Goal: Task Accomplishment & Management: Manage account settings

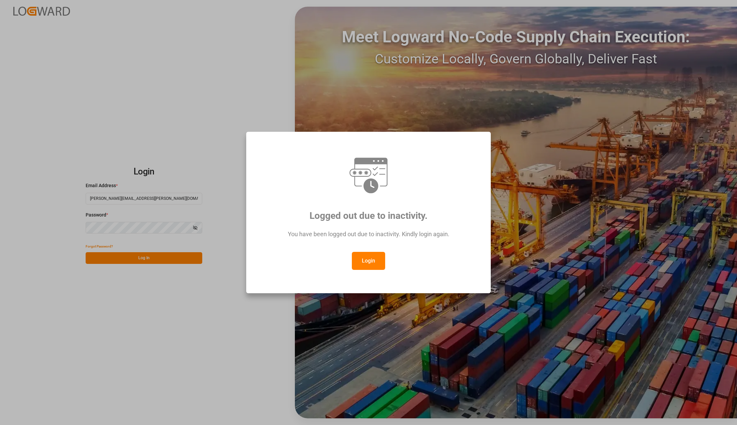
click at [366, 258] on button "Login" at bounding box center [368, 261] width 33 height 18
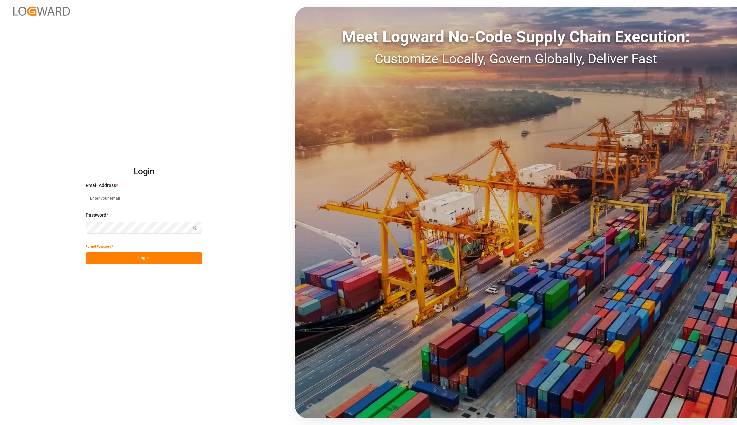
type input "karla.chavez@leschaco.com"
click at [151, 257] on button "Log In" at bounding box center [144, 258] width 117 height 12
type input "karla.chavez@leschaco.com"
click at [113, 259] on button "Log In" at bounding box center [144, 258] width 117 height 12
type input "karla.chavez@leschaco.com"
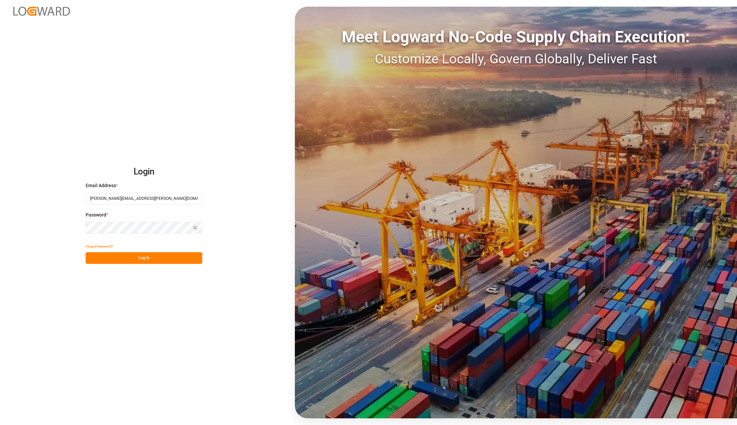
click at [133, 261] on button "Log In" at bounding box center [144, 258] width 117 height 12
click at [115, 260] on button "Log In" at bounding box center [144, 258] width 117 height 12
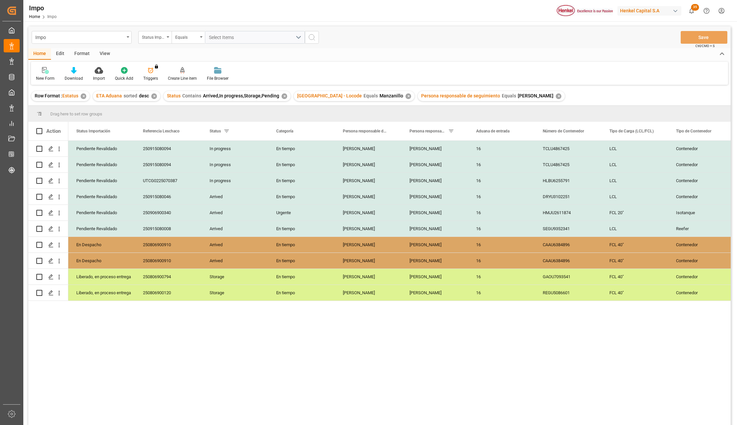
click at [105, 53] on div "View" at bounding box center [105, 53] width 20 height 11
click at [73, 76] on div "Standard Templates" at bounding box center [75, 78] width 33 height 6
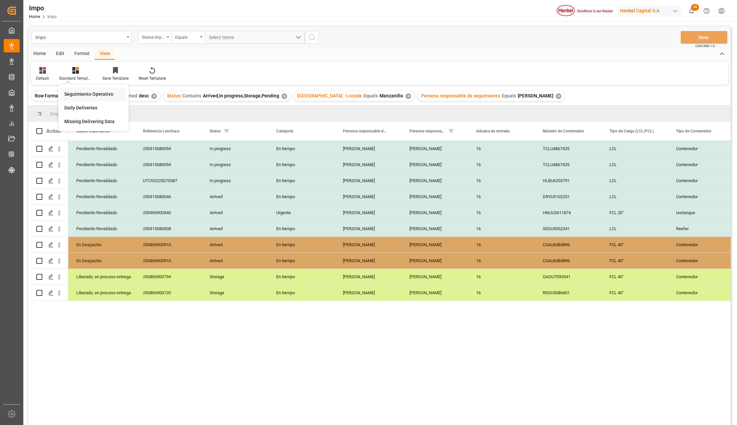
click at [80, 90] on div "Seguimiento Operativo" at bounding box center [93, 94] width 65 height 14
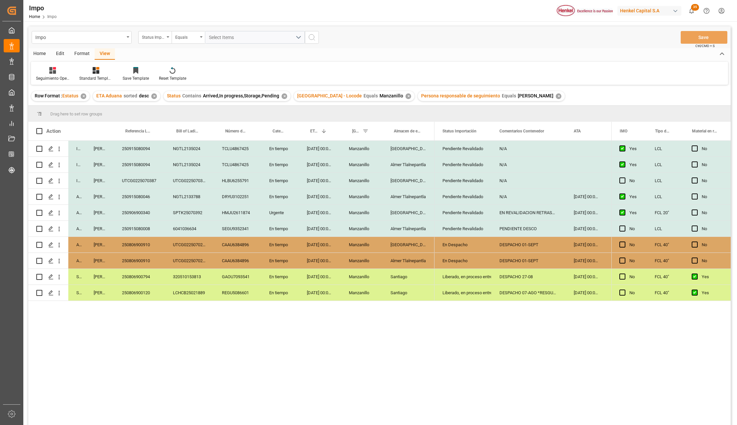
click at [399, 251] on div "[GEOGRAPHIC_DATA]" at bounding box center [409, 245] width 52 height 16
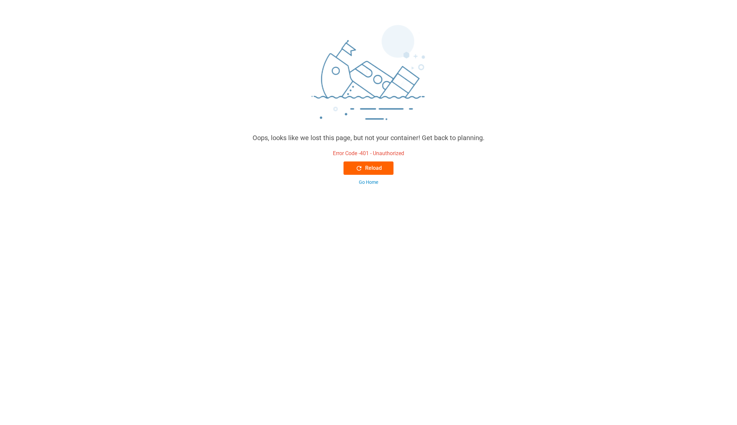
click at [374, 171] on div "Reload" at bounding box center [369, 168] width 26 height 8
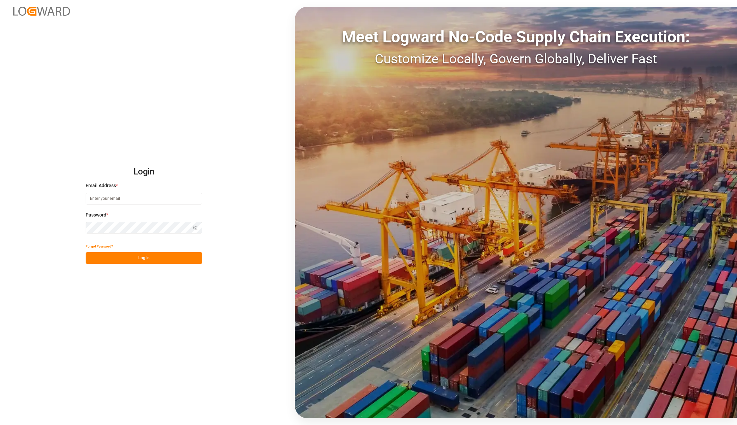
type input "karla.chavez@leschaco.com"
click at [162, 254] on button "Log In" at bounding box center [144, 258] width 117 height 12
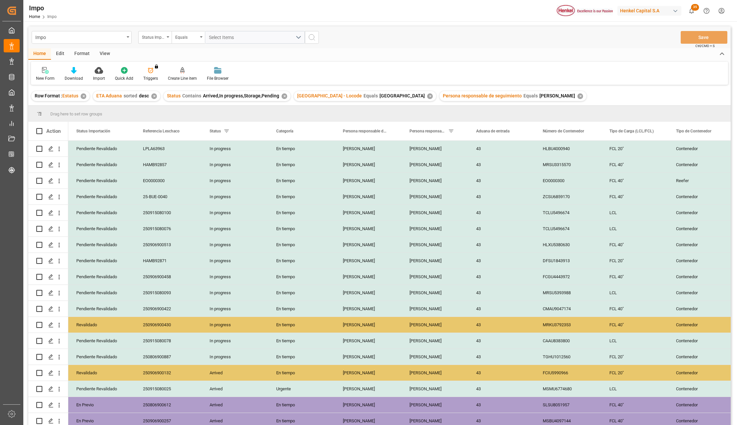
click at [102, 55] on div "View" at bounding box center [105, 53] width 20 height 11
click at [81, 70] on div at bounding box center [75, 70] width 33 height 7
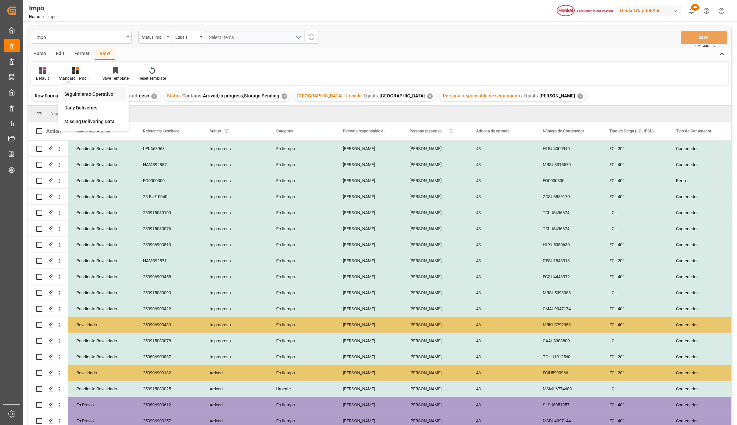
click at [81, 93] on div "Seguimiento Operativo" at bounding box center [93, 94] width 58 height 7
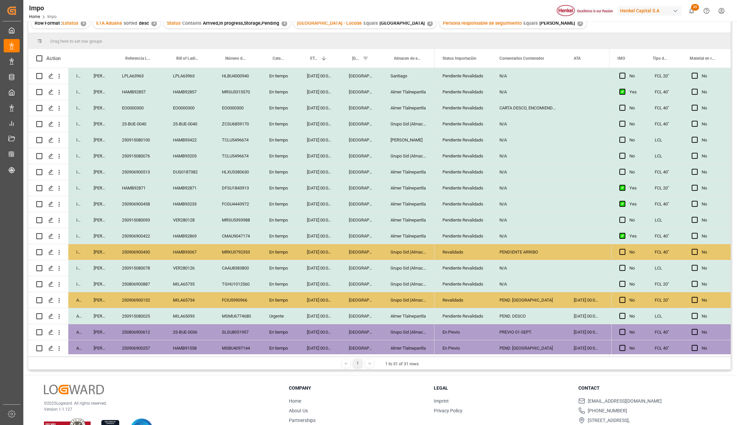
scroll to position [54, 0]
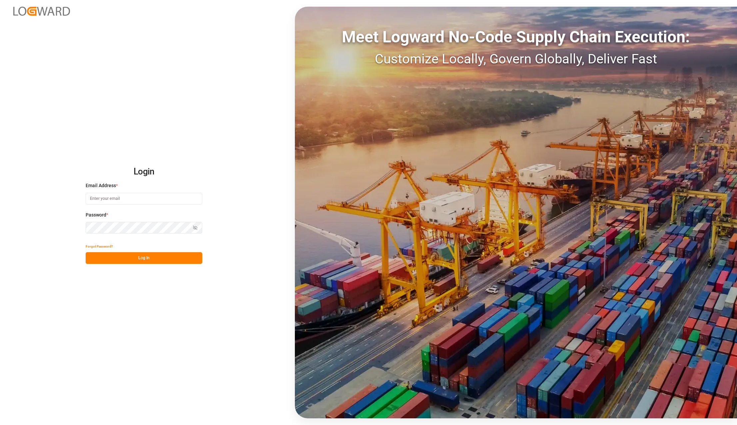
type input "karla.chavez@leschaco.com"
click at [170, 259] on button "Log In" at bounding box center [144, 258] width 117 height 12
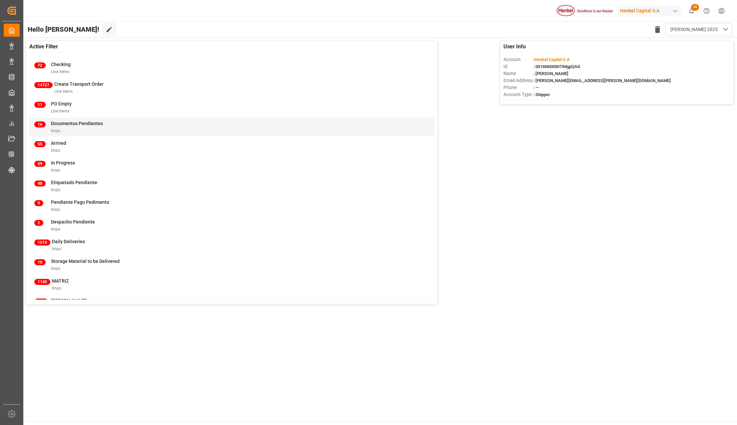
click at [125, 135] on div "16 Documentos Pendientes Impo" at bounding box center [231, 127] width 405 height 19
click at [79, 130] on div "Impo" at bounding box center [77, 130] width 52 height 7
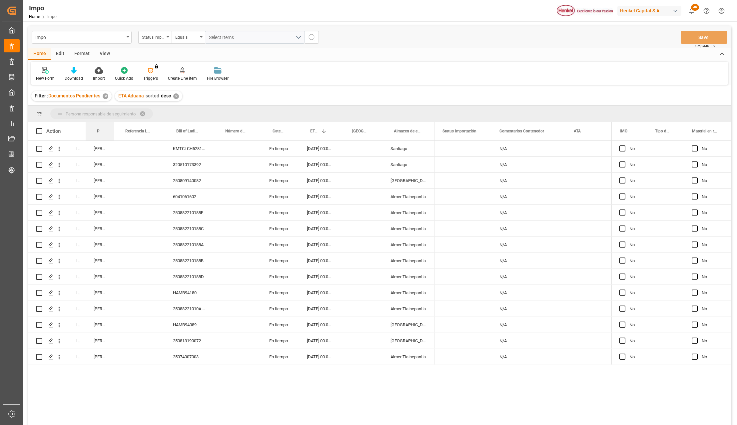
drag, startPoint x: 95, startPoint y: 129, endPoint x: 97, endPoint y: 118, distance: 11.3
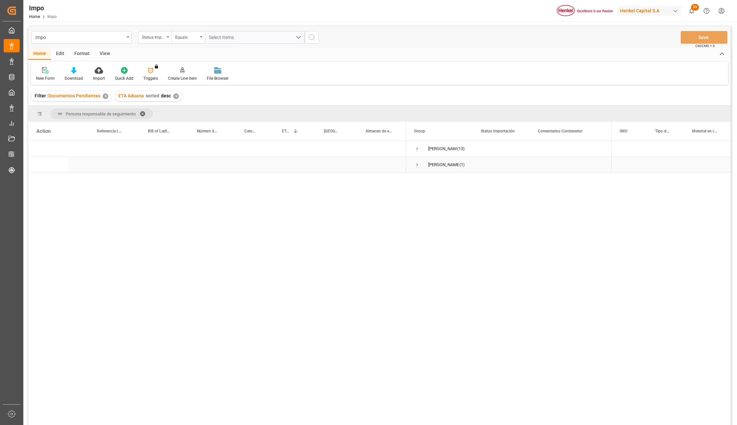
click at [416, 164] on span "Press SPACE to select this row." at bounding box center [417, 165] width 6 height 6
click at [175, 184] on div "25074007003" at bounding box center [161, 181] width 49 height 16
click at [39, 180] on input "Press Space to toggle row selection (unchecked)" at bounding box center [39, 181] width 6 height 6
checkbox input "true"
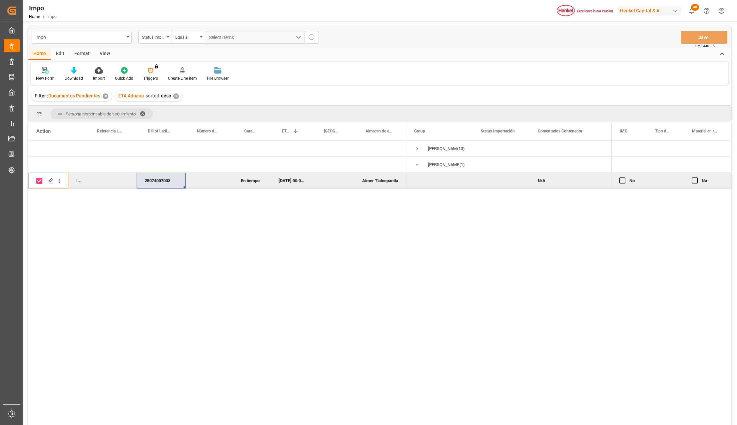
click at [62, 52] on div "Edit" at bounding box center [60, 53] width 18 height 11
click at [136, 75] on div "Bulk Delete" at bounding box center [131, 78] width 20 height 6
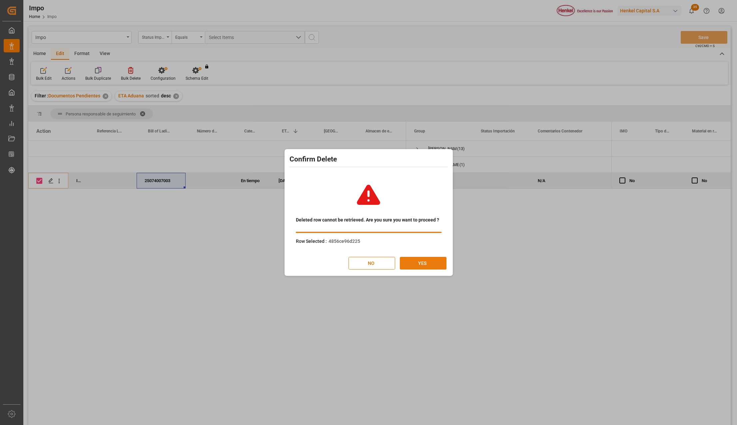
click at [421, 262] on button "YES" at bounding box center [423, 263] width 47 height 13
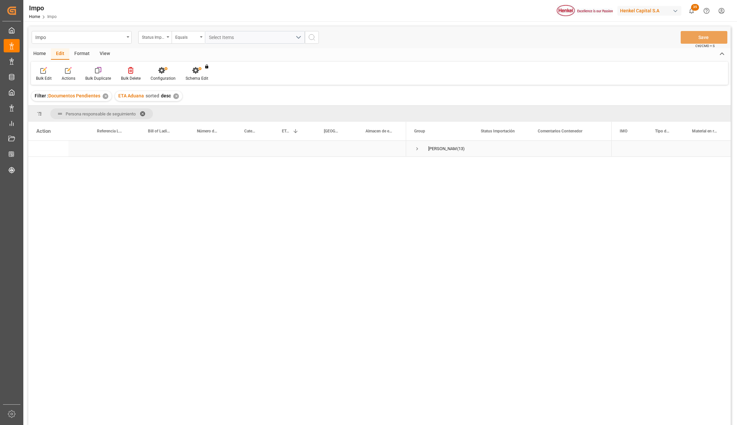
click at [417, 149] on span "Press SPACE to select this row." at bounding box center [417, 149] width 6 height 6
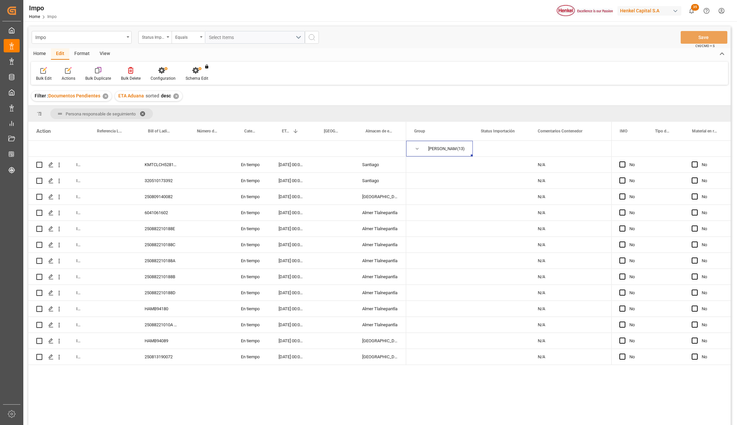
click at [142, 111] on span at bounding box center [145, 114] width 11 height 6
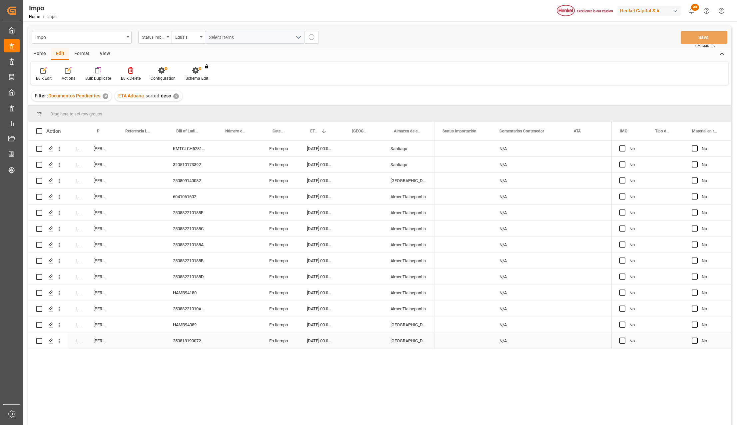
click at [190, 341] on div "250813190072" at bounding box center [189, 341] width 49 height 16
click at [61, 343] on icon "open menu" at bounding box center [59, 340] width 7 height 7
click at [67, 350] on div "Open in new tab" at bounding box center [97, 355] width 82 height 14
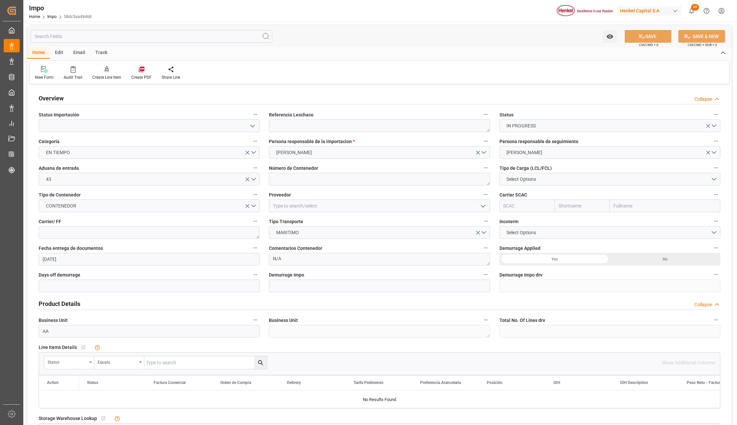
type input "[DATE]"
click at [305, 122] on textarea at bounding box center [379, 125] width 221 height 13
paste textarea "250813190072"
type textarea "250813190072"
click at [246, 127] on input at bounding box center [149, 125] width 221 height 13
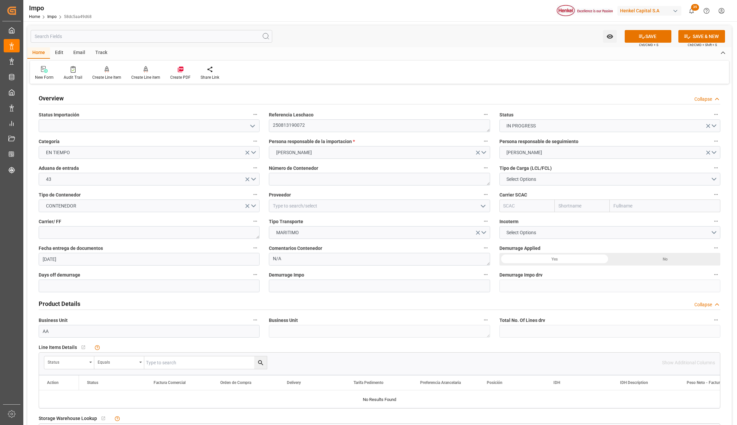
click at [251, 125] on icon "open menu" at bounding box center [253, 126] width 8 height 8
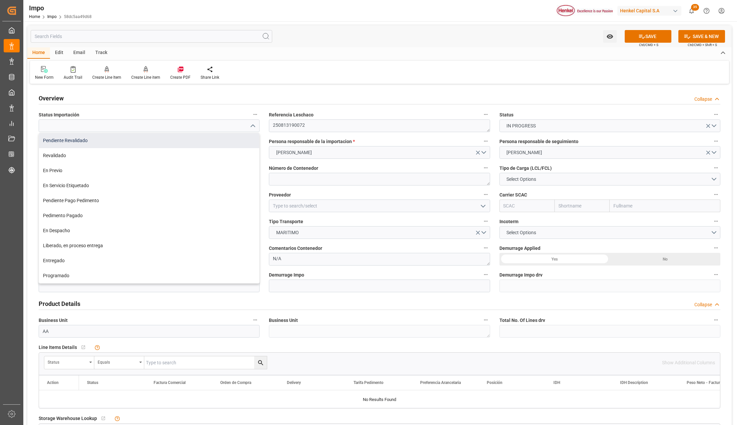
click at [77, 138] on div "Pendiente Revalidado" at bounding box center [149, 140] width 220 height 15
type input "Pendiente Revalidado"
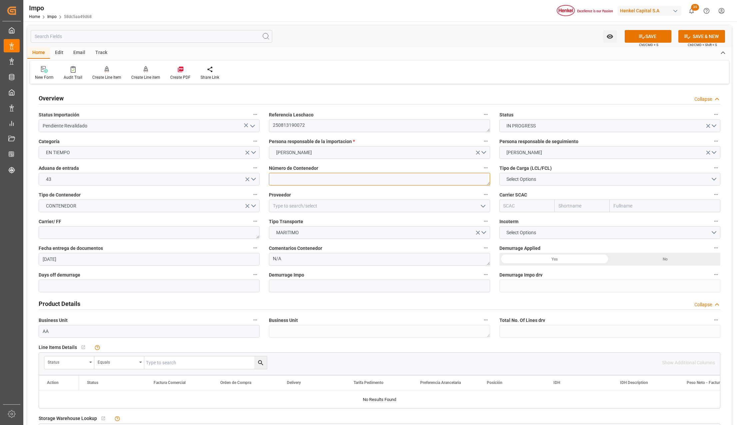
click at [305, 178] on textarea at bounding box center [379, 179] width 221 height 13
click at [287, 180] on textarea at bounding box center [379, 179] width 221 height 13
paste textarea "MRSU8606177"
type textarea "MRSU8606177"
click at [514, 180] on span "Select Options" at bounding box center [521, 179] width 36 height 7
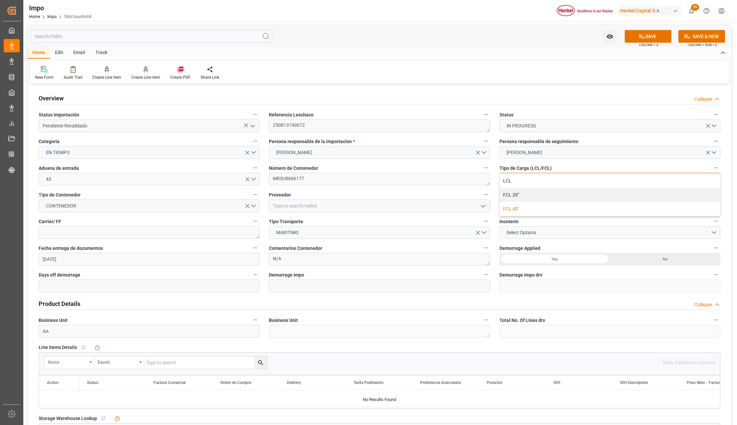
click at [510, 206] on div "FCL 40"" at bounding box center [610, 209] width 220 height 14
click at [305, 206] on input at bounding box center [379, 205] width 221 height 13
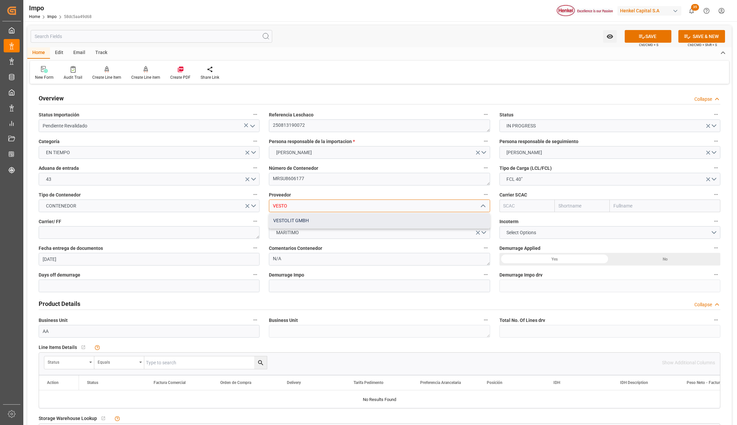
click at [375, 219] on div "VESTOLIT GMBH" at bounding box center [379, 220] width 220 height 15
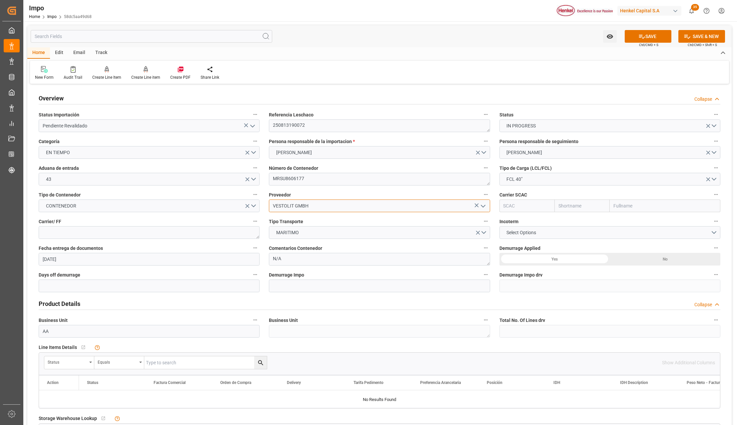
type input "VESTOLIT GMBH"
click at [621, 208] on input "text" at bounding box center [665, 205] width 111 height 13
type input "MAERSK"
click at [634, 221] on b "Maersk Line AS" at bounding box center [630, 220] width 33 height 5
type input "MAEU"
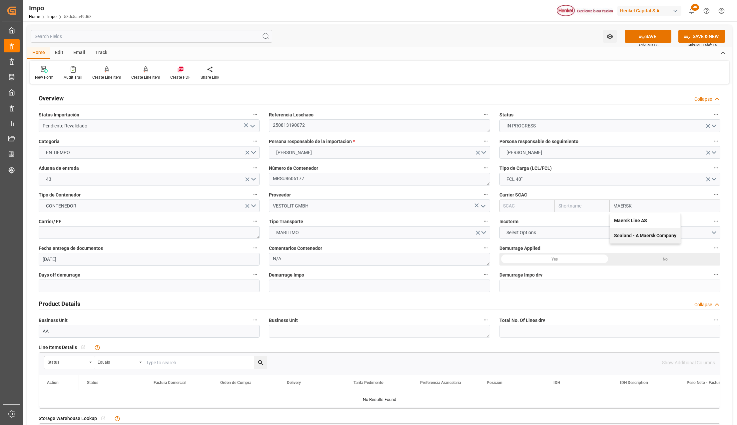
type input "Maersk"
type input "Maersk Line AS"
click at [535, 231] on span "Select Options" at bounding box center [521, 232] width 36 height 7
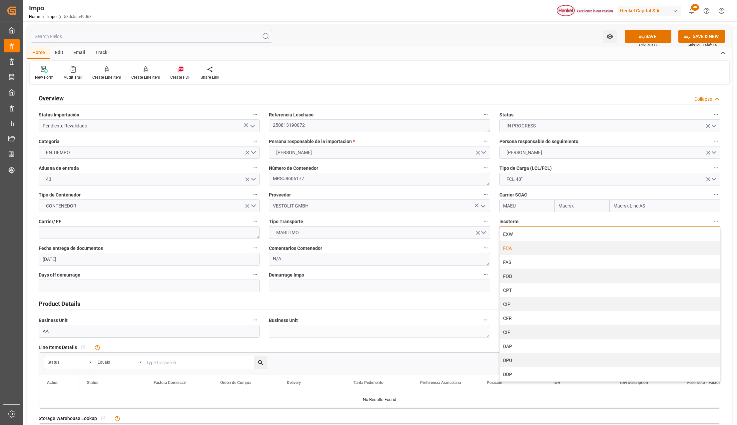
click at [516, 251] on div "FCA" at bounding box center [610, 248] width 220 height 14
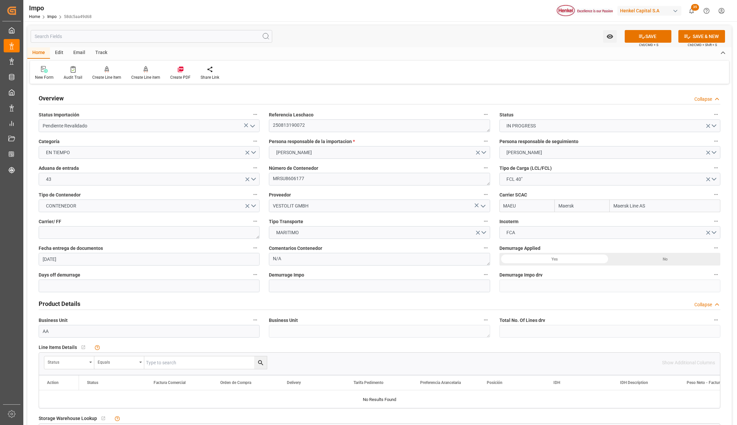
click at [535, 268] on div "Demurrage Impo drv" at bounding box center [610, 281] width 230 height 27
click at [542, 260] on div "Yes" at bounding box center [555, 259] width 111 height 13
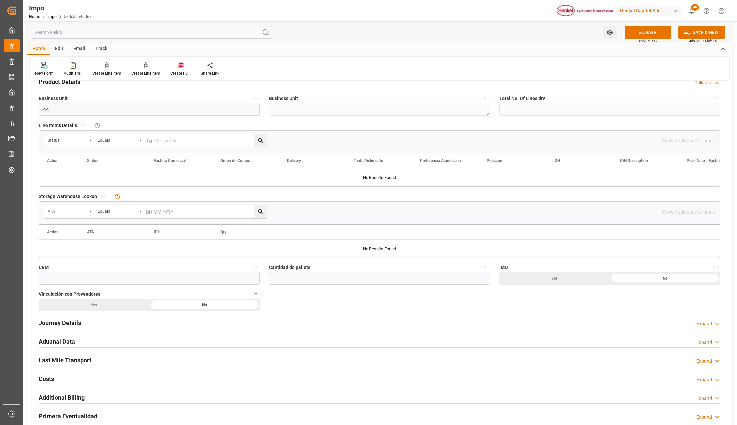
scroll to position [222, 0]
click at [93, 141] on div "Status" at bounding box center [69, 140] width 50 height 13
click at [84, 303] on button "show more" at bounding box center [94, 307] width 94 height 13
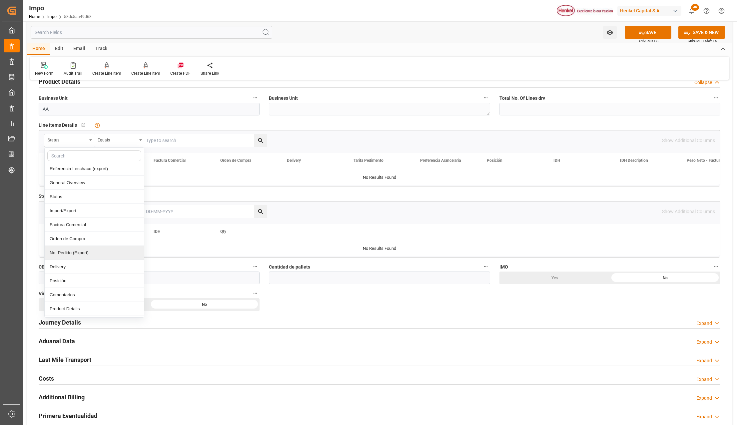
scroll to position [89, 0]
click at [84, 255] on div "Comentarios" at bounding box center [94, 250] width 99 height 14
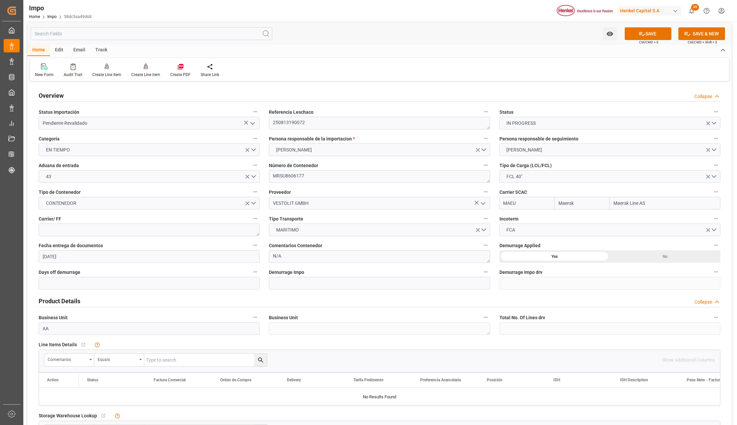
scroll to position [0, 0]
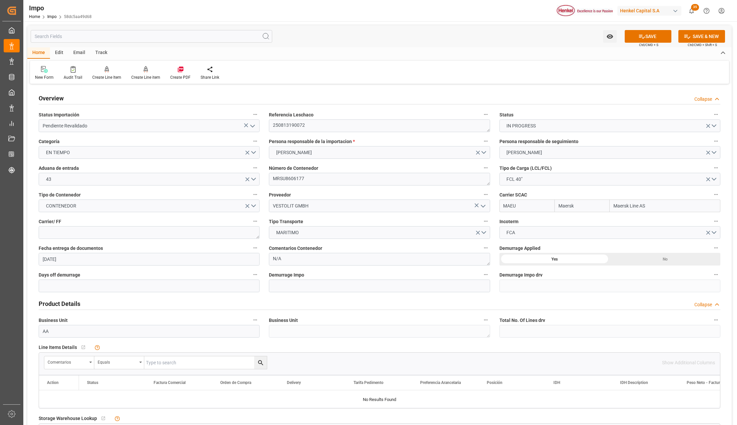
click at [268, 117] on div "Referencia Leschaco 250813190072" at bounding box center [379, 121] width 230 height 27
click at [275, 122] on textarea "250813190072" at bounding box center [379, 125] width 221 height 13
click at [171, 363] on input "text" at bounding box center [205, 362] width 123 height 13
paste input "250813190072"
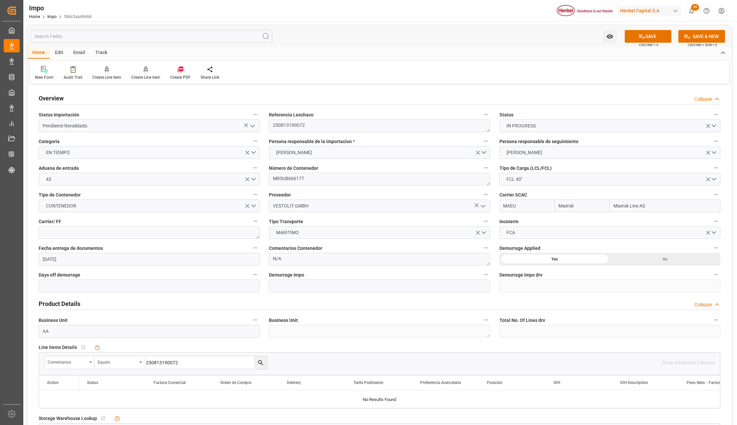
type input "250813190072"
click at [260, 362] on icon "search button" at bounding box center [260, 362] width 7 height 7
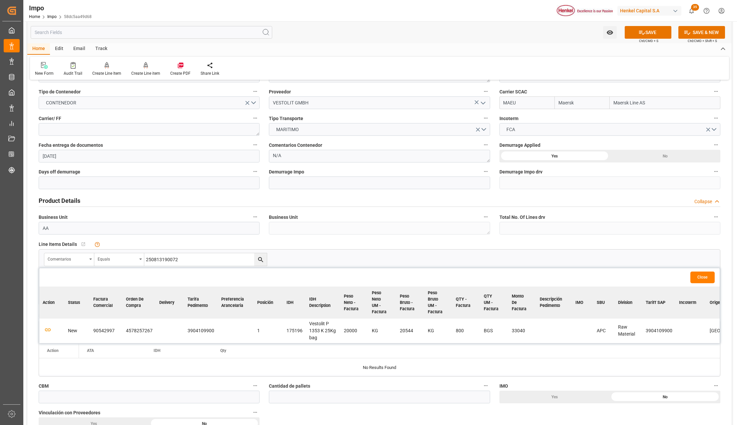
scroll to position [133, 0]
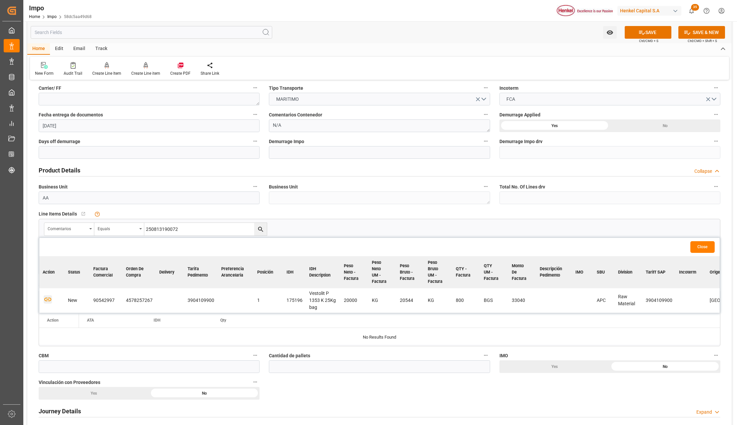
click at [48, 300] on icon "button" at bounding box center [48, 299] width 8 height 8
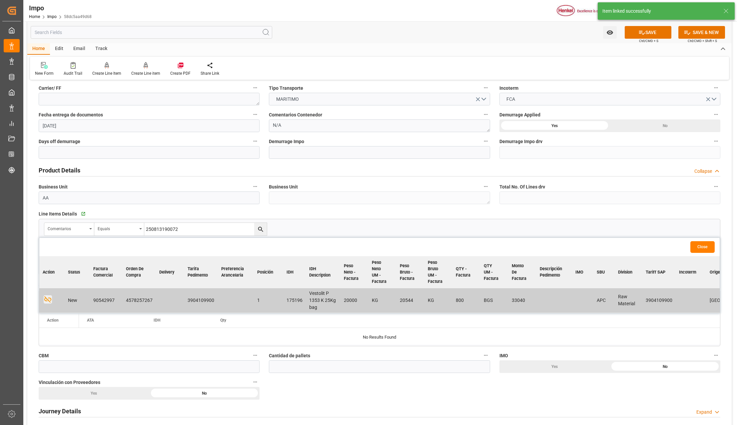
click at [698, 247] on button "Close" at bounding box center [703, 247] width 24 height 12
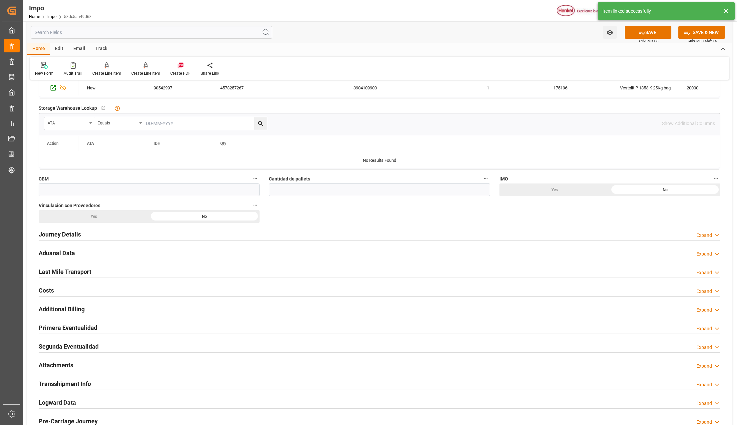
scroll to position [311, 0]
click at [49, 188] on input "text" at bounding box center [149, 188] width 221 height 13
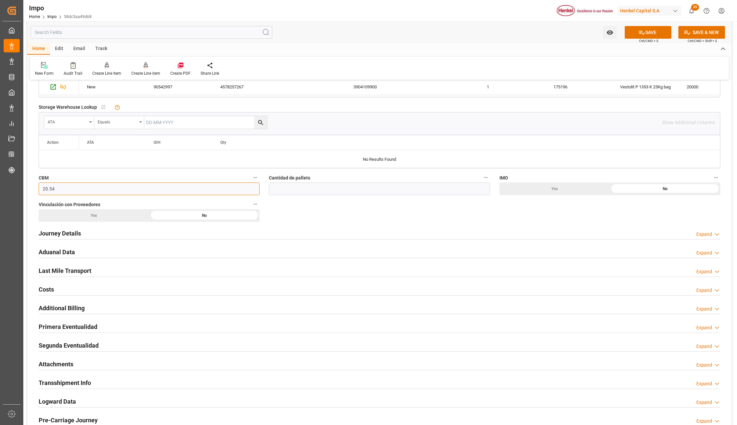
type input "20.54"
click at [339, 187] on input "text" at bounding box center [379, 188] width 221 height 13
click at [280, 191] on input "text" at bounding box center [379, 188] width 221 height 13
type input "16"
click at [679, 189] on div "No" at bounding box center [665, 188] width 111 height 13
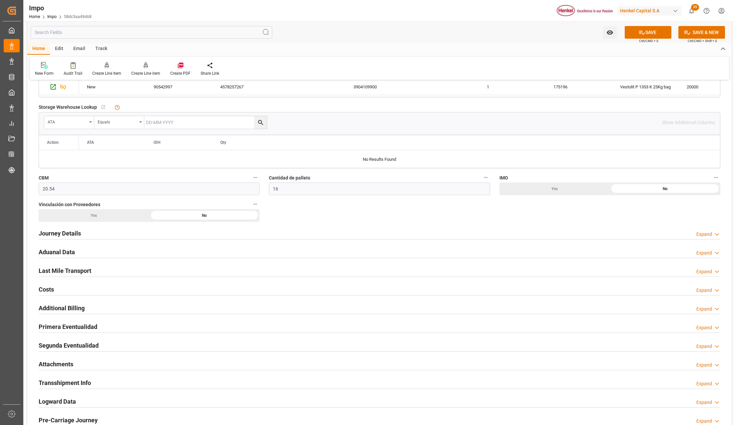
click at [610, 195] on div "No" at bounding box center [665, 188] width 111 height 13
click at [63, 235] on h2 "Journey Details" at bounding box center [60, 233] width 42 height 9
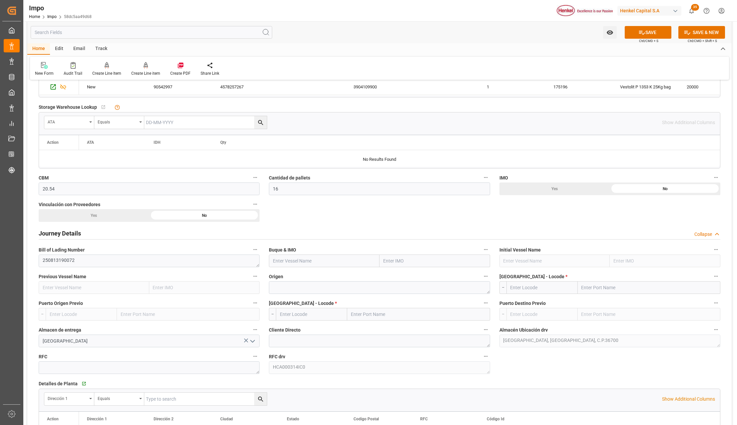
click at [391, 259] on input "text" at bounding box center [435, 260] width 111 height 13
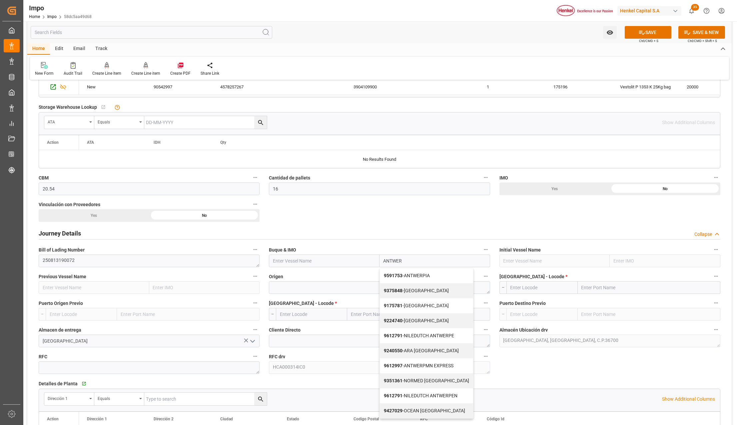
click at [398, 261] on input "ANTWER" at bounding box center [435, 260] width 111 height 13
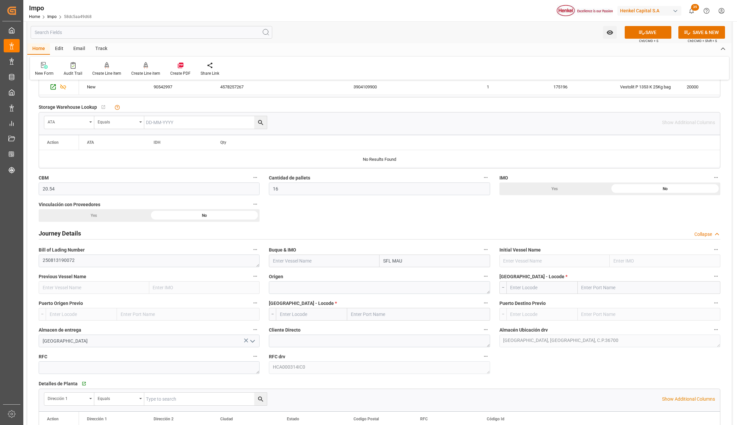
type input "SFL MAUI"
click at [401, 278] on b "9635688" at bounding box center [393, 275] width 19 height 5
type input "SFL MAUI"
type input "9635688"
click at [335, 287] on textarea at bounding box center [379, 287] width 221 height 13
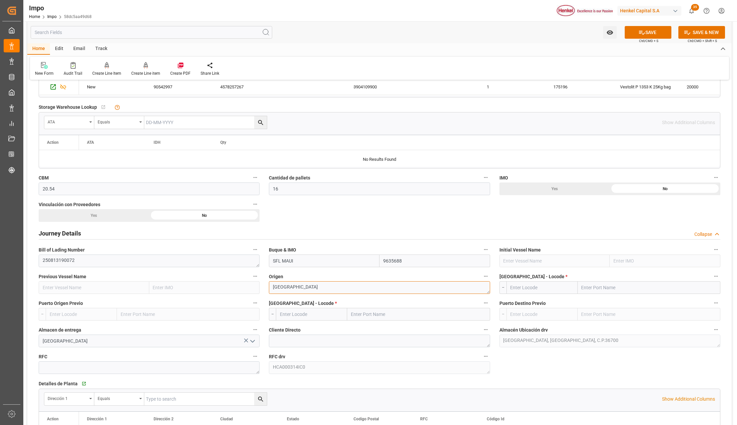
type textarea "GERMANY"
click at [639, 285] on input "text" at bounding box center [649, 287] width 143 height 13
type input "ANTWE"
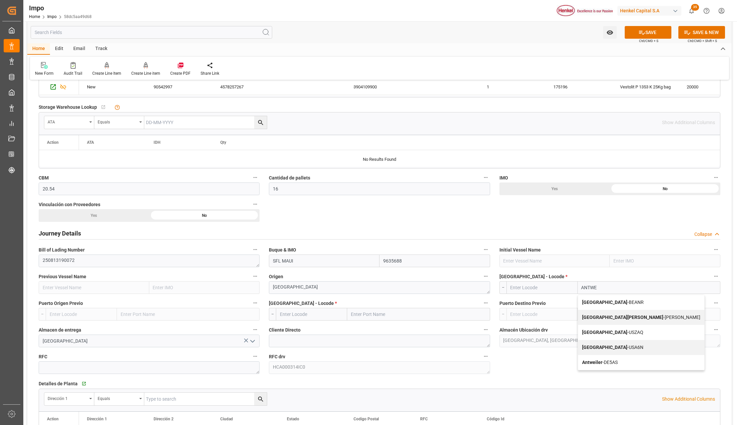
click at [603, 303] on span "Antwerp - BEANR" at bounding box center [613, 301] width 62 height 5
type input "BEANR"
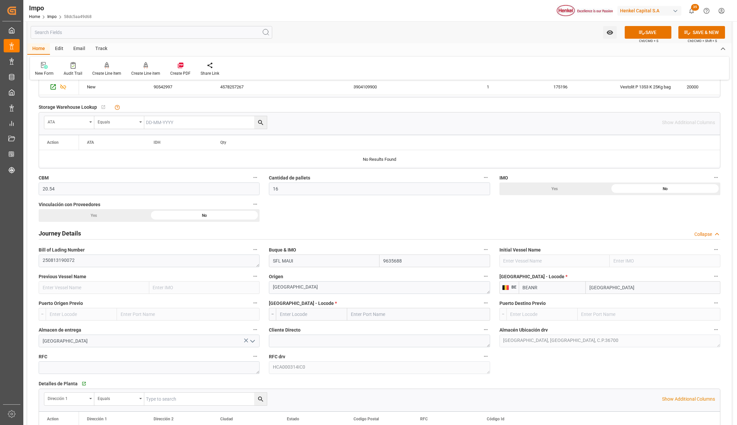
type input "Antwerp"
click at [363, 315] on input "text" at bounding box center [418, 314] width 143 height 13
type input "[GEOGRAPHIC_DATA]"
click at [369, 327] on b "[GEOGRAPHIC_DATA]" at bounding box center [374, 328] width 45 height 5
type input "MXVER"
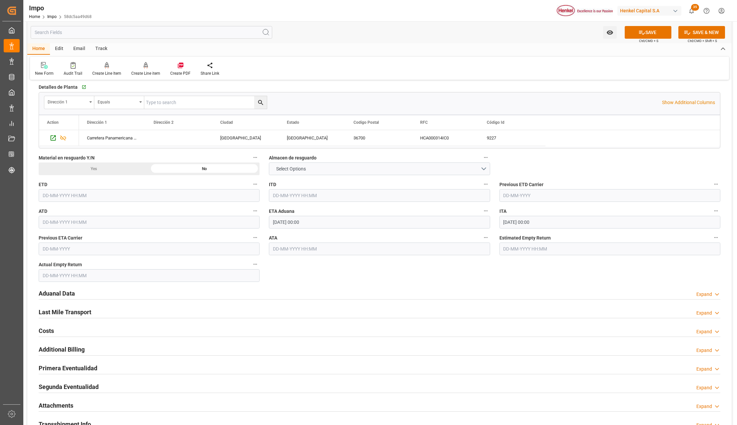
scroll to position [622, 0]
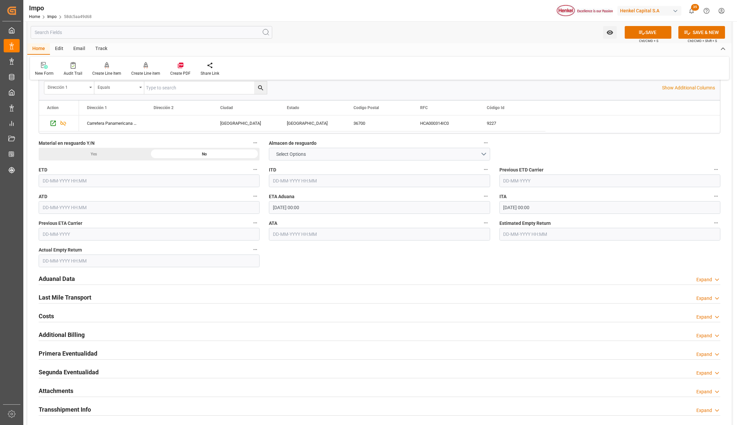
type input "[GEOGRAPHIC_DATA]"
click at [57, 279] on h2 "Aduanal Data" at bounding box center [57, 278] width 36 height 9
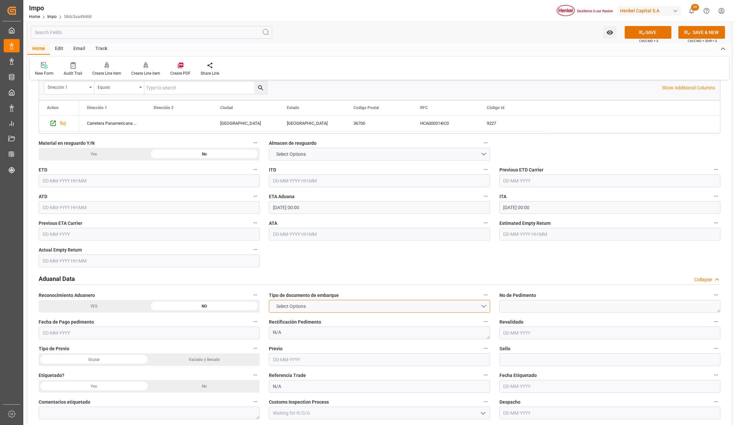
click at [299, 307] on span "Select Options" at bounding box center [291, 306] width 36 height 7
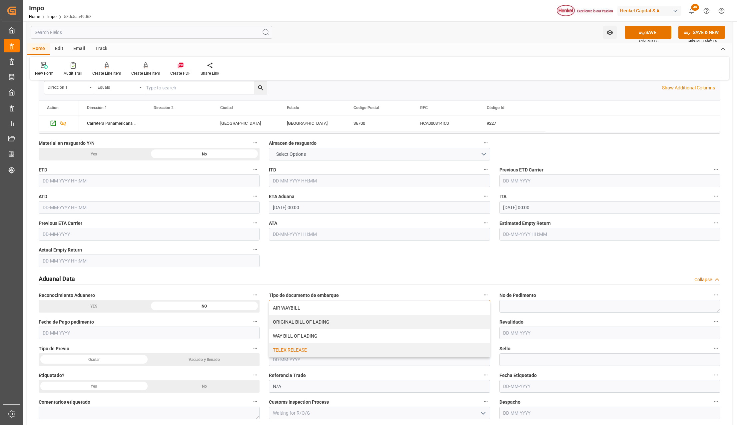
click at [296, 354] on div "TELEX RELEASE" at bounding box center [379, 350] width 220 height 14
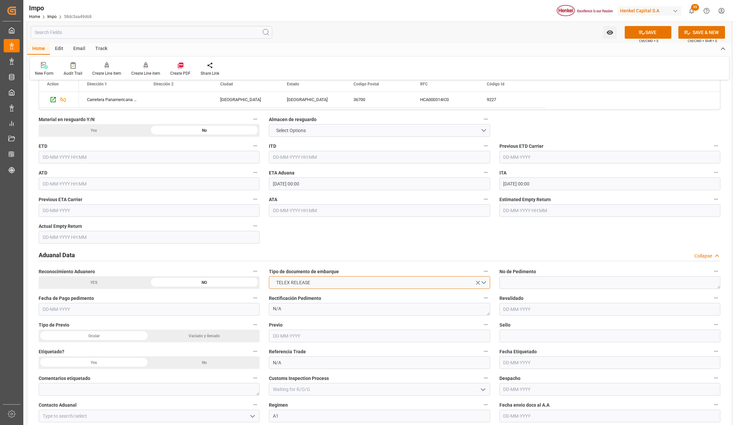
scroll to position [667, 0]
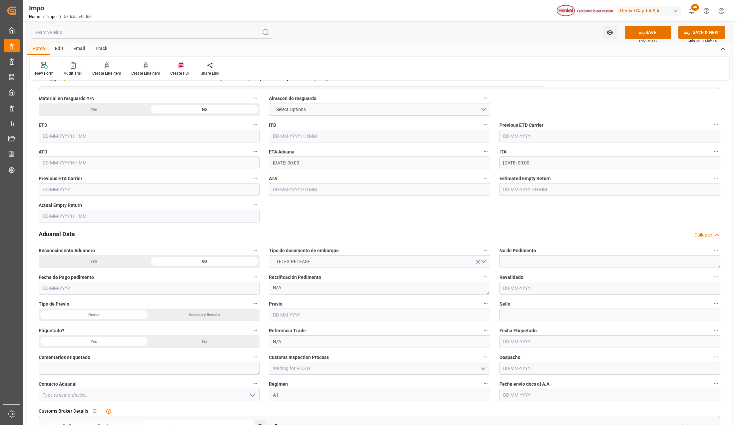
click at [515, 395] on input "text" at bounding box center [610, 394] width 221 height 13
type input "[DATE]"
click at [252, 398] on icon "open menu" at bounding box center [253, 395] width 8 height 8
click at [107, 410] on div "[PERSON_NAME]" at bounding box center [149, 409] width 220 height 15
type input "[PERSON_NAME]"
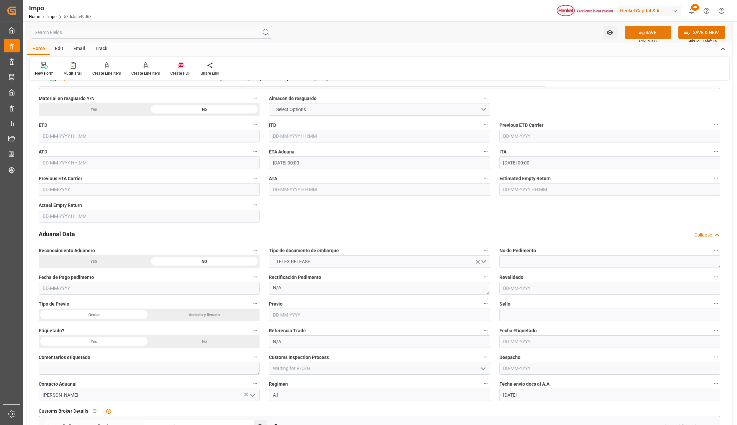
click at [657, 32] on button "SAVE" at bounding box center [648, 32] width 47 height 13
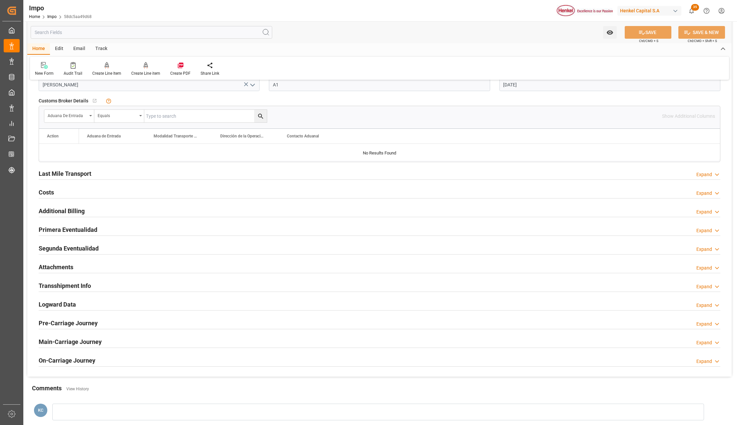
scroll to position [978, 0]
click at [59, 267] on h2 "Attachments" at bounding box center [56, 265] width 35 height 9
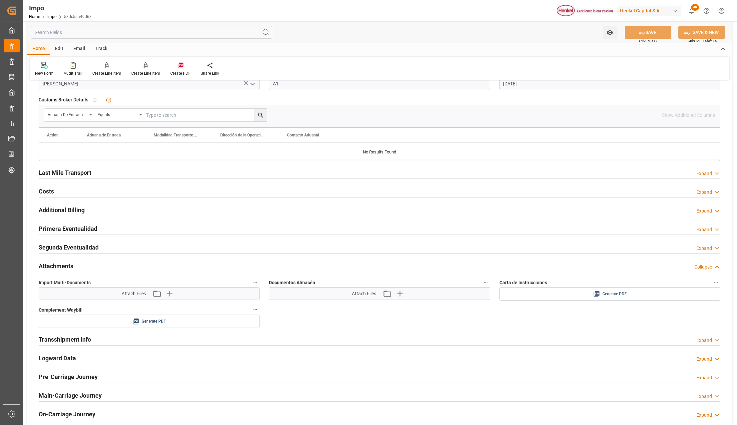
click at [627, 298] on div "Generate PDF" at bounding box center [610, 294] width 211 height 8
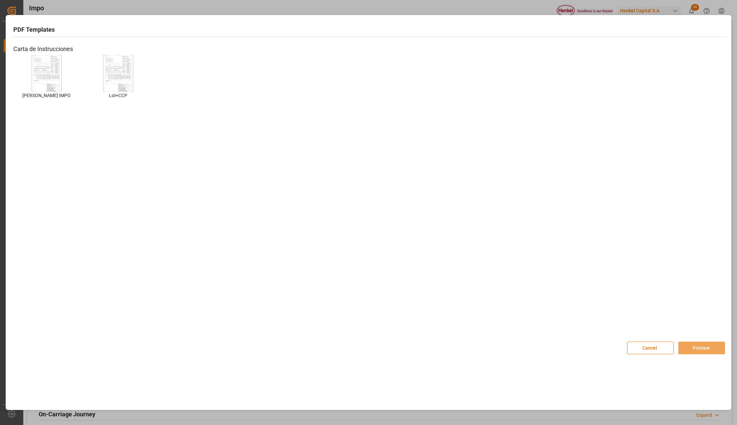
click at [39, 71] on img at bounding box center [46, 73] width 27 height 38
click at [700, 347] on button "Preview" at bounding box center [702, 347] width 47 height 13
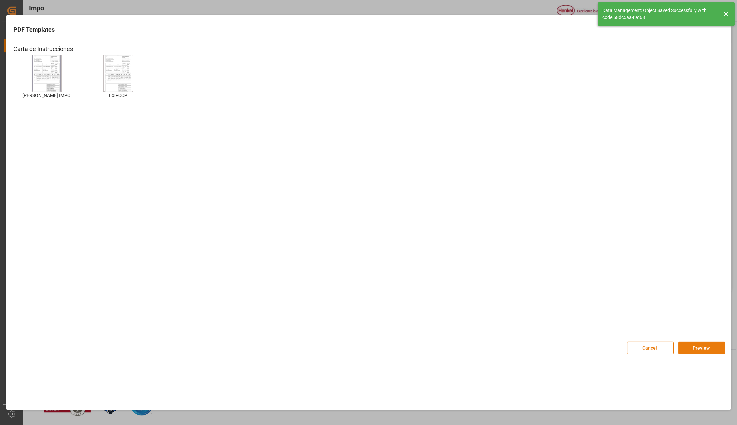
type textarea "AA"
type input "1"
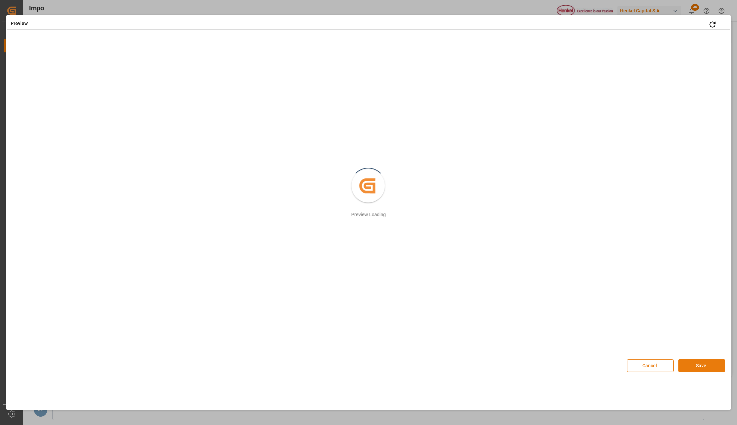
click at [703, 367] on button "Save" at bounding box center [702, 365] width 47 height 13
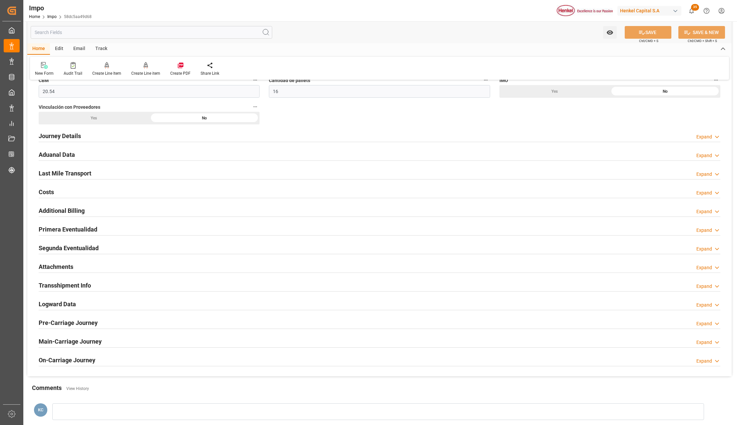
click at [61, 264] on h2 "Attachments" at bounding box center [56, 266] width 35 height 9
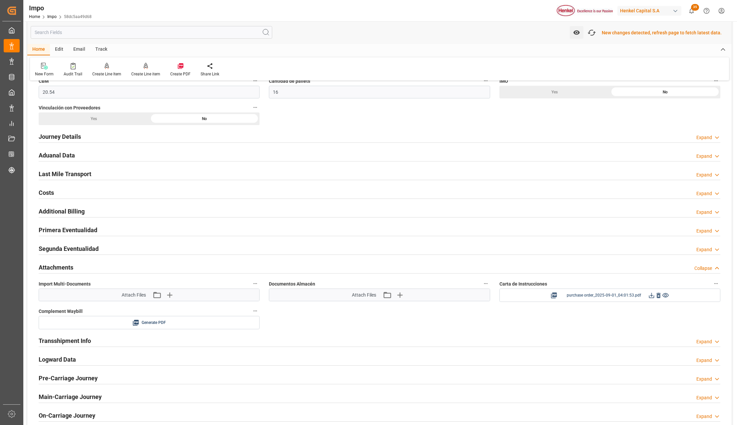
scroll to position [409, 0]
click at [651, 295] on icon at bounding box center [651, 294] width 7 height 7
click at [161, 299] on icon "button" at bounding box center [156, 294] width 11 height 11
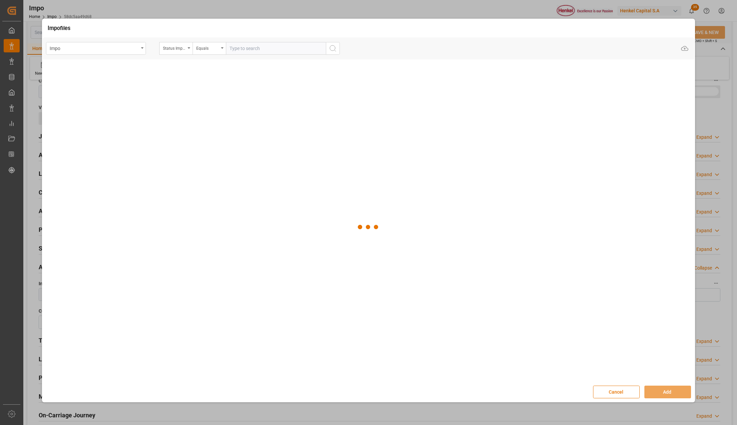
click at [609, 391] on button "Cancel" at bounding box center [616, 391] width 47 height 13
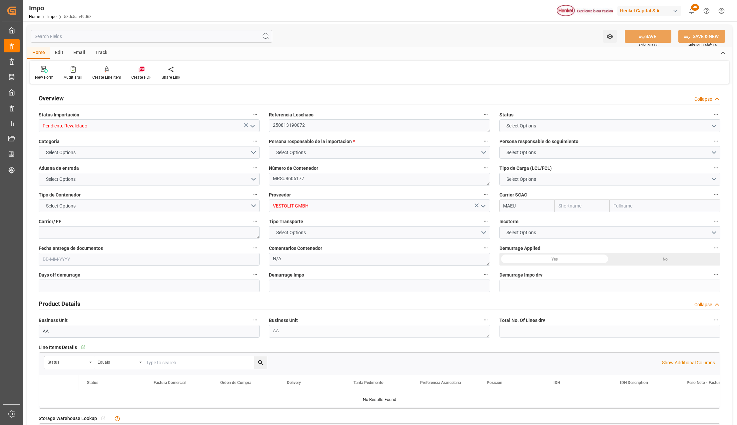
type input "Maersk"
type input "Maersk Line AS"
type input "1"
type input "20.54"
type input "16"
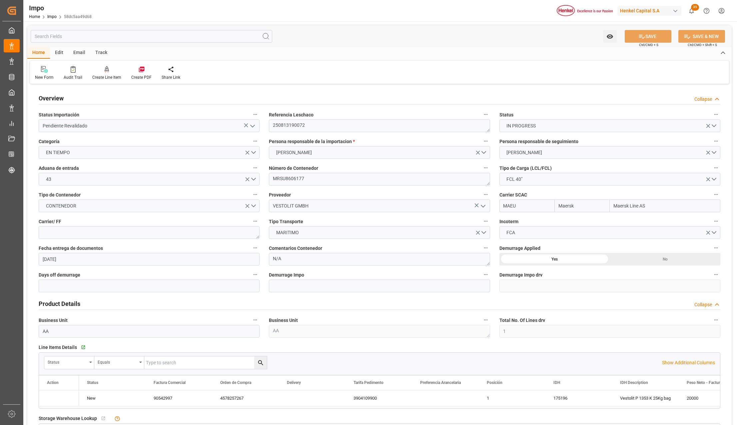
type input "[DATE]"
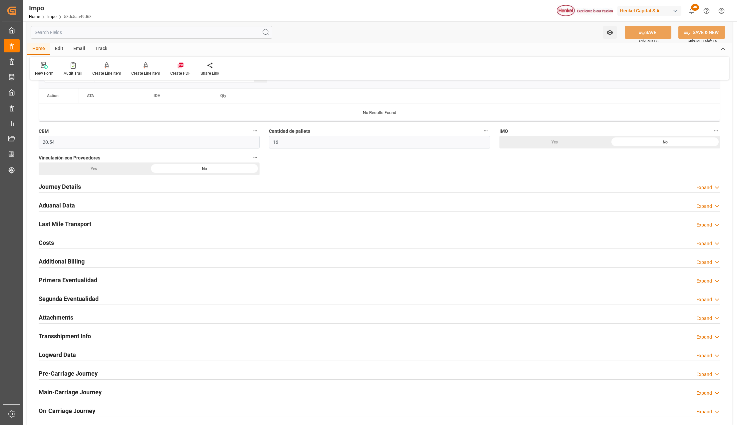
scroll to position [400, 0]
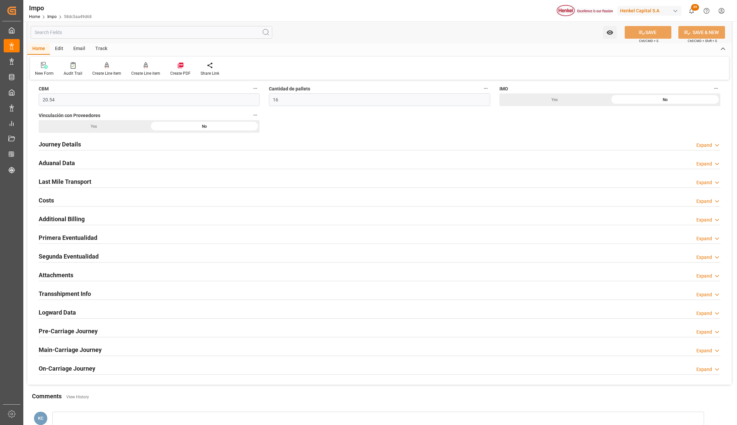
click at [55, 274] on h2 "Attachments" at bounding box center [56, 274] width 35 height 9
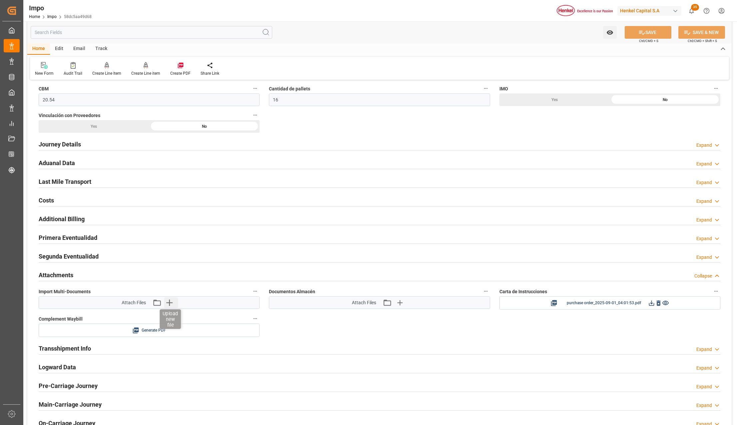
click at [168, 301] on icon "button" at bounding box center [169, 302] width 11 height 11
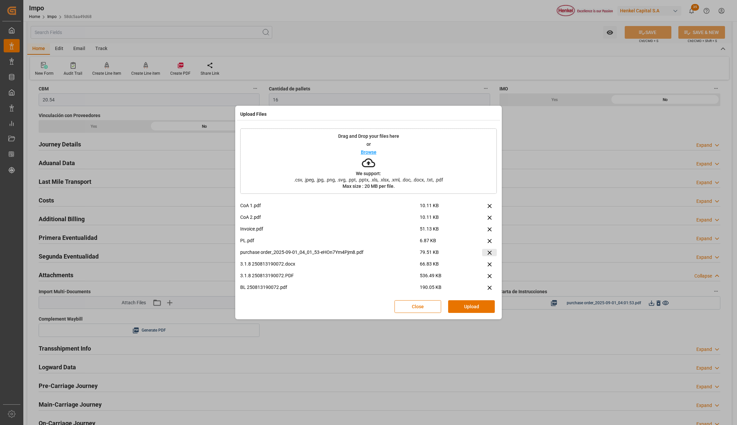
click at [488, 252] on icon at bounding box center [490, 252] width 4 height 4
click at [471, 304] on button "Upload" at bounding box center [471, 306] width 47 height 13
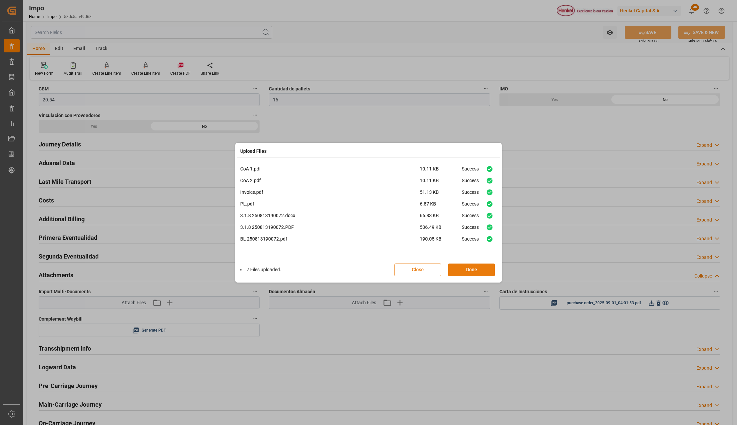
click at [466, 269] on button "Done" at bounding box center [471, 269] width 47 height 13
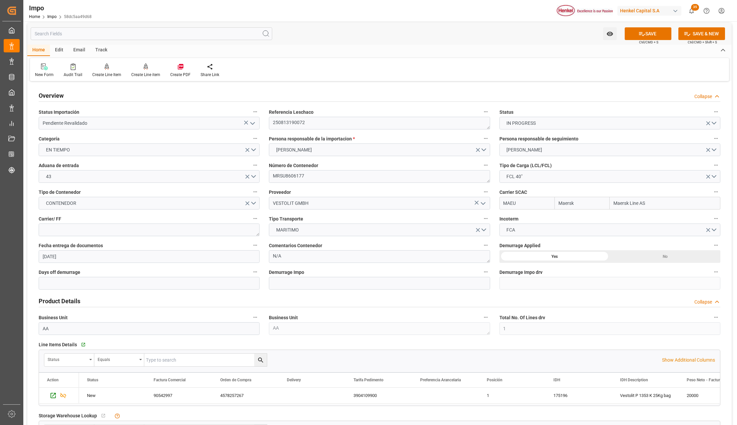
scroll to position [0, 0]
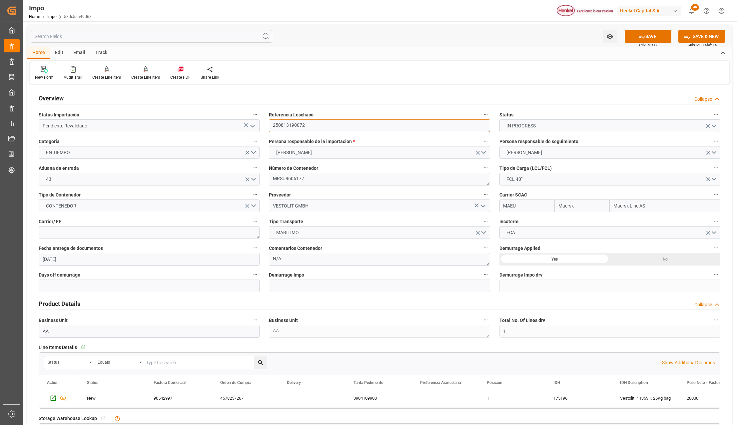
click at [283, 121] on textarea "250813190072" at bounding box center [379, 125] width 221 height 13
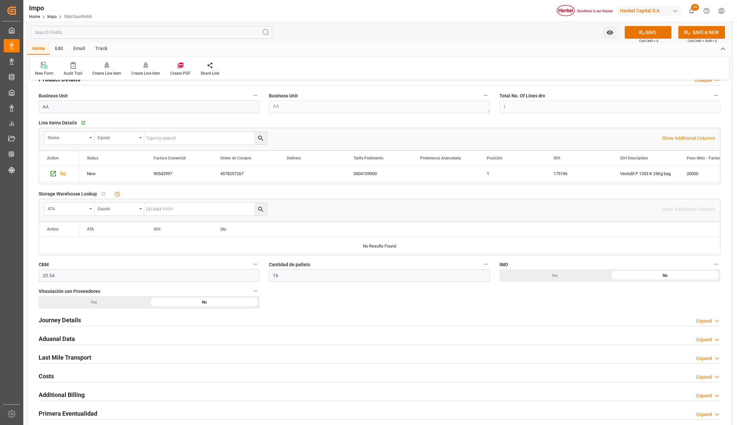
scroll to position [267, 0]
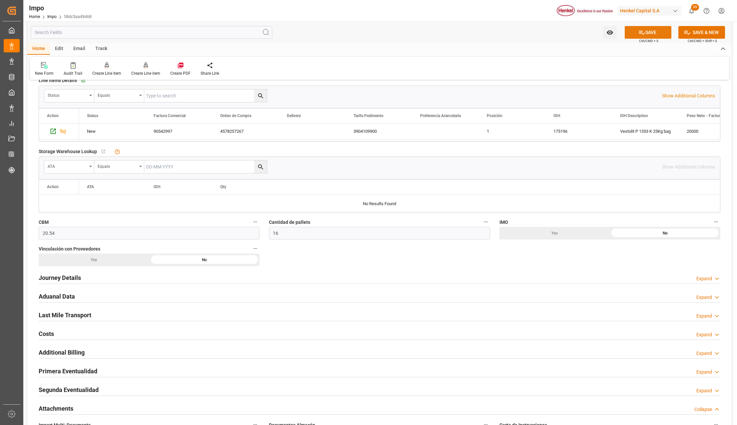
click at [650, 32] on button "SAVE" at bounding box center [648, 32] width 47 height 13
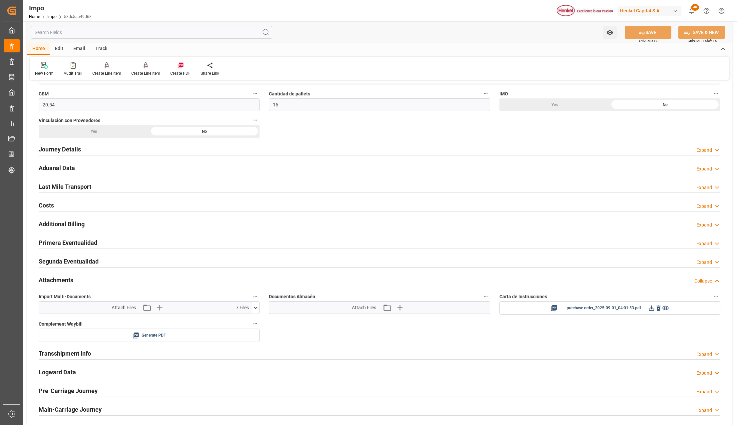
scroll to position [400, 0]
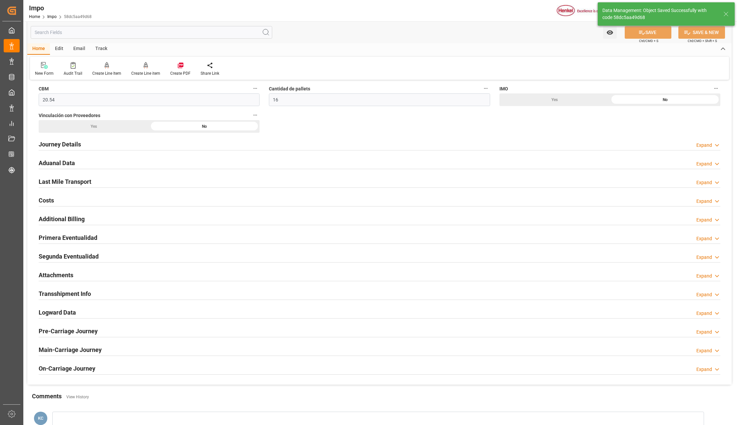
click at [67, 296] on h2 "Transshipment Info" at bounding box center [65, 293] width 52 height 9
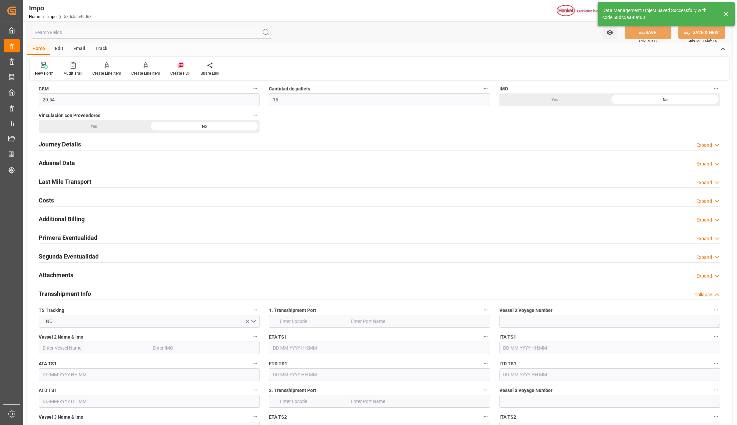
click at [49, 276] on h2 "Attachments" at bounding box center [56, 274] width 35 height 9
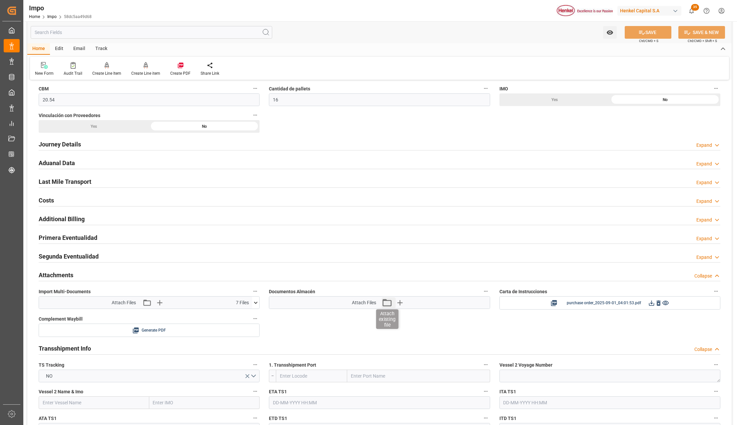
click at [386, 304] on icon "button" at bounding box center [387, 302] width 11 height 11
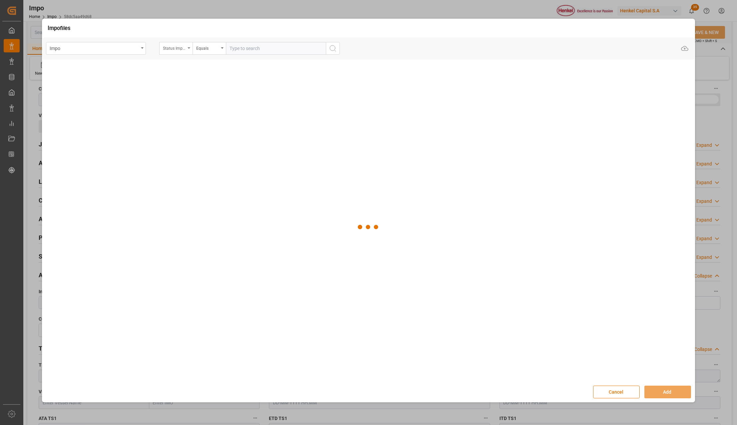
click at [190, 44] on div "Status Importación" at bounding box center [175, 48] width 33 height 13
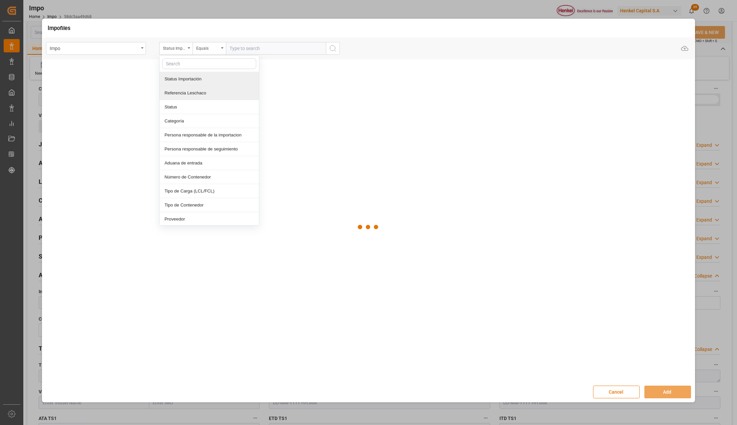
click at [172, 94] on div "Referencia Leschaco" at bounding box center [209, 93] width 99 height 14
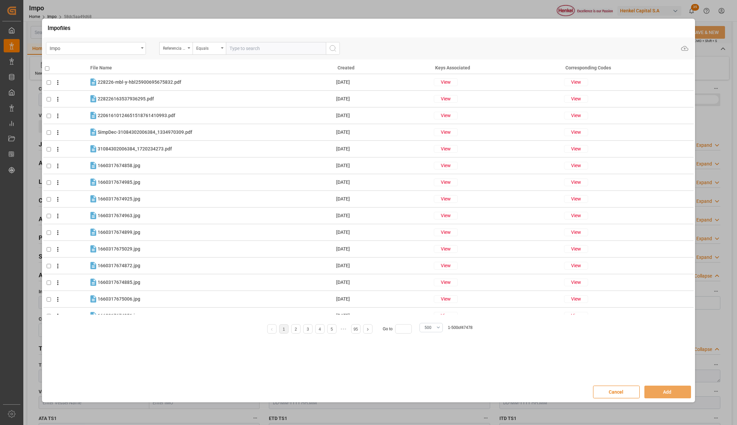
click at [278, 50] on input "text" at bounding box center [276, 48] width 100 height 13
paste input "250813190072"
type input "250813190072"
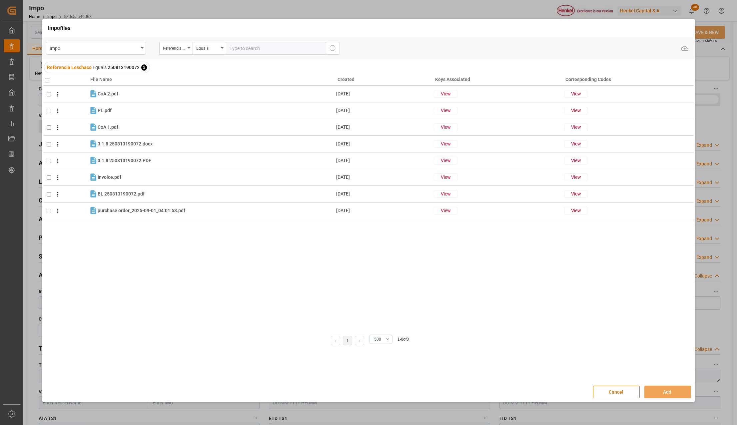
click at [46, 79] on input "checkbox" at bounding box center [47, 80] width 4 height 4
checkbox input "true"
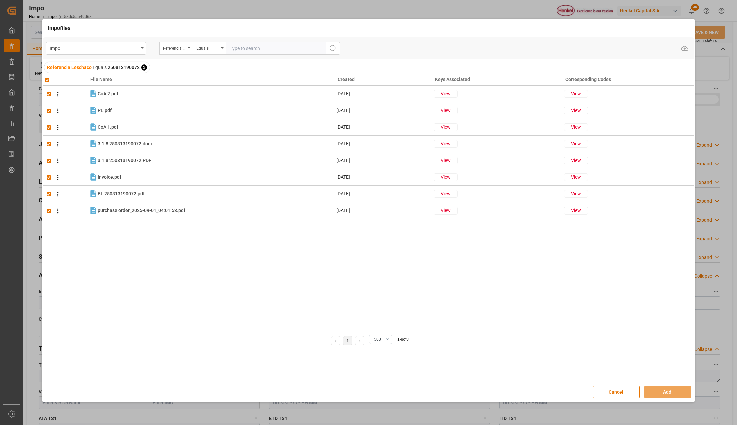
checkbox input "true"
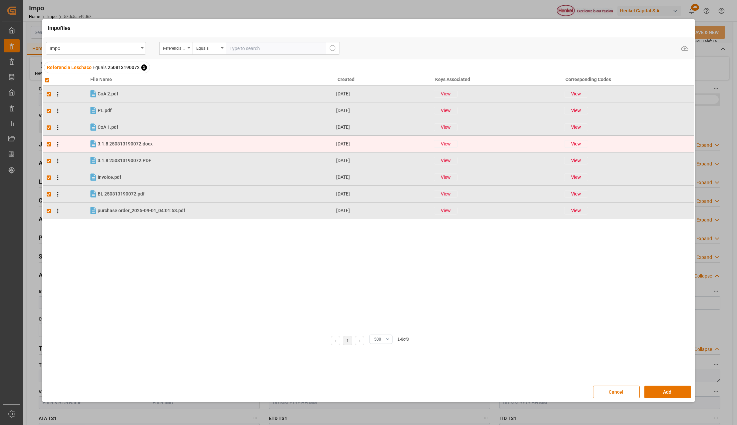
click at [49, 145] on input "checkbox" at bounding box center [49, 144] width 4 height 4
checkbox input "false"
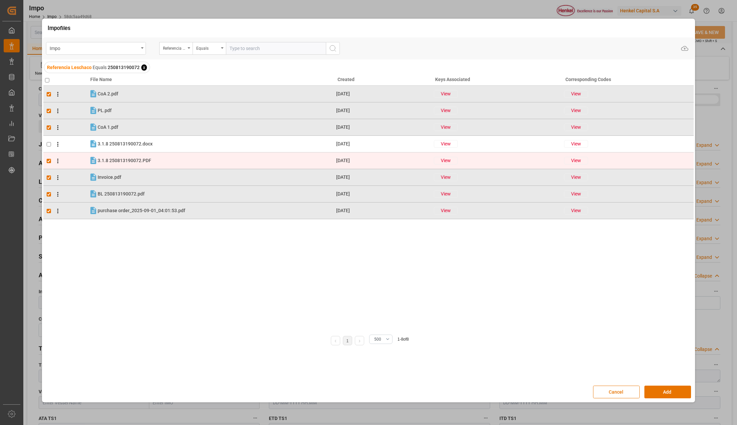
click at [48, 158] on td at bounding box center [66, 160] width 46 height 17
checkbox input "false"
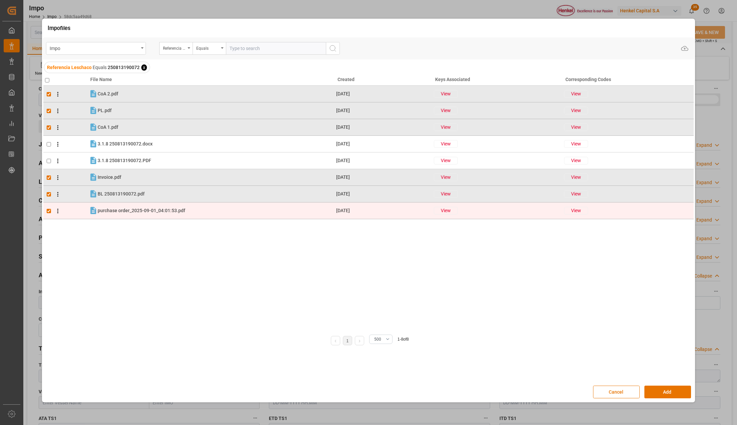
click at [50, 212] on input "checkbox" at bounding box center [49, 211] width 4 height 4
checkbox input "false"
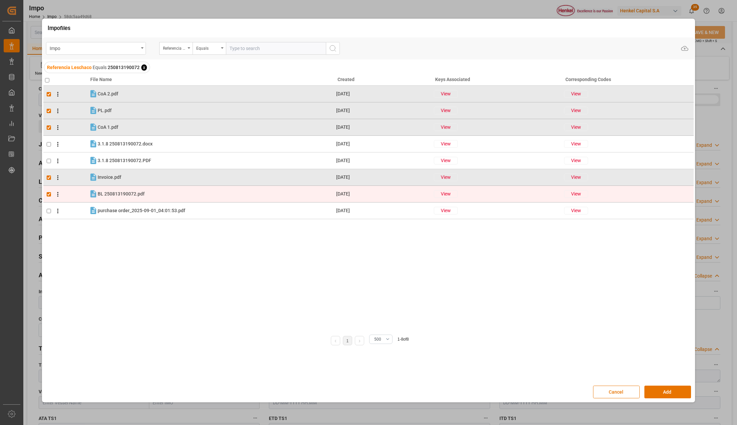
click at [49, 195] on input "checkbox" at bounding box center [49, 194] width 4 height 4
checkbox input "false"
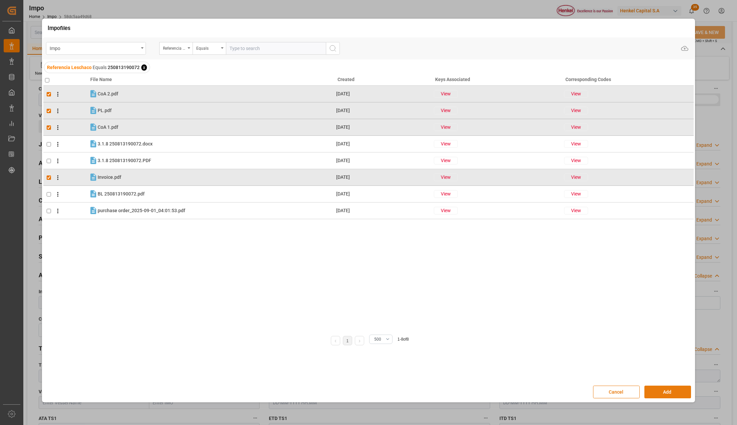
click at [670, 395] on button "Add" at bounding box center [668, 391] width 47 height 13
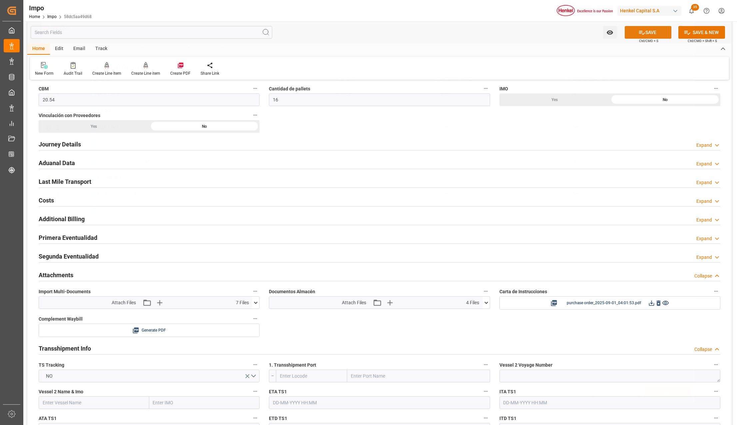
click at [659, 34] on button "SAVE" at bounding box center [648, 32] width 47 height 13
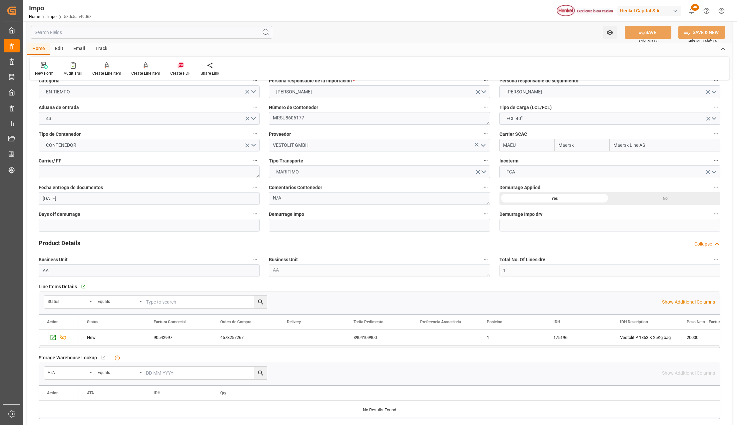
scroll to position [0, 0]
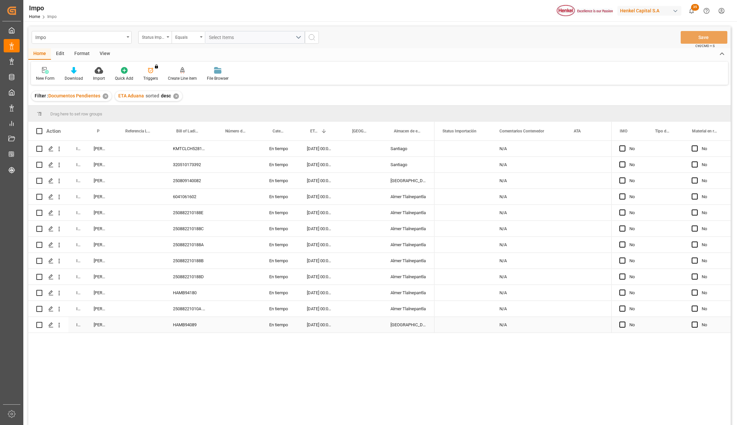
click at [193, 323] on div "HAMB94089" at bounding box center [189, 325] width 49 height 16
click at [180, 323] on div "HAMB94089" at bounding box center [189, 325] width 49 height 16
drag, startPoint x: 59, startPoint y: 323, endPoint x: 67, endPoint y: 330, distance: 10.4
click at [59, 323] on icon "open menu" at bounding box center [59, 325] width 1 height 5
click at [87, 336] on span "Open in new tab" at bounding box center [103, 338] width 61 height 7
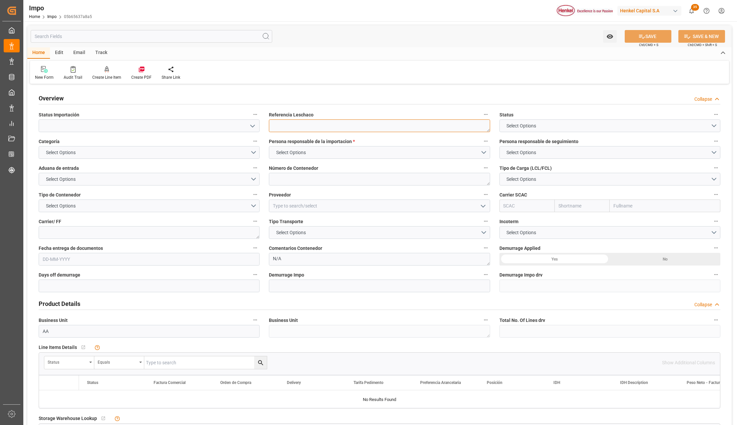
click at [291, 129] on textarea at bounding box center [379, 125] width 221 height 13
click at [288, 125] on textarea at bounding box center [379, 125] width 221 height 13
type input "[DATE]"
paste textarea "HAMB94089"
type textarea "HAMB94089"
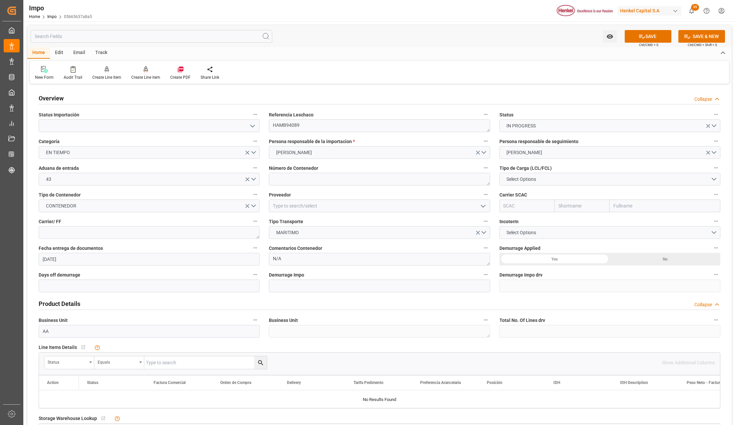
click at [248, 126] on button "open menu" at bounding box center [252, 126] width 10 height 10
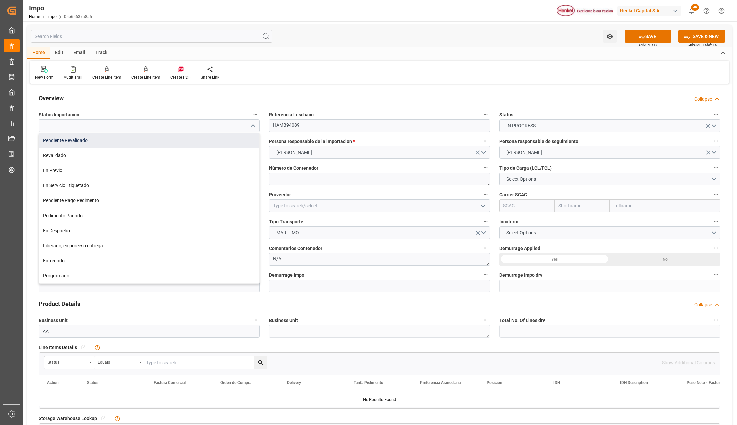
click at [70, 134] on div "Pendiente Revalidado" at bounding box center [149, 140] width 220 height 15
type input "Pendiente Revalidado"
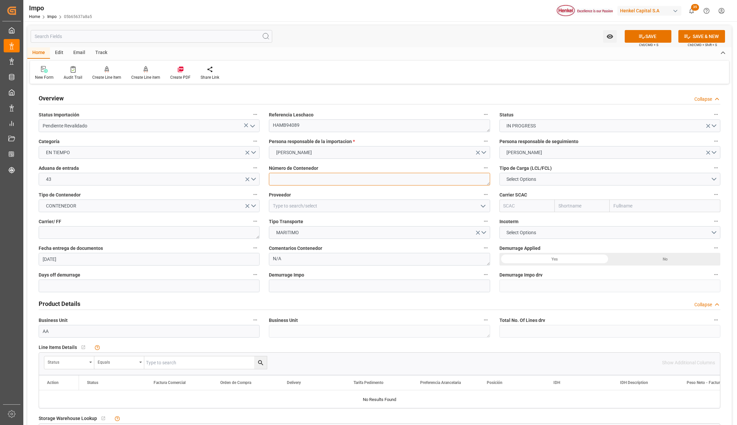
click at [315, 183] on textarea at bounding box center [379, 179] width 221 height 13
paste textarea "BSIU3259815"
type textarea "BSIU3259815"
click at [516, 180] on span "Select Options" at bounding box center [521, 179] width 36 height 7
click at [523, 208] on div "FCL 40"" at bounding box center [610, 209] width 220 height 14
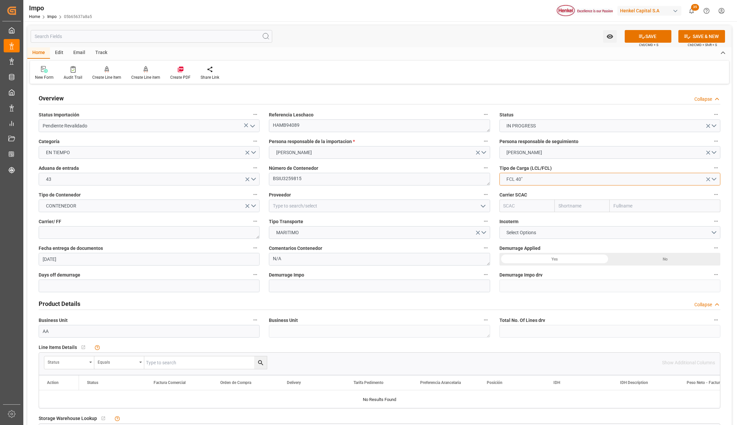
click at [523, 178] on span "FCL 40"" at bounding box center [514, 179] width 23 height 7
click at [514, 194] on div "FCL 20"" at bounding box center [610, 195] width 220 height 14
click at [299, 206] on input at bounding box center [379, 205] width 221 height 13
type input "HENKEL GLOBAL SUPPLY CHAIN B.V."
click at [626, 207] on input "text" at bounding box center [665, 205] width 111 height 13
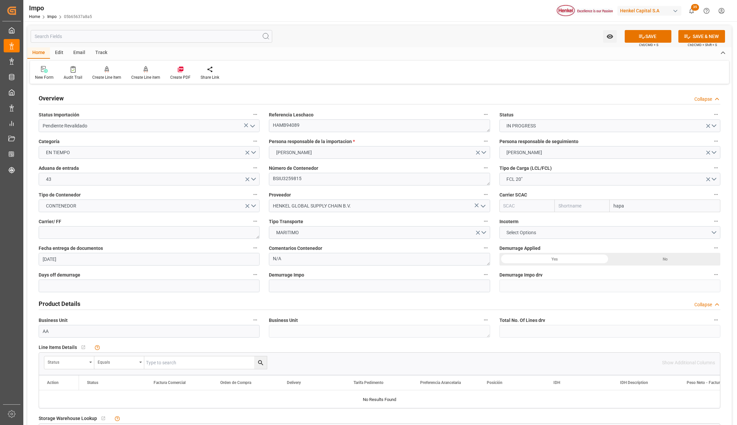
type input "hapag"
click at [633, 221] on b "Hapag [PERSON_NAME] Aktiengesellschaft" at bounding box center [660, 220] width 92 height 5
type input "HLCU"
type input "Hapag [PERSON_NAME]"
type input "Hapag [PERSON_NAME] Aktiengesellschaft"
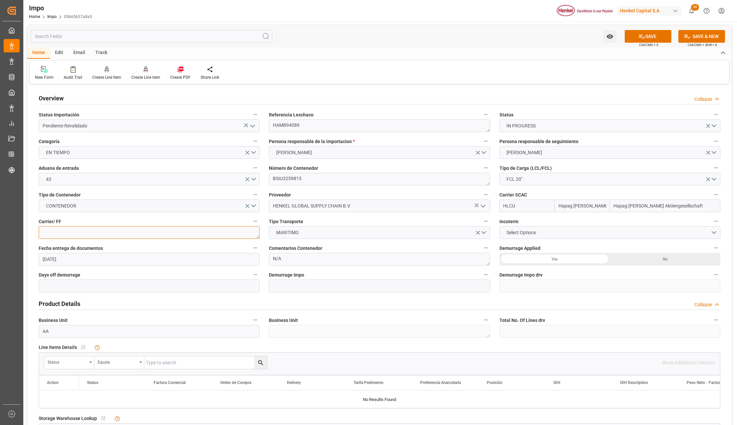
click at [119, 233] on textarea at bounding box center [149, 232] width 221 height 13
type textarea "d"
type textarea "DHL"
click at [526, 230] on span "Select Options" at bounding box center [521, 232] width 36 height 7
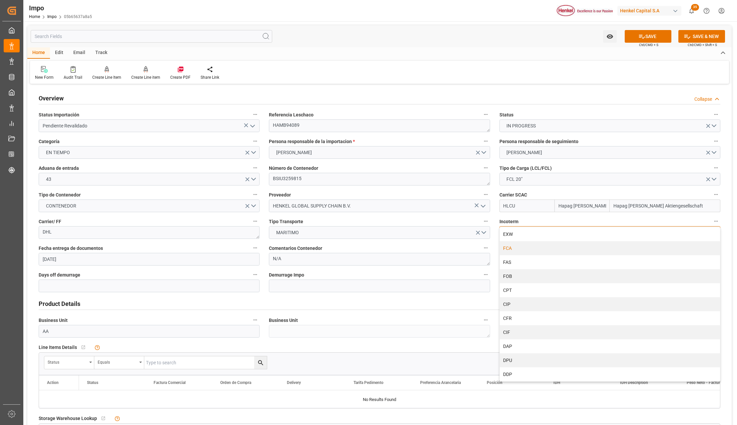
click at [515, 248] on div "FCA" at bounding box center [610, 248] width 220 height 14
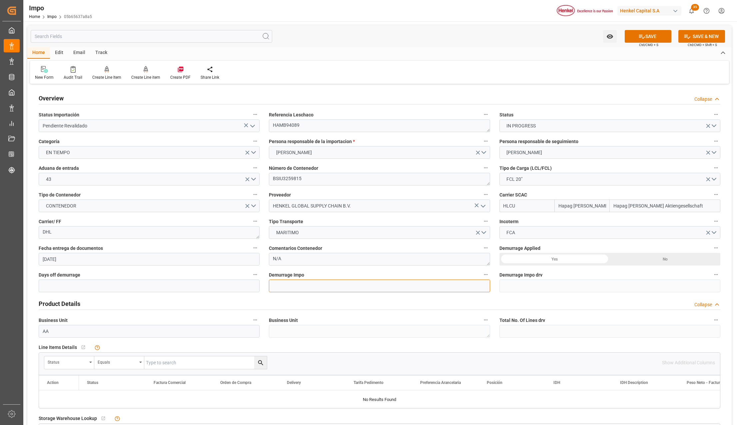
click at [328, 279] on input "text" at bounding box center [379, 285] width 221 height 13
click at [287, 259] on textarea "N/A" at bounding box center [379, 259] width 221 height 13
type textarea "PENDIENTE INCREMENTABLES"
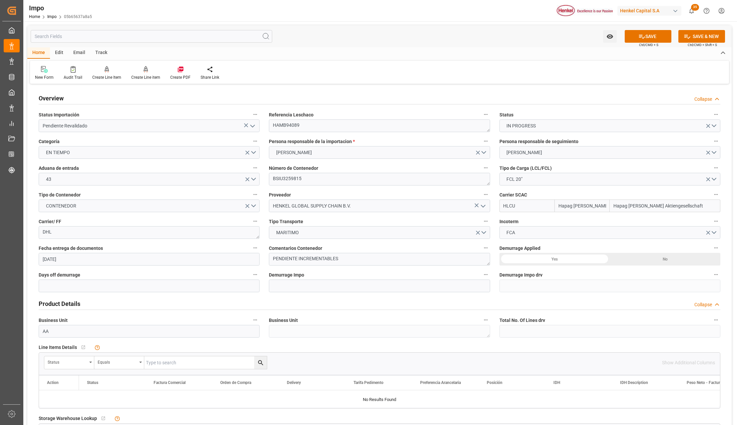
click at [553, 261] on div "Yes" at bounding box center [555, 259] width 111 height 13
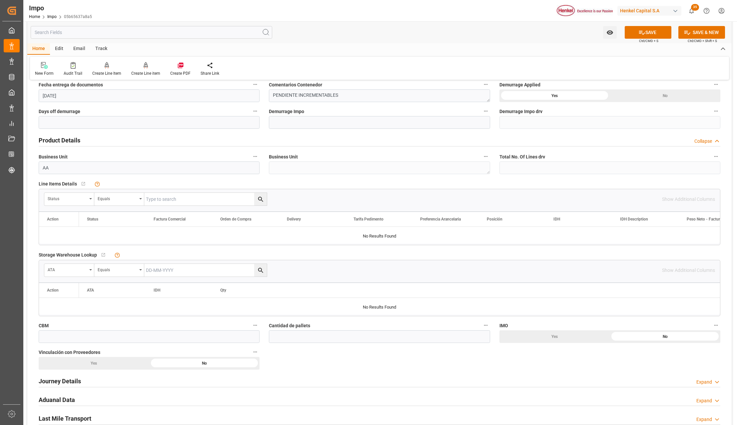
scroll to position [178, 0]
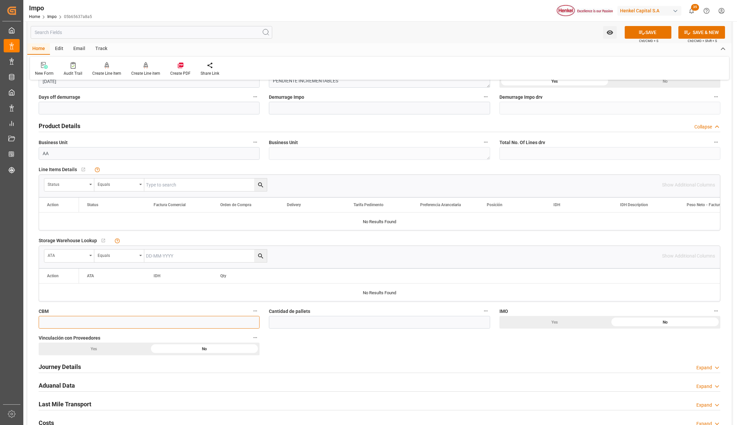
click at [47, 323] on input "text" at bounding box center [149, 322] width 221 height 13
click at [69, 321] on input "text" at bounding box center [149, 322] width 221 height 13
type input "25"
click at [295, 325] on input "text" at bounding box center [379, 322] width 221 height 13
click at [271, 323] on input "text" at bounding box center [379, 322] width 221 height 13
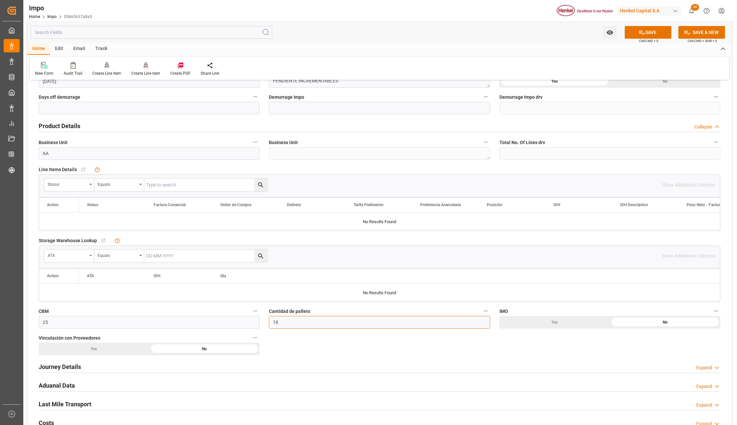
type input "18"
click at [663, 323] on div "No" at bounding box center [665, 322] width 111 height 13
click at [500, 88] on div "Yes" at bounding box center [555, 81] width 111 height 13
click at [70, 368] on h2 "Journey Details" at bounding box center [60, 366] width 42 height 9
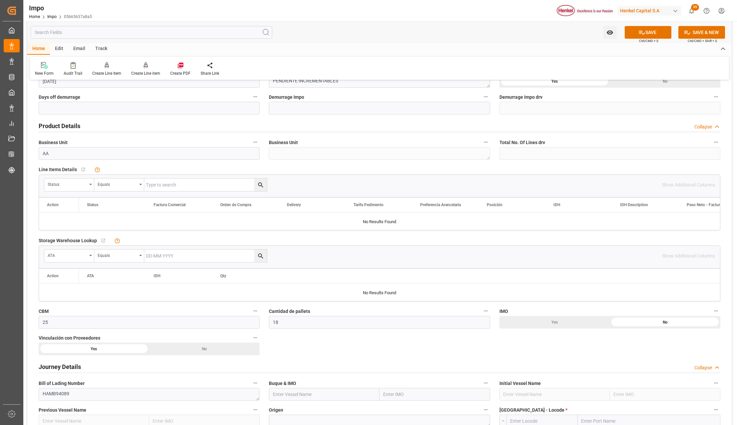
click at [400, 397] on input "text" at bounding box center [435, 394] width 111 height 13
click at [412, 391] on input "text" at bounding box center [435, 394] width 111 height 13
type input "SFL MAUI"
drag, startPoint x: 413, startPoint y: 410, endPoint x: 428, endPoint y: 405, distance: 15.6
click at [414, 410] on span "9635688 - SFL MAUI" at bounding box center [404, 408] width 40 height 5
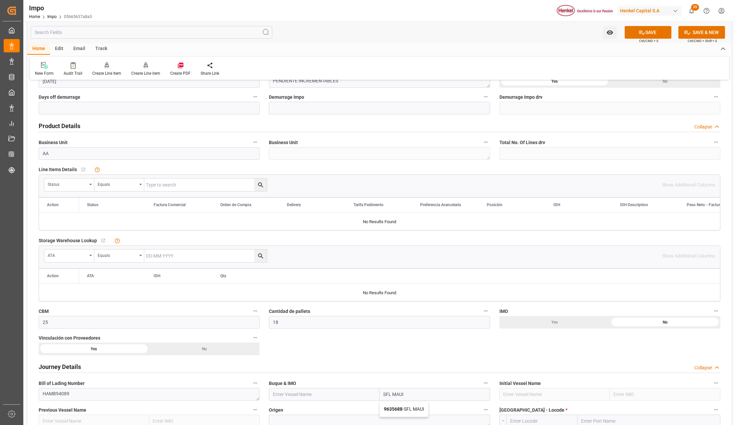
type input "SFL MAUI"
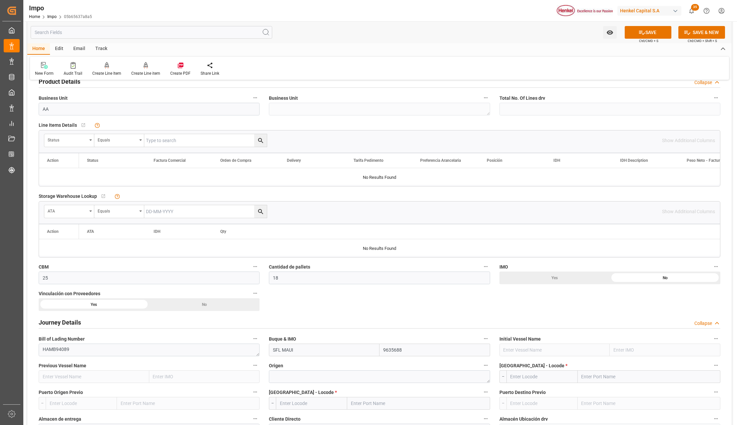
type input "9635688"
click at [298, 371] on textarea at bounding box center [379, 376] width 221 height 13
type textarea "[GEOGRAPHIC_DATA]"
click at [587, 376] on input "text" at bounding box center [649, 376] width 143 height 13
type input "H"
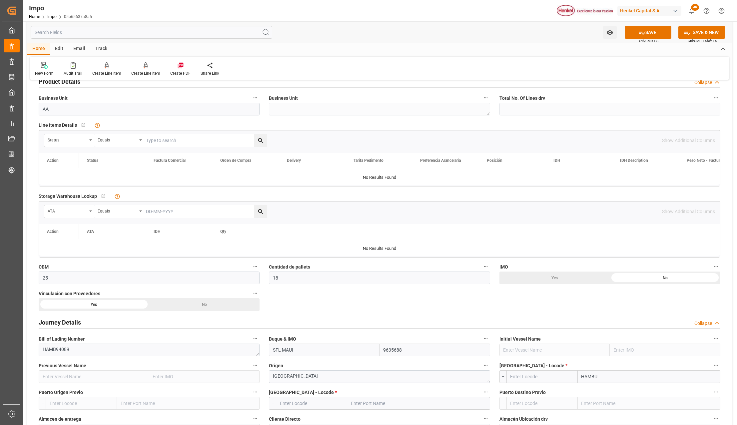
type input "HAMBUR"
click at [603, 392] on span "Hamburg - DEHAM" at bounding box center [613, 390] width 63 height 5
type input "DEHAM"
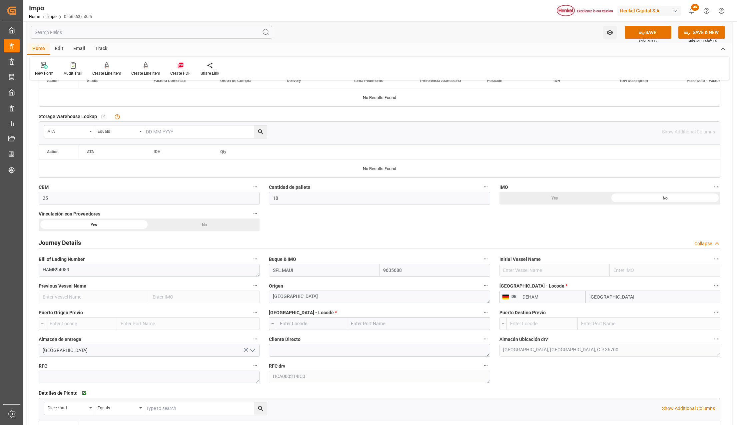
scroll to position [311, 0]
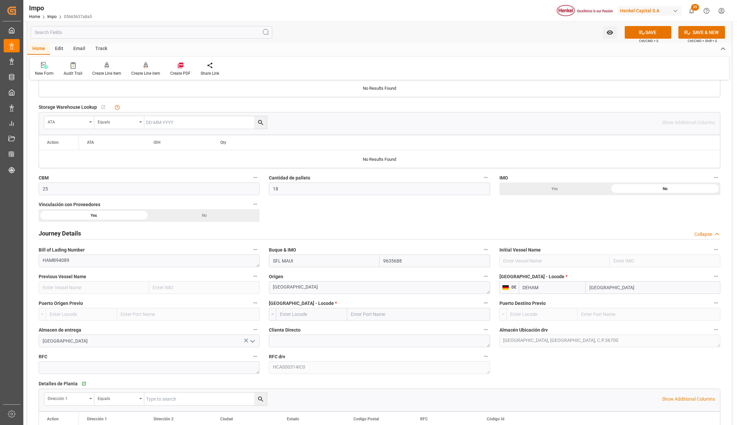
type input "[GEOGRAPHIC_DATA]"
click at [385, 317] on input "text" at bounding box center [418, 314] width 143 height 13
type input "[GEOGRAPHIC_DATA]"
click at [375, 326] on div "Veracruz - MXVER" at bounding box center [383, 328] width 70 height 15
type input "MXVER"
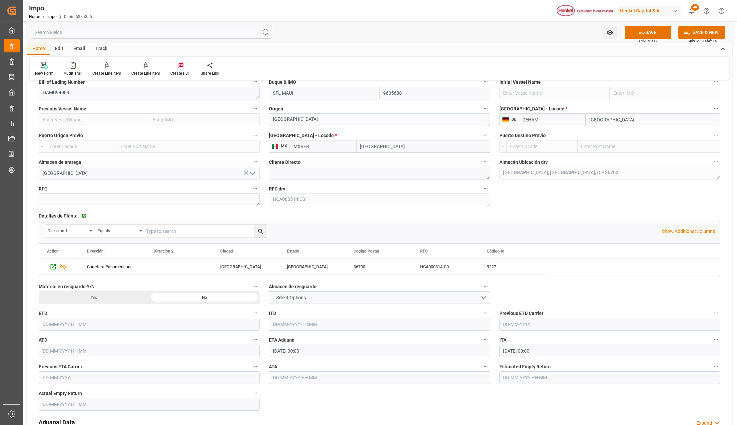
scroll to position [533, 0]
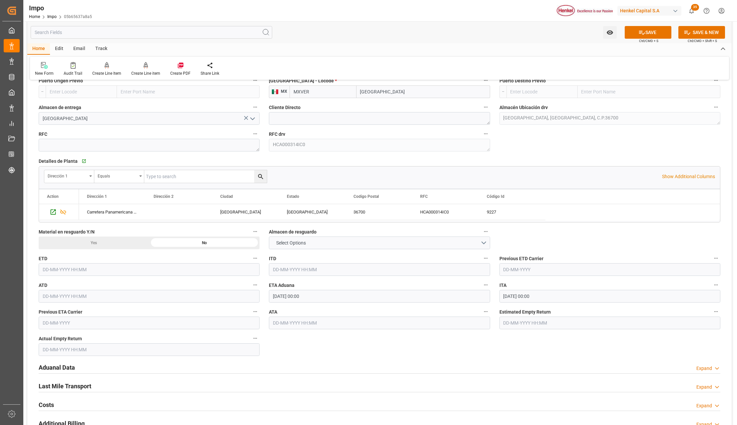
type input "[GEOGRAPHIC_DATA]"
click at [60, 369] on h2 "Aduanal Data" at bounding box center [57, 367] width 36 height 9
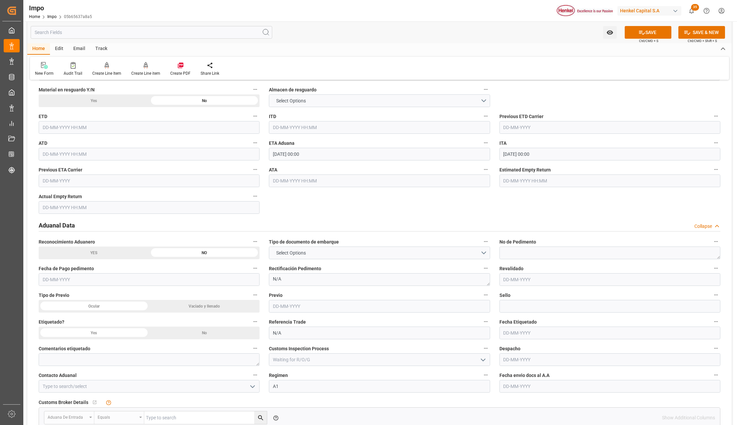
scroll to position [711, 0]
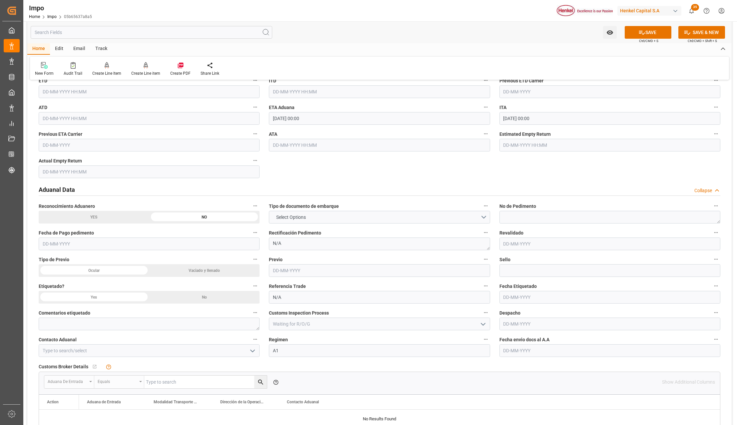
click at [481, 219] on button "Select Options" at bounding box center [379, 217] width 221 height 13
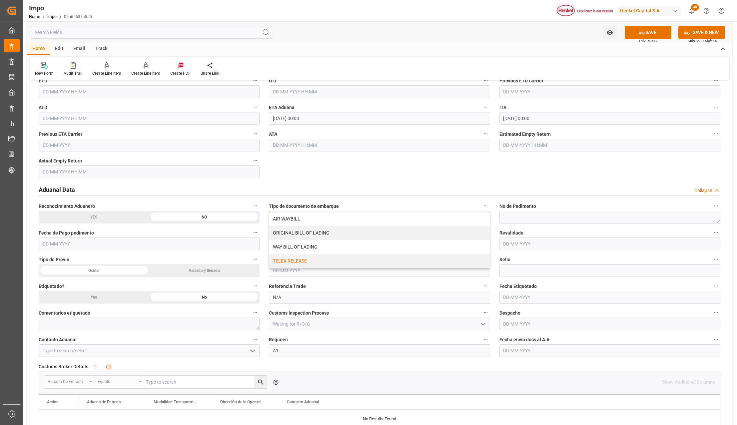
click at [291, 262] on div "TELEX RELEASE" at bounding box center [379, 261] width 220 height 14
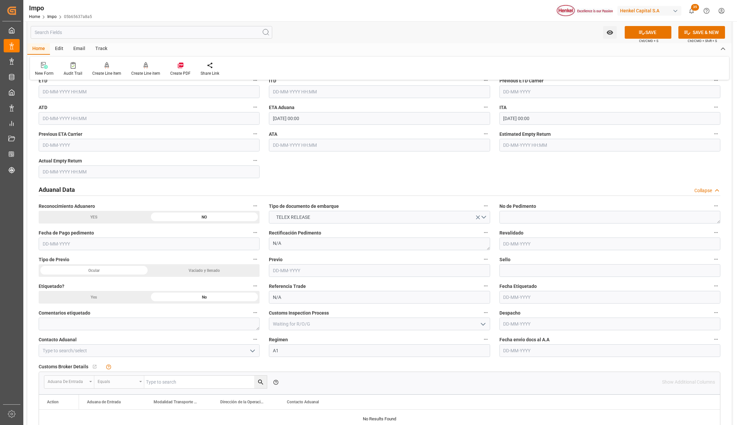
click at [523, 354] on input "text" at bounding box center [610, 350] width 221 height 13
type input "01-09-2025"
click at [251, 351] on icon "open menu" at bounding box center [253, 351] width 8 height 8
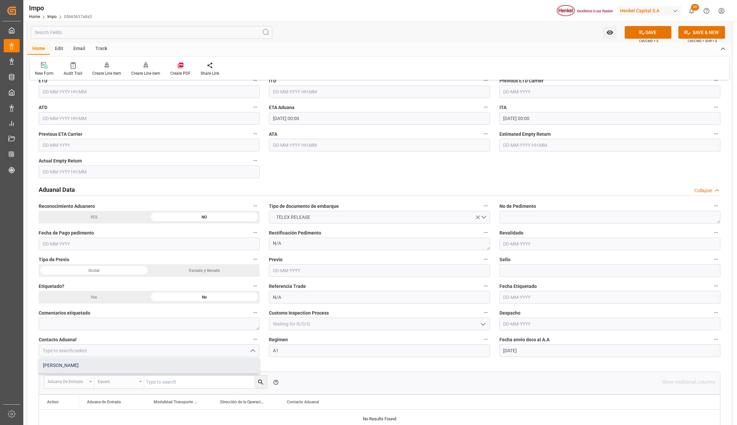
click at [91, 365] on div "ALFREDO SALINAS JACOBO" at bounding box center [149, 365] width 220 height 15
type input "ALFREDO SALINAS JACOBO"
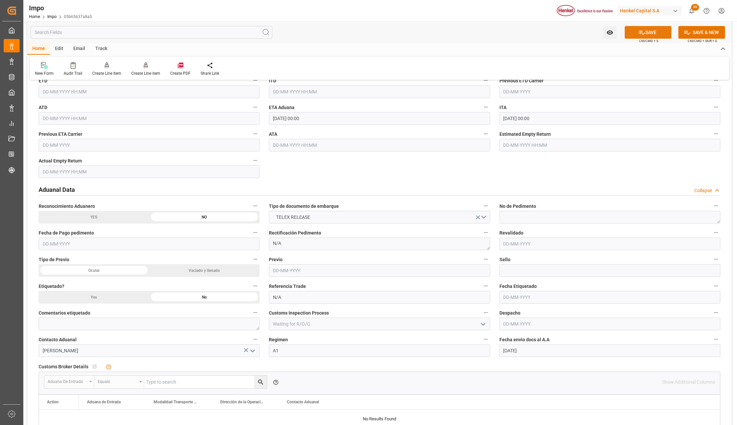
click at [642, 34] on icon at bounding box center [642, 33] width 6 height 4
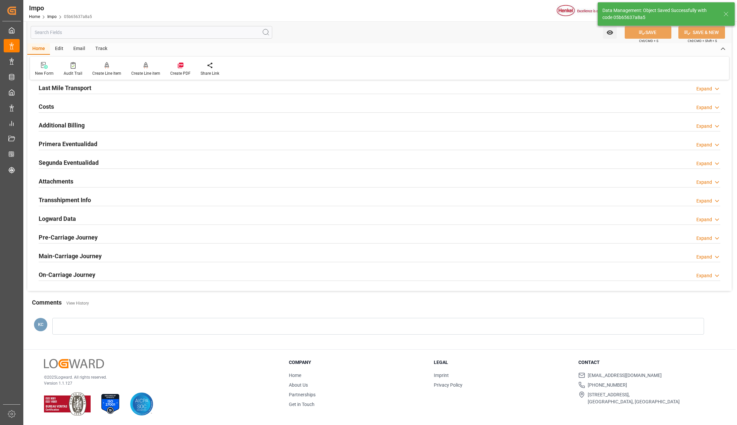
scroll to position [373, 0]
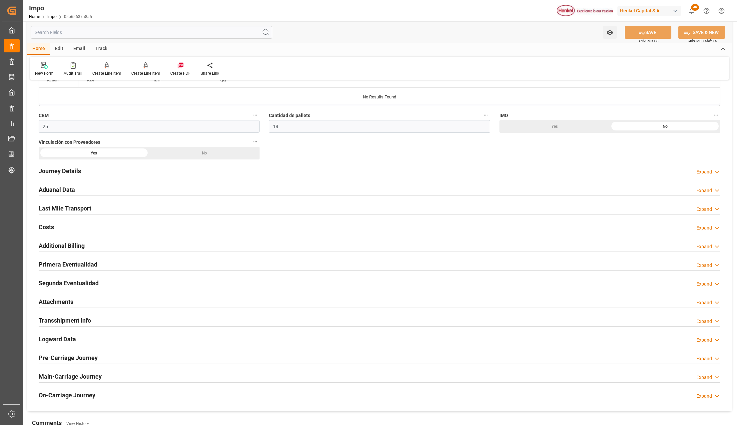
click at [57, 300] on h2 "Attachments" at bounding box center [56, 301] width 35 height 9
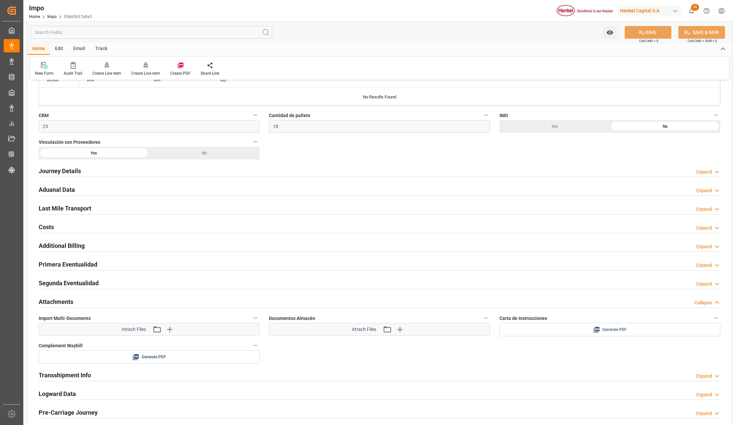
click at [610, 331] on span "Generate PDF" at bounding box center [615, 329] width 24 height 8
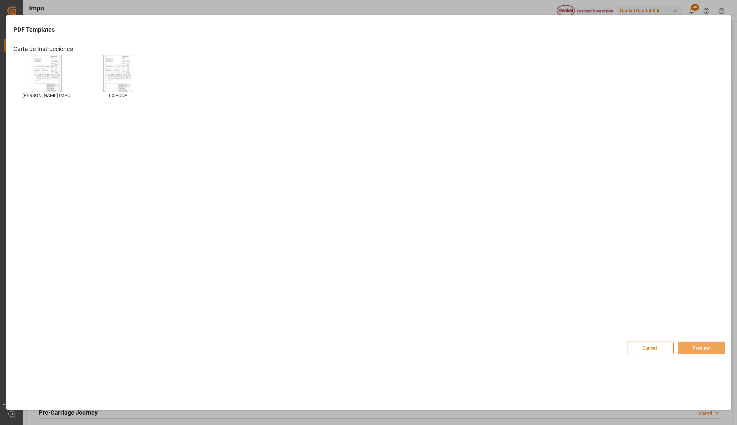
click at [45, 69] on img at bounding box center [46, 73] width 27 height 38
click at [34, 66] on img at bounding box center [46, 73] width 27 height 38
click at [703, 349] on button "Preview" at bounding box center [702, 347] width 47 height 13
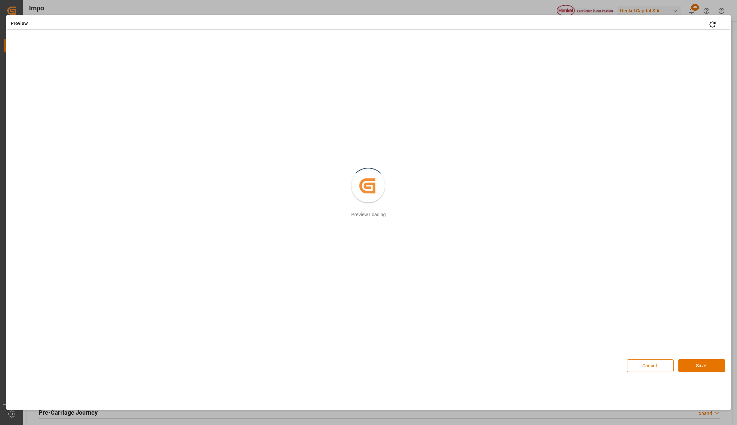
click at [662, 364] on button "Cancel" at bounding box center [650, 365] width 47 height 13
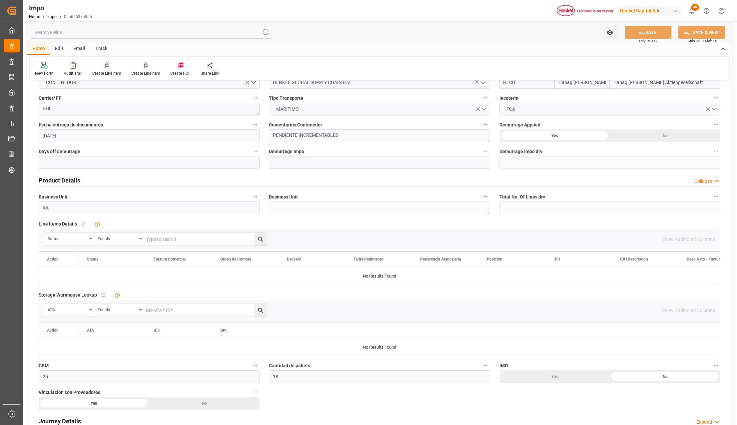
scroll to position [133, 0]
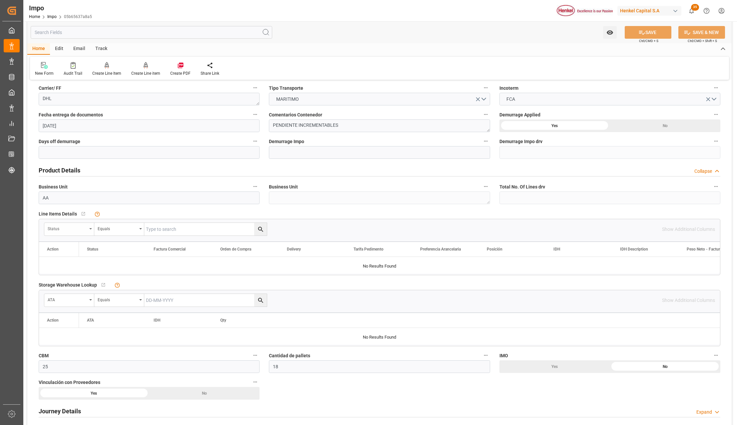
click at [93, 229] on div "Status" at bounding box center [69, 229] width 50 height 13
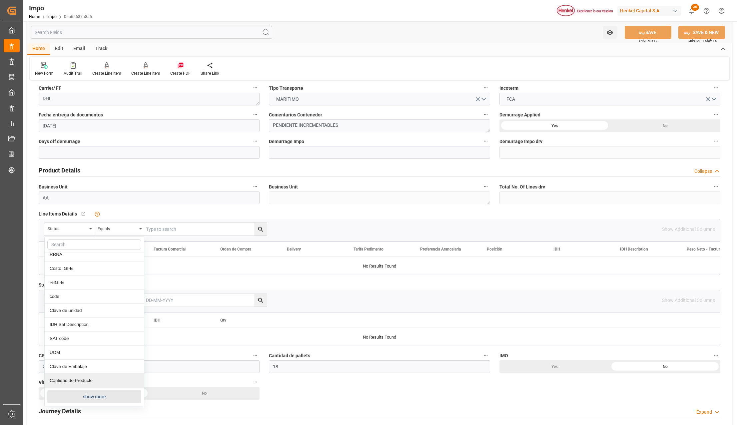
scroll to position [178, 0]
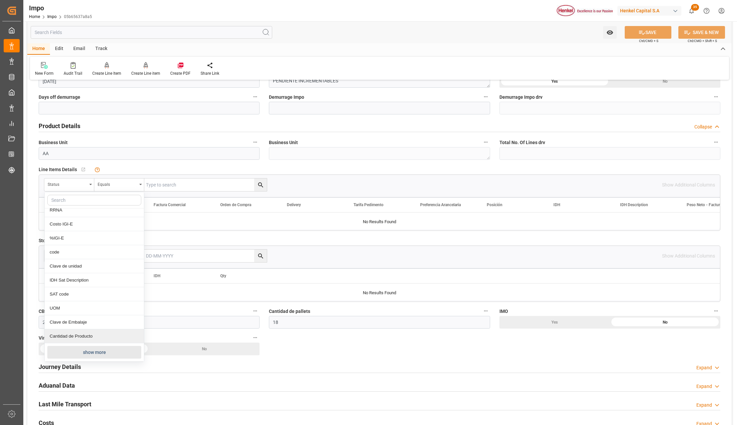
click at [91, 352] on button "show more" at bounding box center [94, 352] width 94 height 13
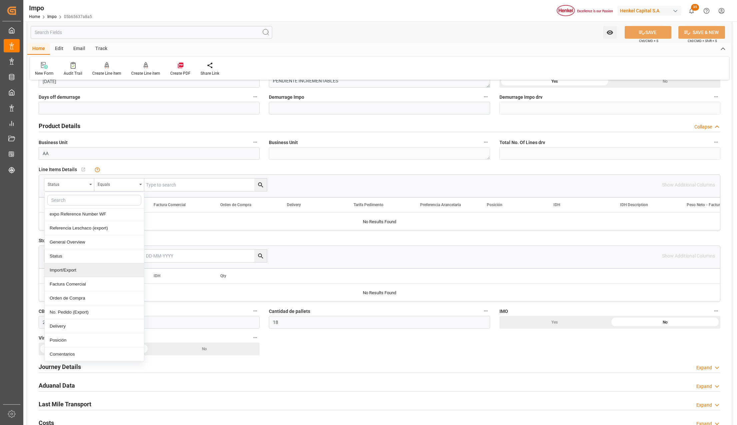
scroll to position [44, 0]
click at [67, 339] on div "Comentarios" at bounding box center [94, 339] width 99 height 14
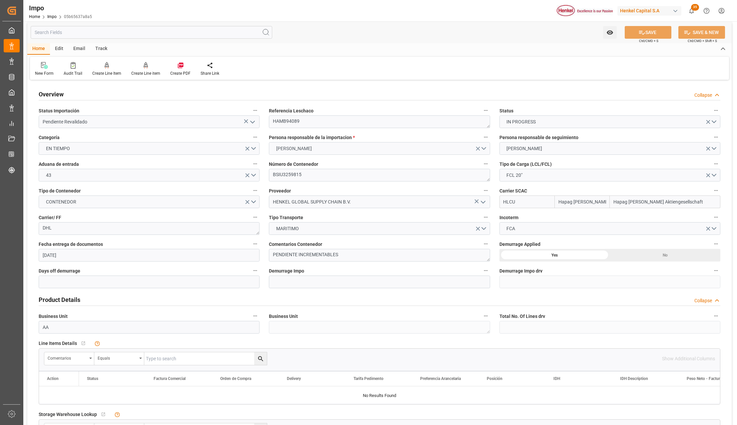
scroll to position [0, 0]
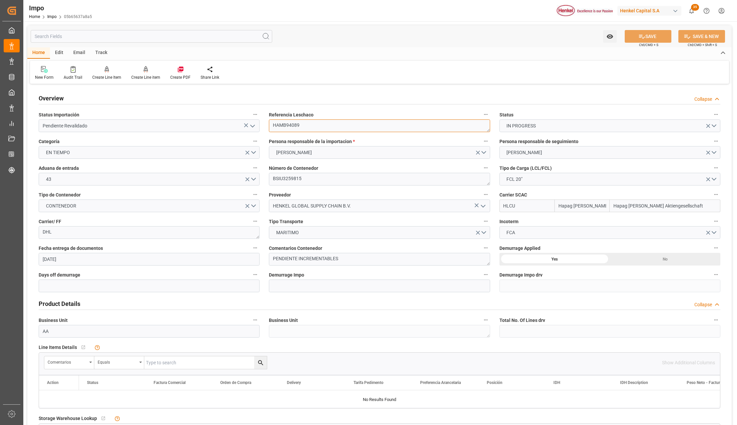
click at [283, 123] on textarea "HAMB94089" at bounding box center [379, 125] width 221 height 13
click at [165, 361] on input "text" at bounding box center [205, 362] width 123 height 13
paste input "HAMB94089"
type input "HAMB94089"
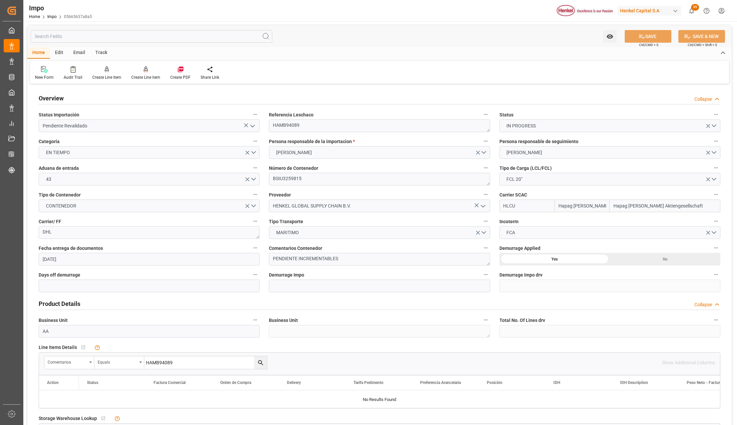
click at [263, 363] on icon "search button" at bounding box center [260, 362] width 7 height 7
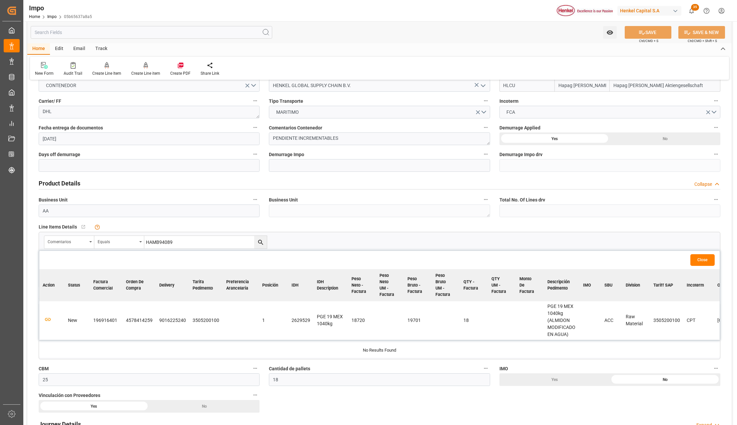
scroll to position [178, 0]
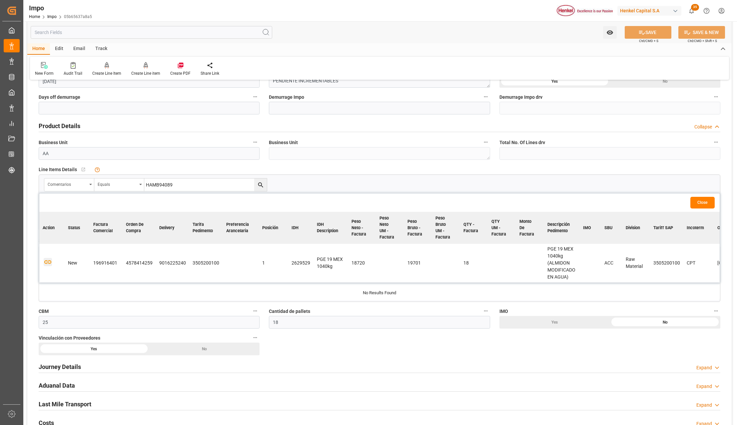
click at [48, 264] on icon "button" at bounding box center [48, 262] width 8 height 8
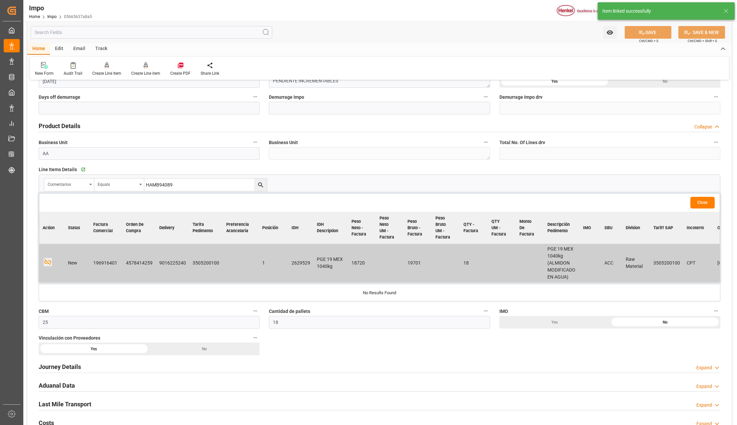
click at [700, 203] on button "Close" at bounding box center [703, 203] width 24 height 12
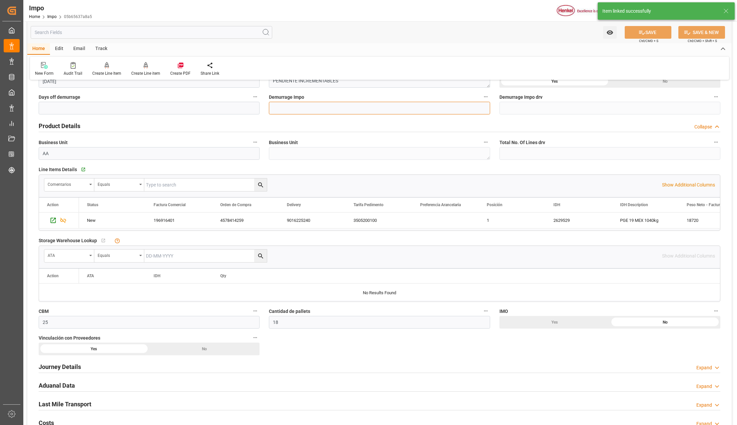
click at [295, 103] on input "text" at bounding box center [379, 108] width 221 height 13
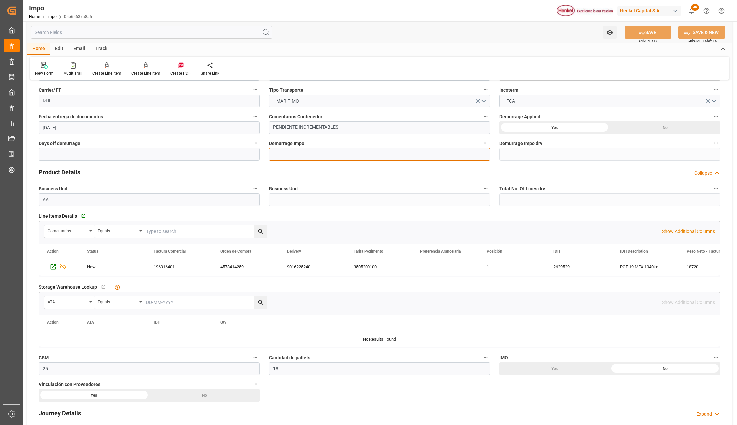
scroll to position [89, 0]
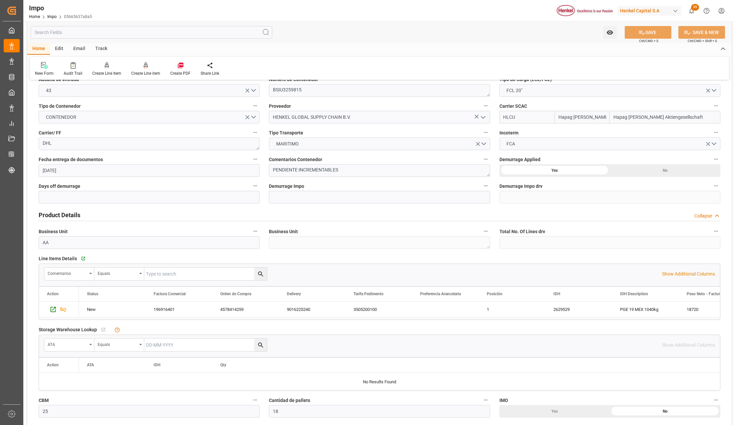
click at [573, 167] on div "Yes" at bounding box center [555, 170] width 111 height 13
click at [647, 169] on div "No" at bounding box center [665, 170] width 111 height 13
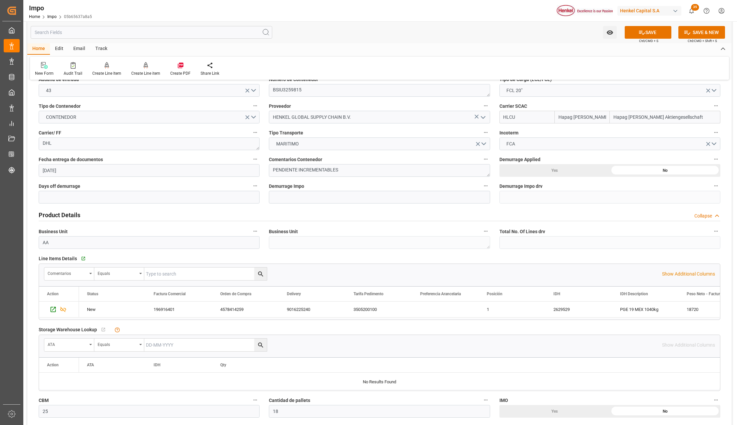
click at [562, 167] on div "Yes" at bounding box center [555, 170] width 111 height 13
click at [656, 30] on button "SAVE" at bounding box center [648, 32] width 47 height 13
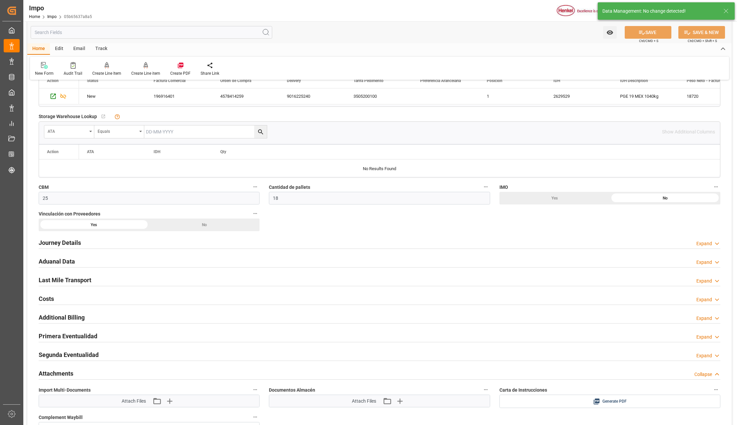
scroll to position [311, 0]
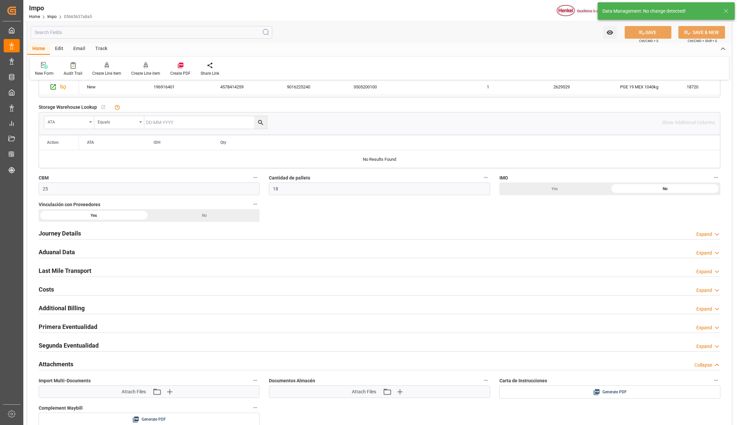
click at [74, 235] on h2 "Journey Details" at bounding box center [60, 233] width 42 height 9
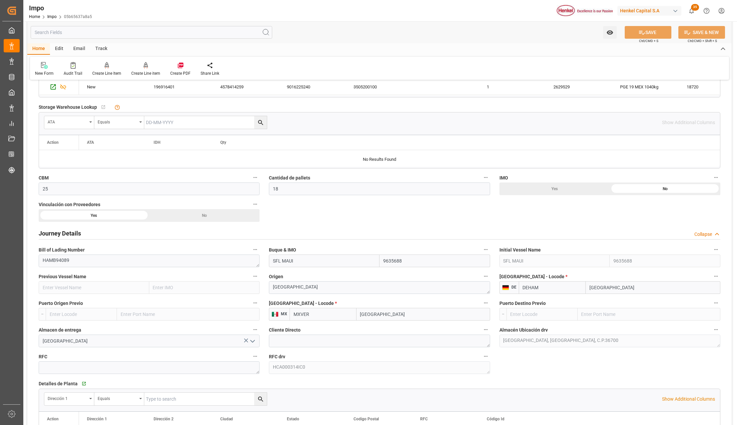
click at [74, 234] on h2 "Journey Details" at bounding box center [60, 233] width 42 height 9
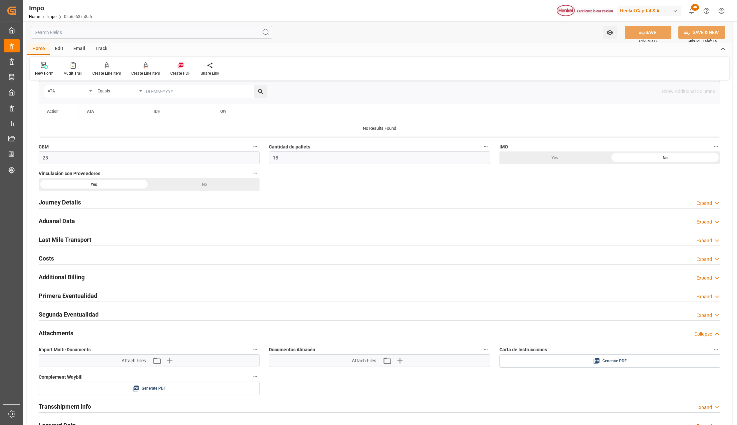
scroll to position [355, 0]
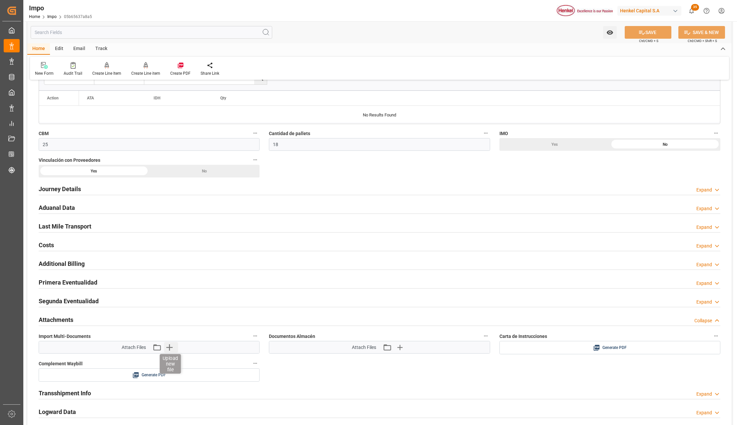
click at [169, 346] on icon "button" at bounding box center [169, 347] width 11 height 11
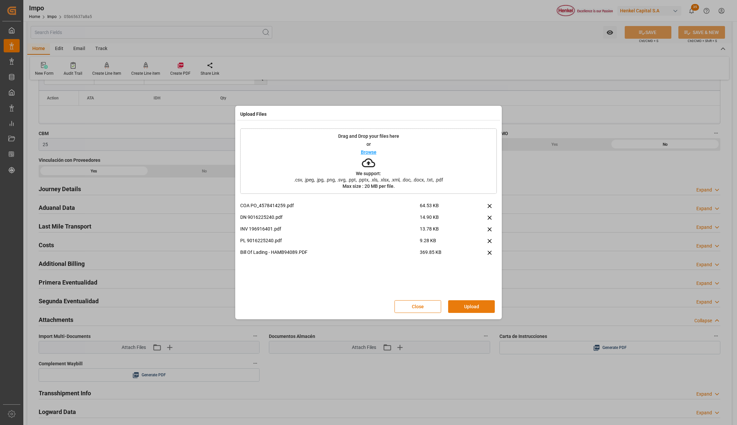
click at [470, 306] on button "Upload" at bounding box center [471, 306] width 47 height 13
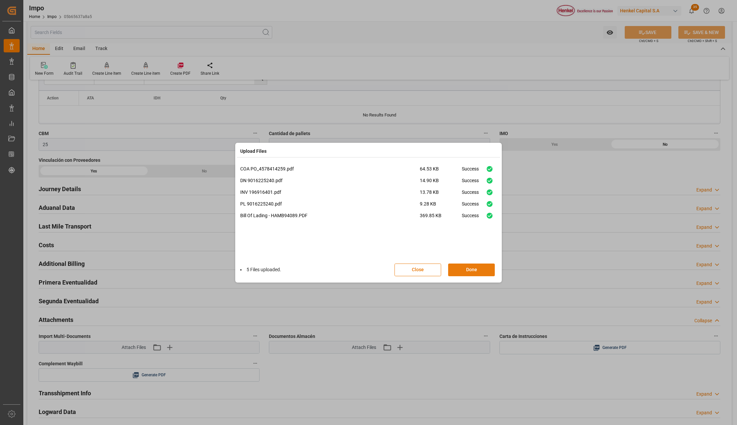
click at [471, 268] on button "Done" at bounding box center [471, 269] width 47 height 13
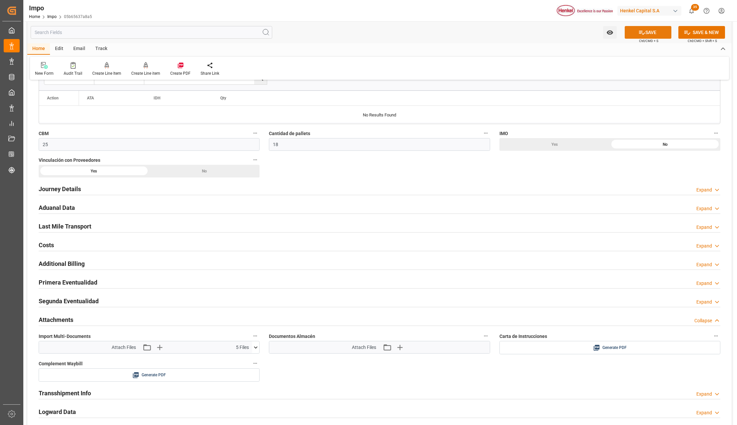
click at [654, 31] on button "SAVE" at bounding box center [648, 32] width 47 height 13
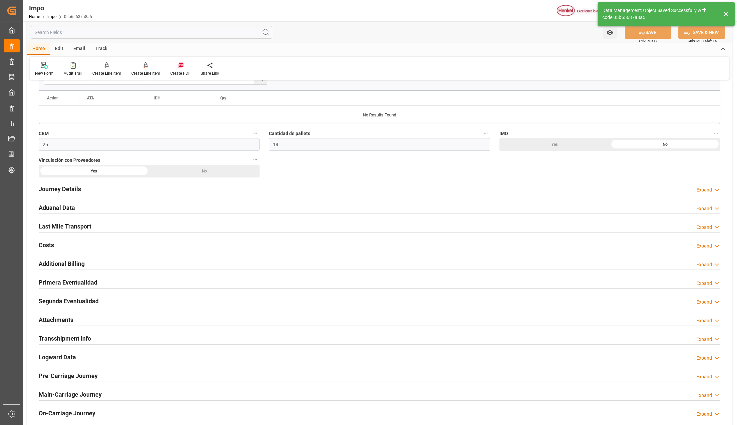
type textarea "AA"
type input "1"
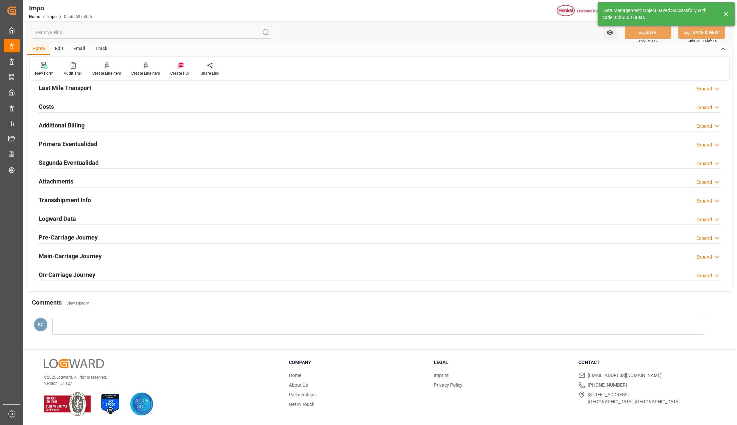
scroll to position [496, 0]
click at [65, 181] on h2 "Attachments" at bounding box center [56, 181] width 35 height 9
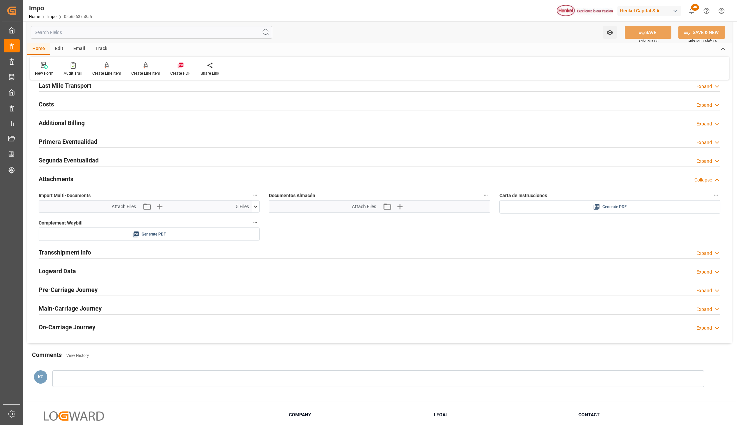
click at [600, 208] on div "Generate PDF" at bounding box center [610, 207] width 211 height 8
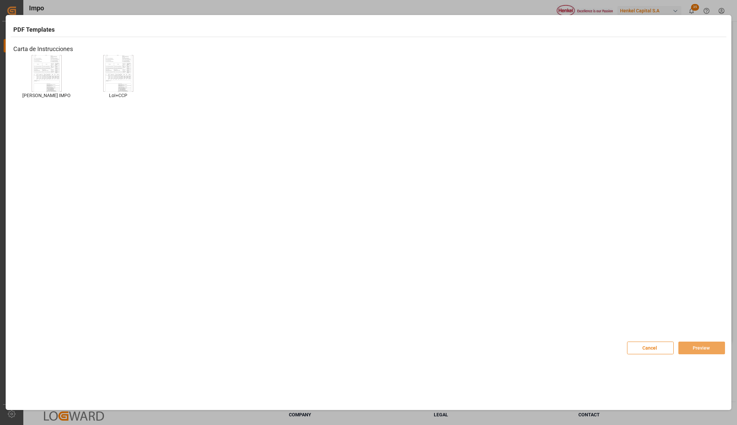
click at [56, 82] on img at bounding box center [46, 73] width 27 height 38
click at [703, 340] on div "Cancel Preview" at bounding box center [676, 344] width 98 height 20
click at [703, 344] on button "Preview" at bounding box center [702, 347] width 47 height 13
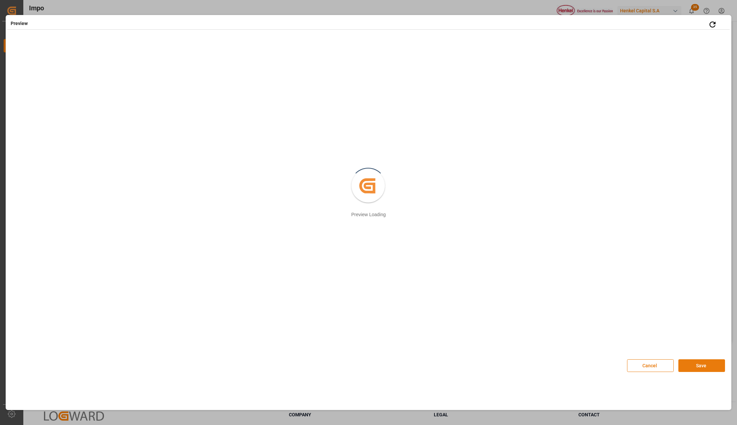
click at [697, 364] on button "Save" at bounding box center [702, 365] width 47 height 13
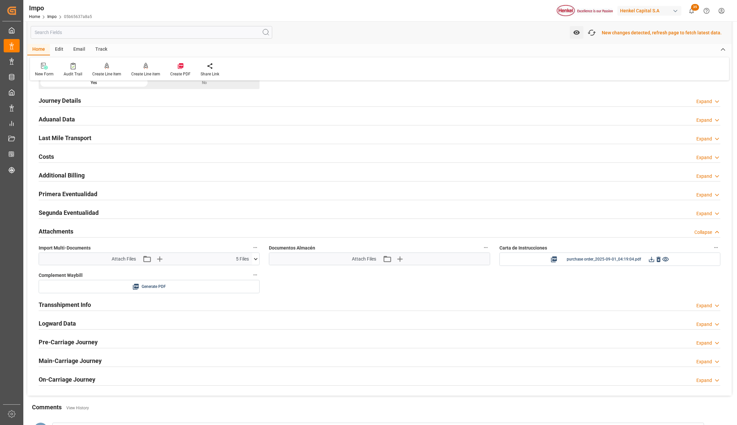
scroll to position [408, 0]
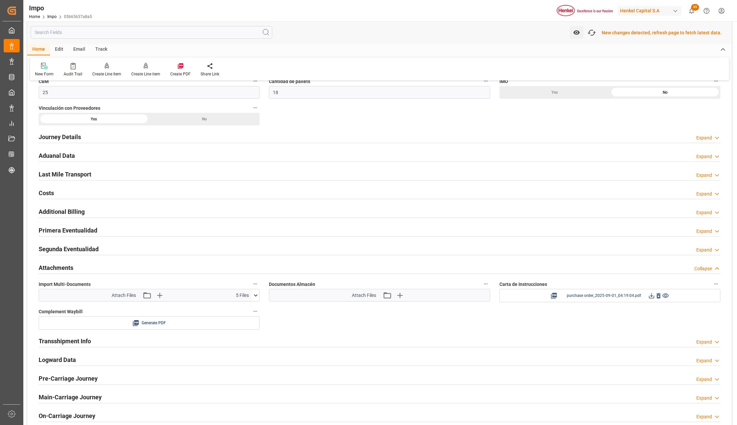
click at [652, 298] on icon at bounding box center [651, 295] width 5 height 5
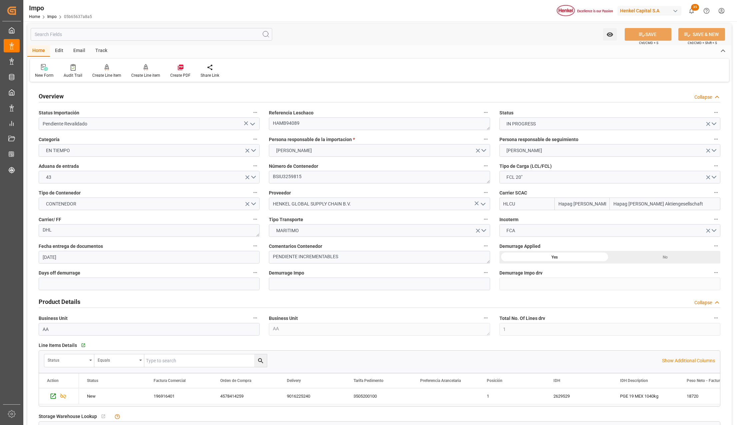
scroll to position [0, 0]
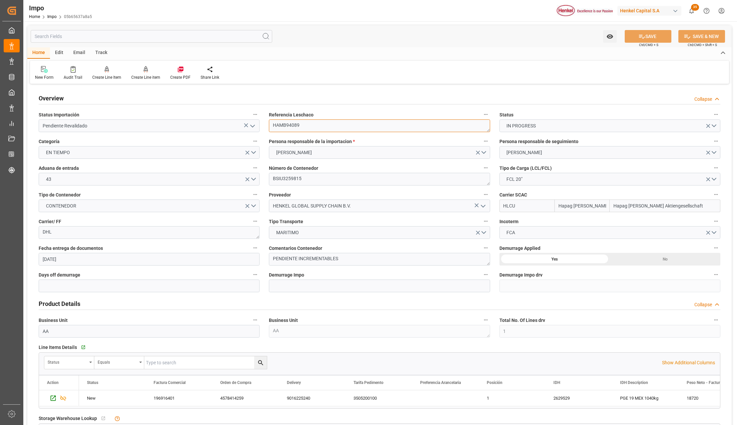
click at [277, 124] on textarea "HAMB94089" at bounding box center [379, 125] width 221 height 13
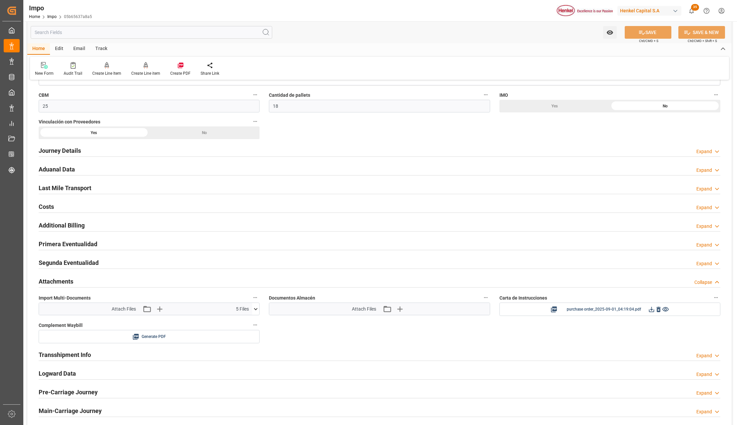
scroll to position [400, 0]
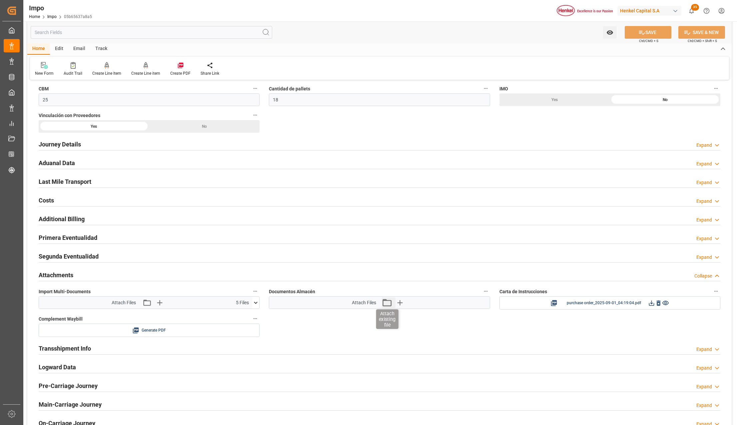
click at [385, 303] on icon "button" at bounding box center [387, 302] width 9 height 7
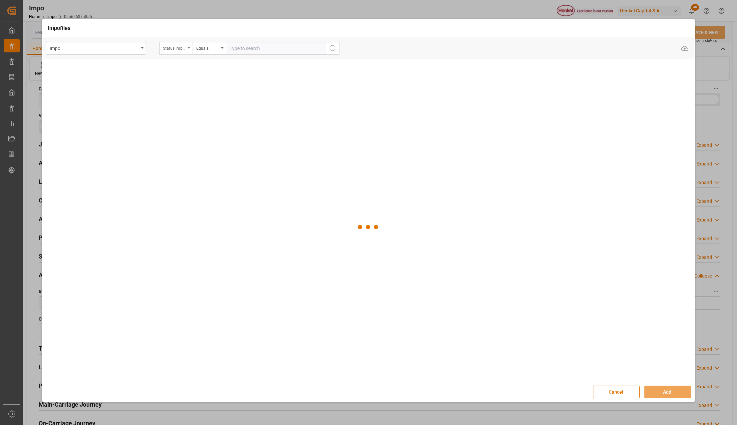
click at [174, 47] on div "Status Importación" at bounding box center [174, 48] width 23 height 8
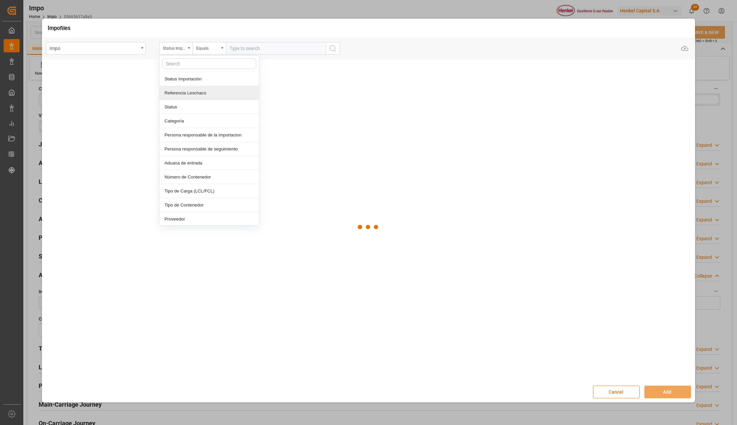
click at [187, 88] on div "Referencia Leschaco" at bounding box center [209, 93] width 99 height 14
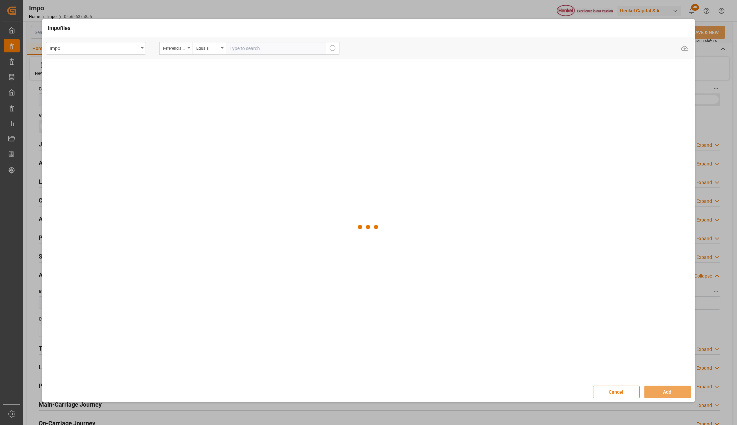
click at [253, 49] on input "text" at bounding box center [276, 48] width 100 height 13
paste input "HAMB94089"
type input "HAMB94089"
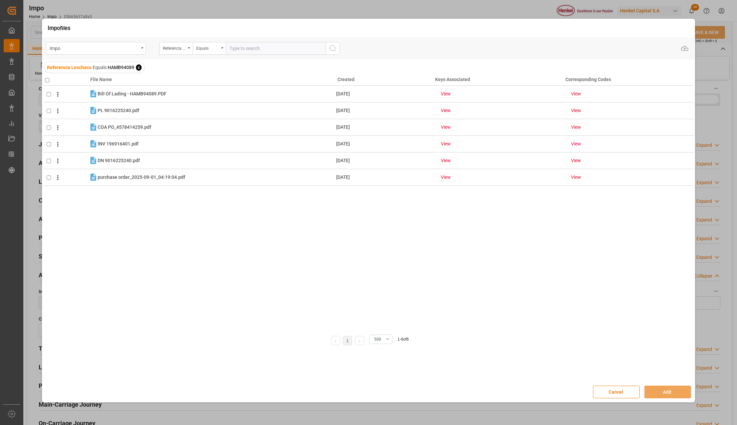
click at [44, 80] on th at bounding box center [66, 78] width 46 height 15
click at [46, 81] on input "checkbox" at bounding box center [47, 80] width 4 height 4
checkbox input "true"
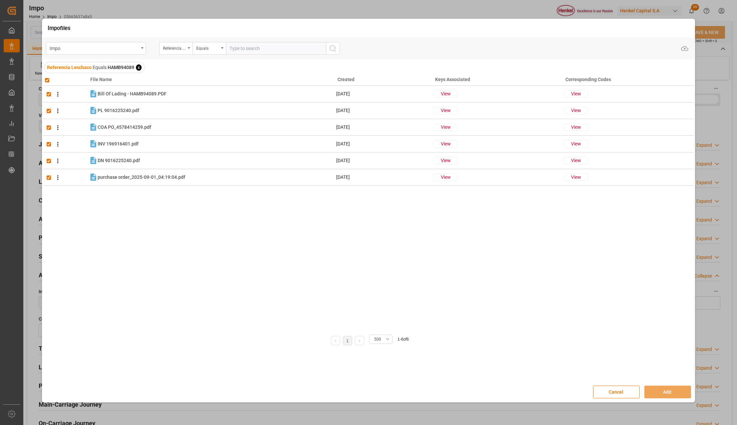
checkbox input "true"
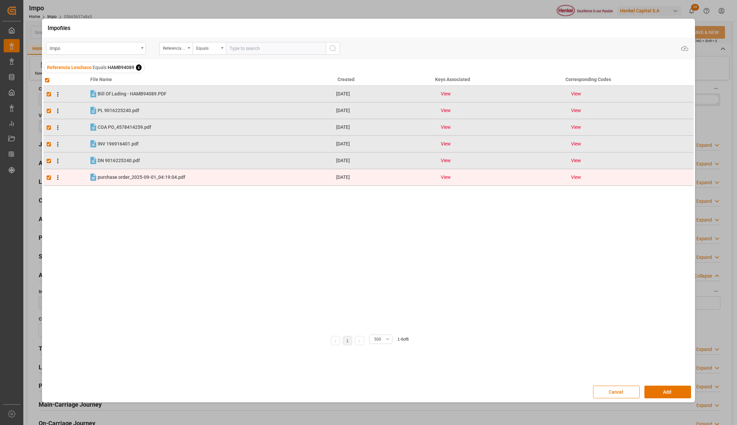
click at [48, 178] on input "checkbox" at bounding box center [49, 177] width 4 height 4
checkbox input "false"
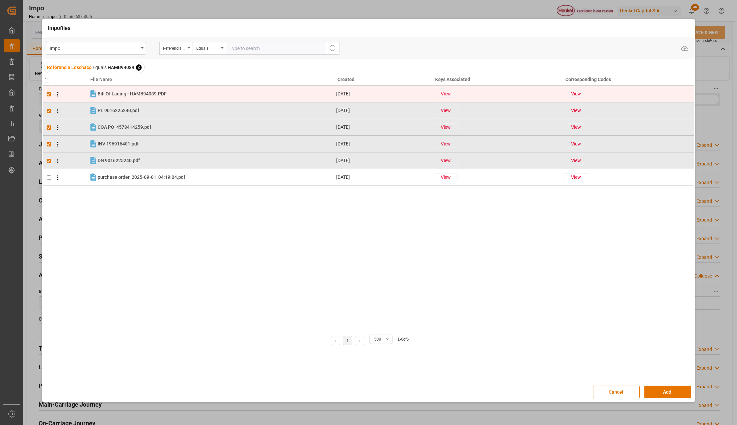
click at [46, 91] on td at bounding box center [66, 94] width 46 height 17
checkbox input "false"
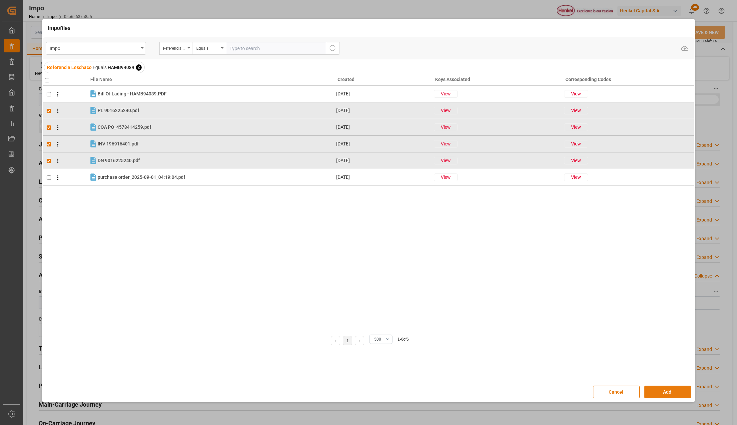
click at [659, 390] on button "Add" at bounding box center [668, 391] width 47 height 13
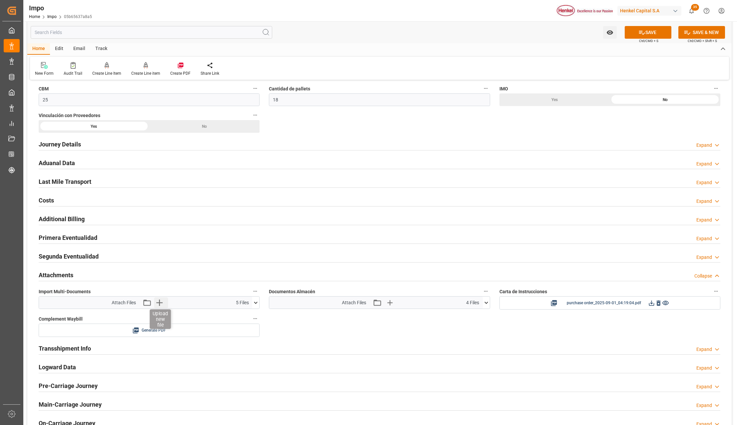
click at [160, 304] on icon "button" at bounding box center [159, 302] width 11 height 11
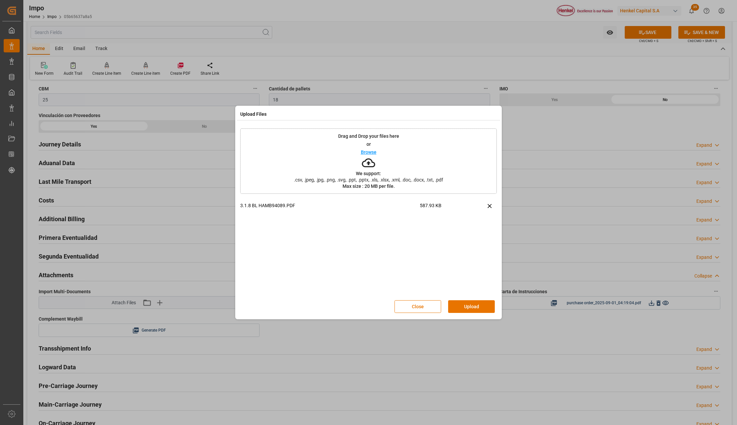
click at [456, 304] on button "Upload" at bounding box center [471, 306] width 47 height 13
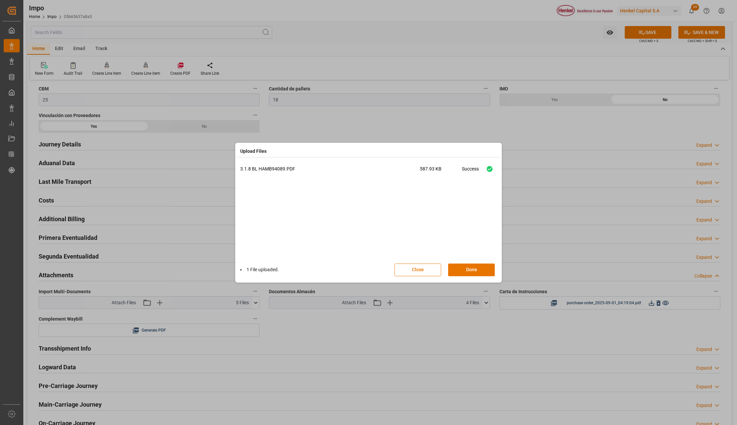
drag, startPoint x: 465, startPoint y: 271, endPoint x: 490, endPoint y: 258, distance: 27.6
click at [465, 271] on button "Done" at bounding box center [471, 269] width 47 height 13
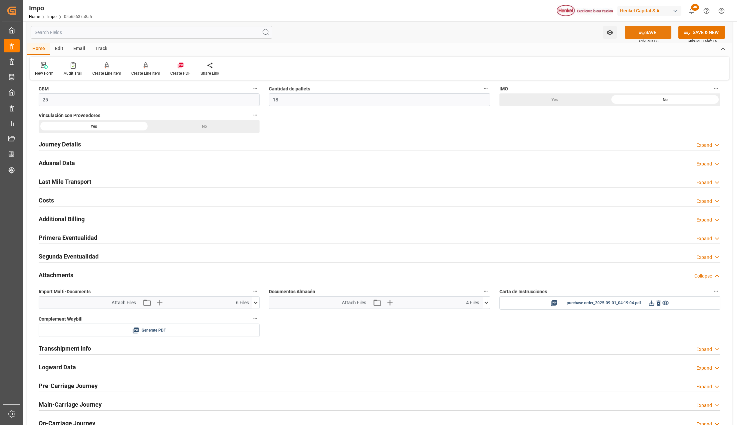
click at [644, 30] on button "SAVE" at bounding box center [648, 32] width 47 height 13
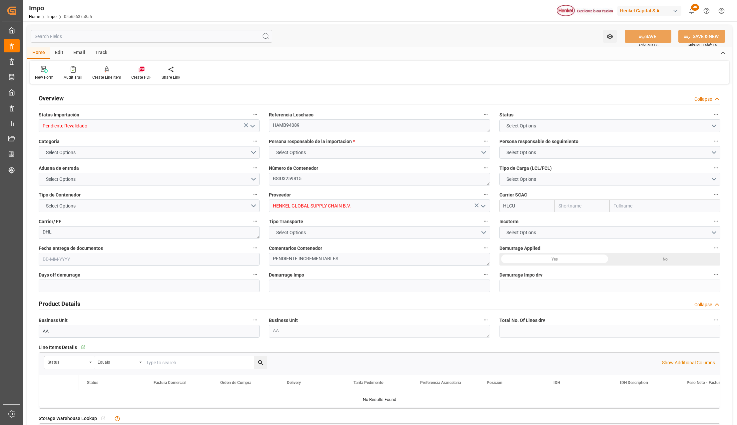
type input "Hapag [PERSON_NAME]"
type input "Hapag [PERSON_NAME] Aktiengesellschaft"
type input "1"
type input "25"
type input "18"
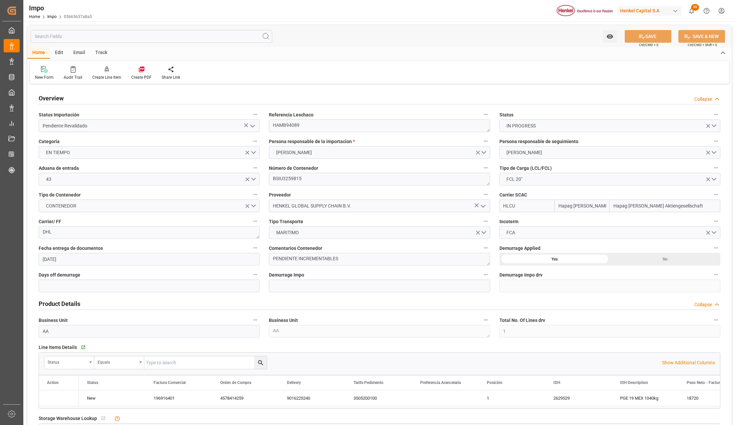
type input "[DATE]"
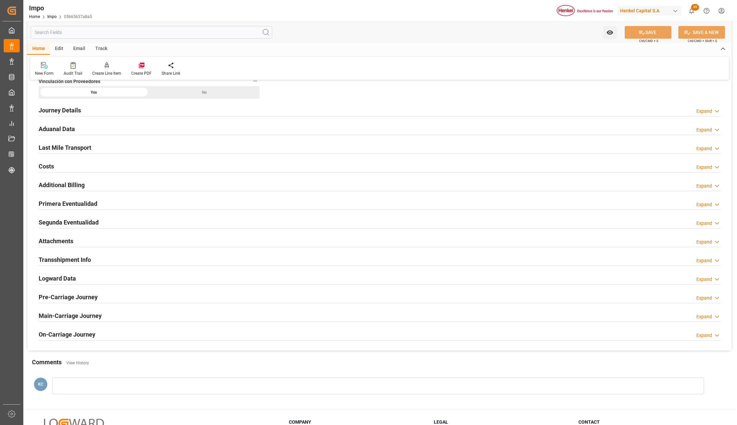
scroll to position [496, 0]
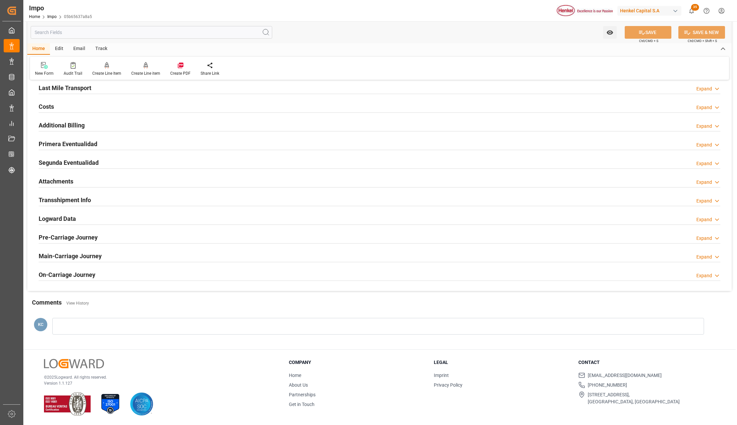
click at [57, 175] on div "Attachments" at bounding box center [56, 180] width 35 height 13
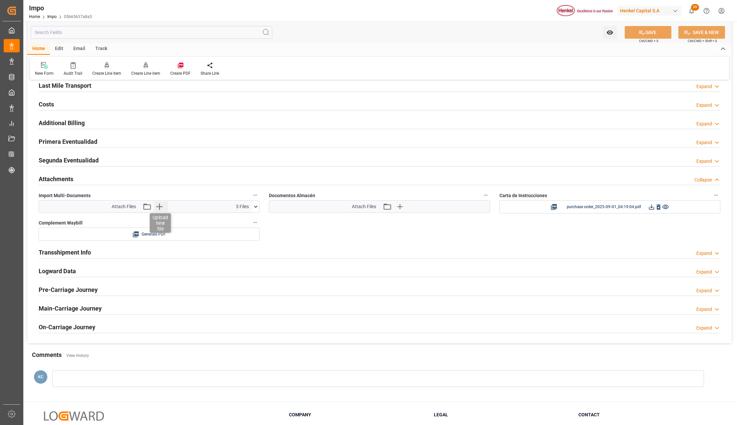
click at [161, 205] on icon "button" at bounding box center [159, 206] width 11 height 11
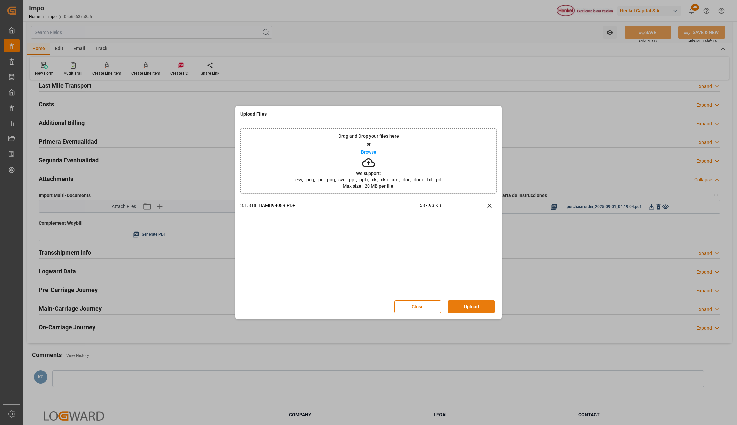
click at [460, 309] on button "Upload" at bounding box center [471, 306] width 47 height 13
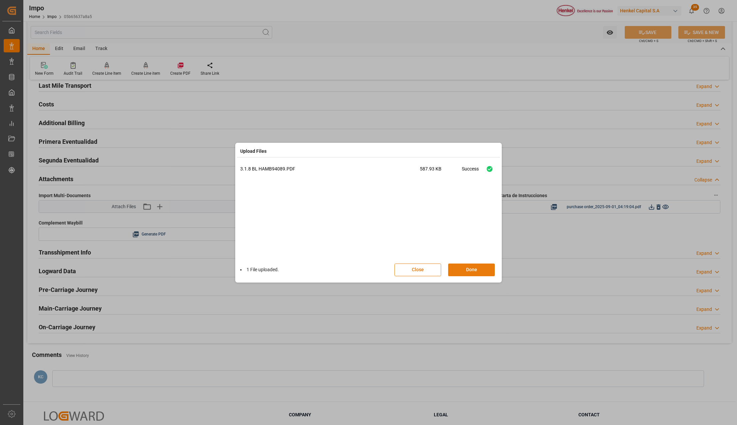
click at [465, 270] on button "Done" at bounding box center [471, 269] width 47 height 13
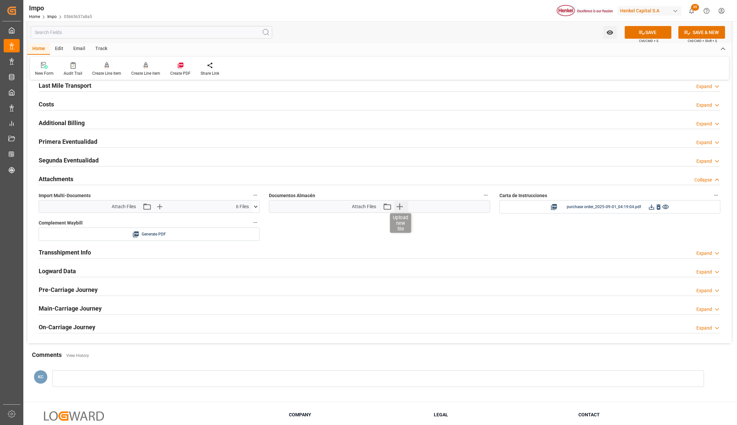
click at [403, 210] on icon "button" at bounding box center [399, 206] width 11 height 11
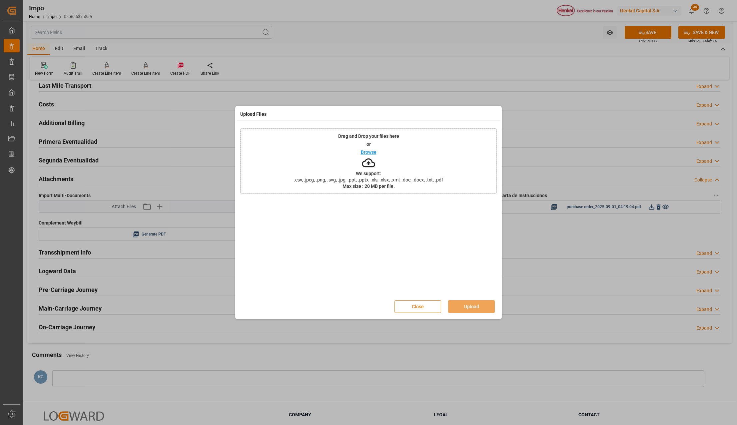
click at [433, 309] on button "Close" at bounding box center [418, 306] width 47 height 13
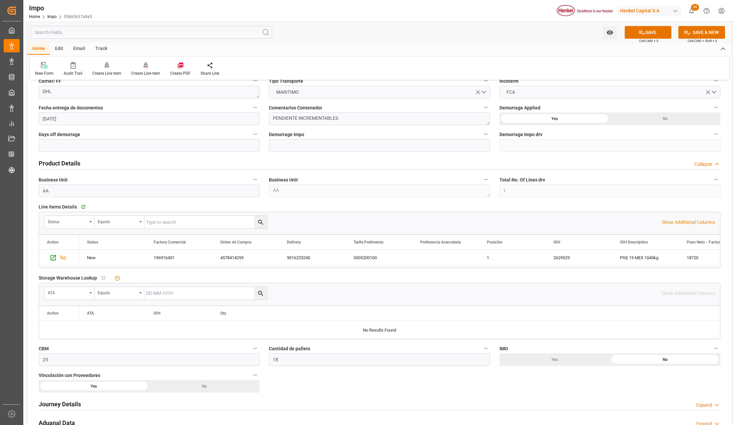
scroll to position [0, 0]
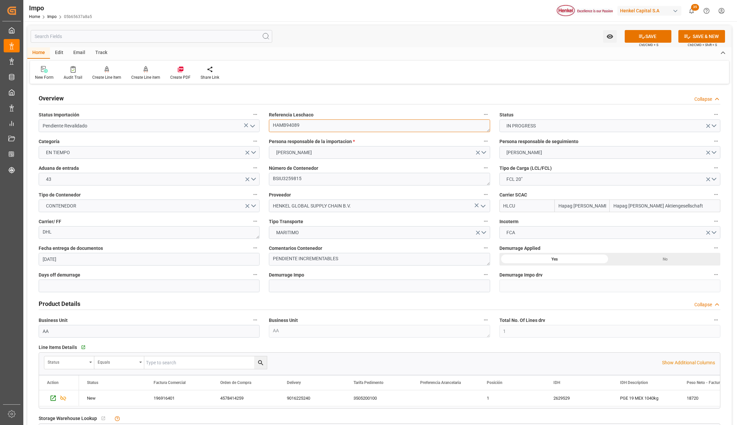
click at [287, 123] on textarea "HAMB94089" at bounding box center [379, 125] width 221 height 13
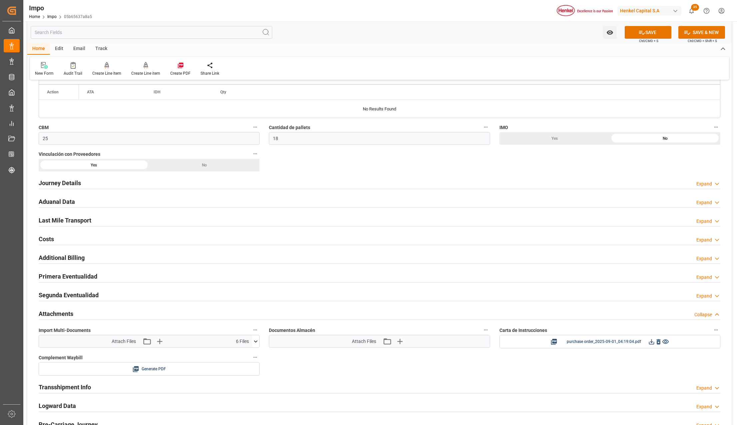
scroll to position [355, 0]
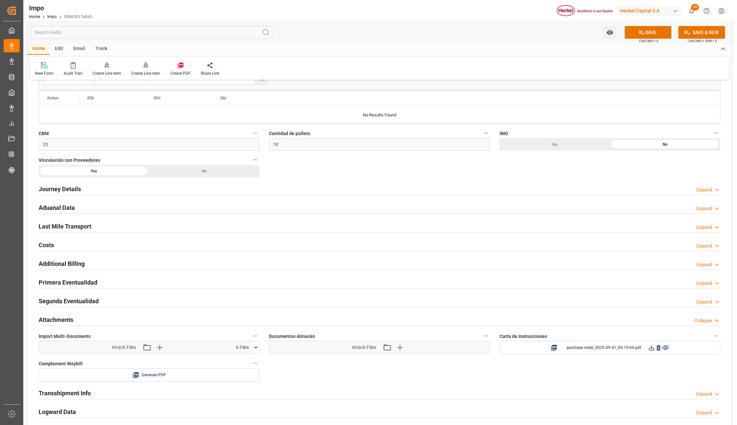
click at [58, 207] on h2 "Aduanal Data" at bounding box center [57, 207] width 36 height 9
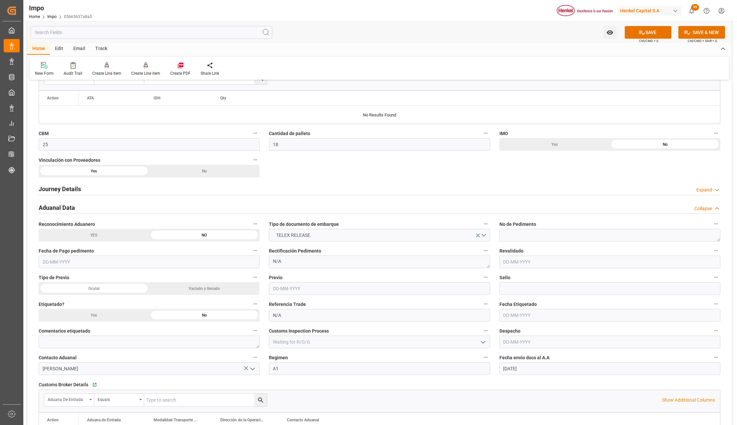
click at [636, 29] on button "SAVE" at bounding box center [648, 32] width 47 height 13
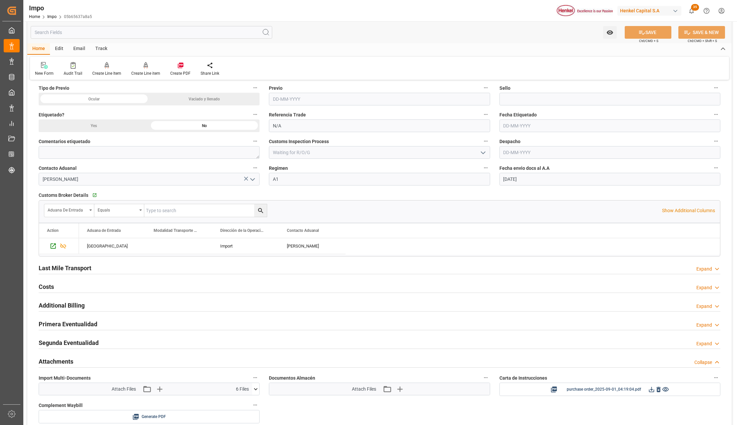
scroll to position [578, 0]
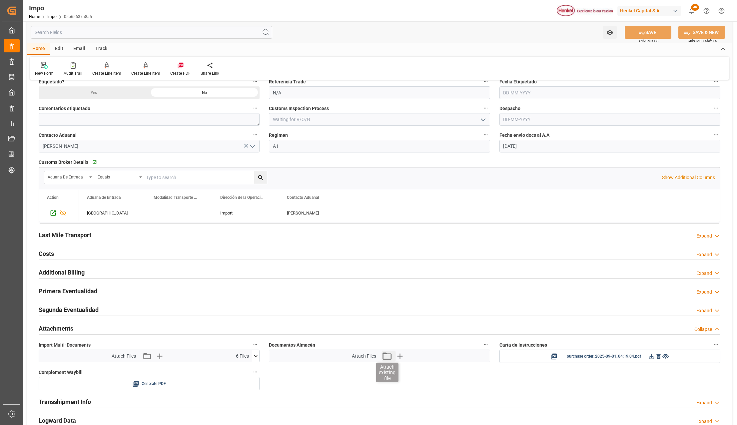
click at [391, 356] on icon "button" at bounding box center [387, 355] width 9 height 7
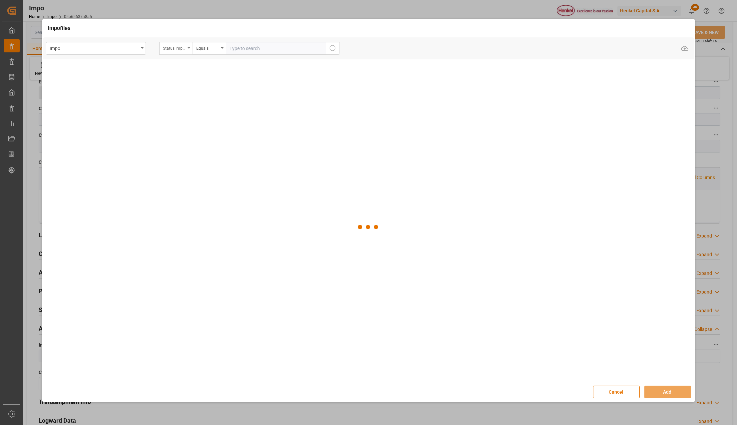
click at [174, 47] on div "Status Importación" at bounding box center [174, 48] width 23 height 8
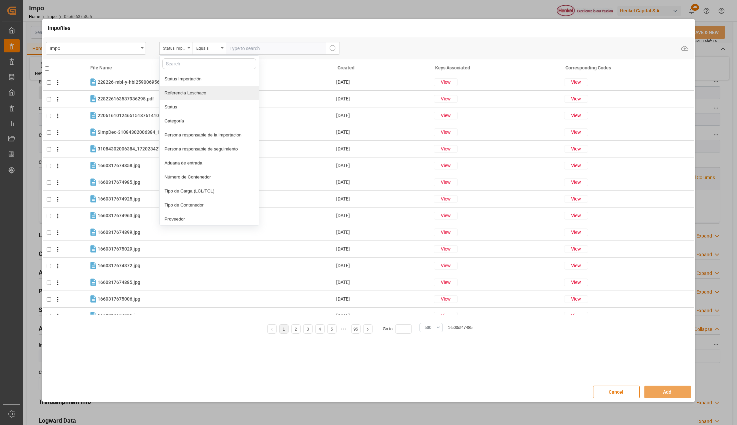
click at [180, 90] on div "Referencia Leschaco" at bounding box center [209, 93] width 99 height 14
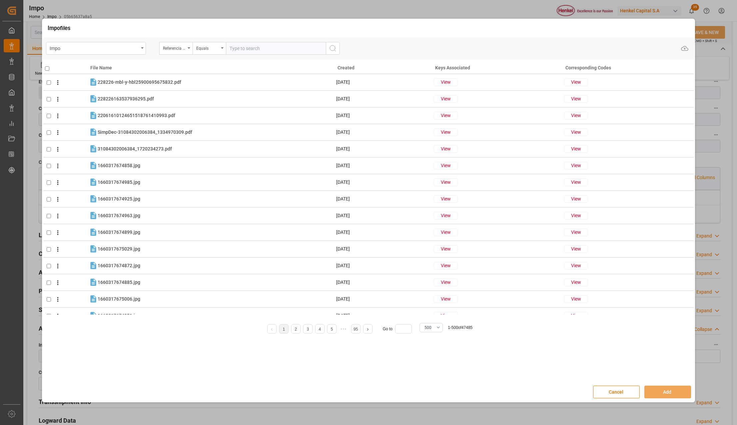
click at [233, 51] on input "text" at bounding box center [276, 48] width 100 height 13
paste input "HAMB94089"
type input "HAMB94089"
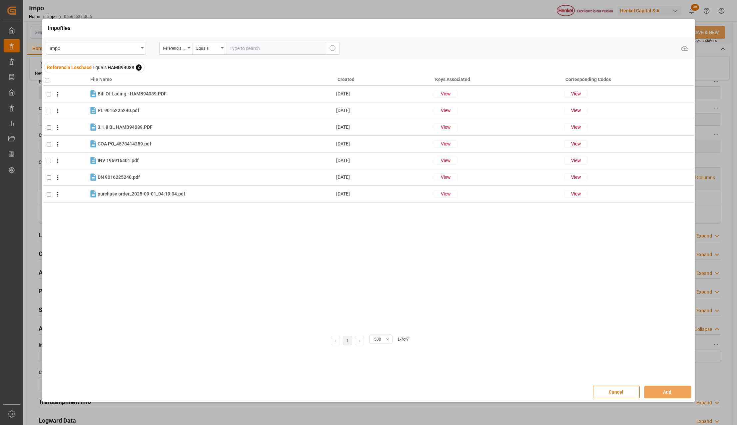
click at [47, 81] on input "checkbox" at bounding box center [47, 80] width 4 height 4
checkbox input "true"
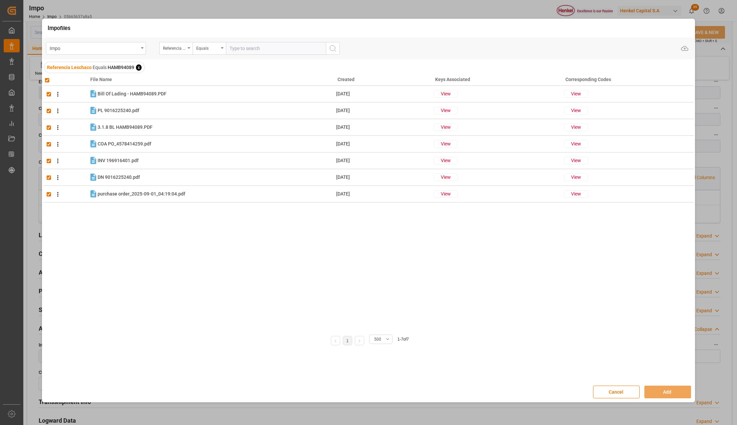
checkbox input "true"
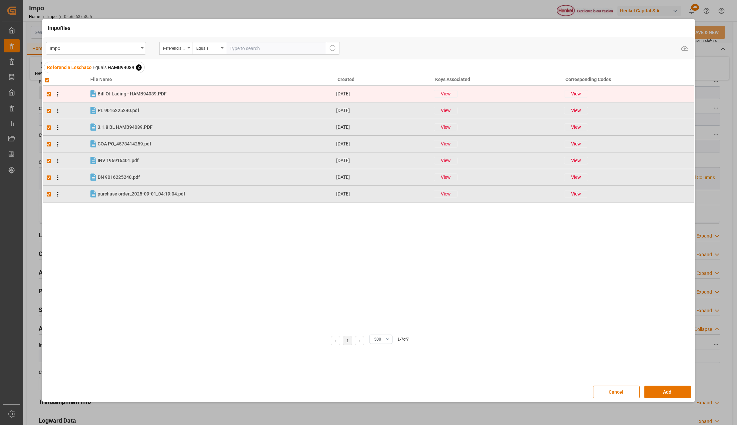
click at [48, 94] on input "checkbox" at bounding box center [49, 94] width 4 height 4
checkbox input "false"
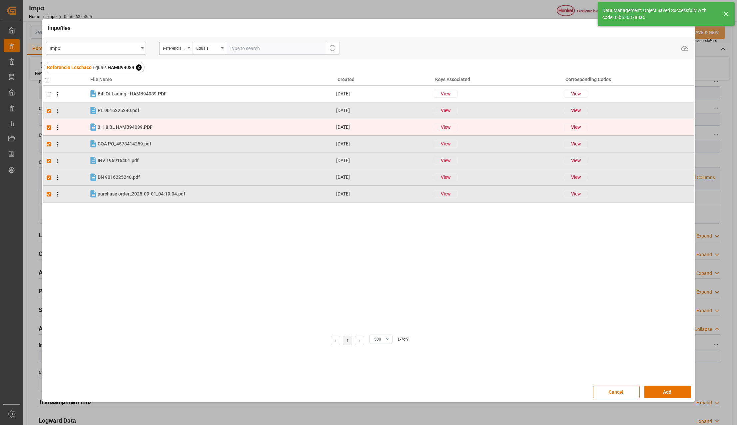
checkbox input "false"
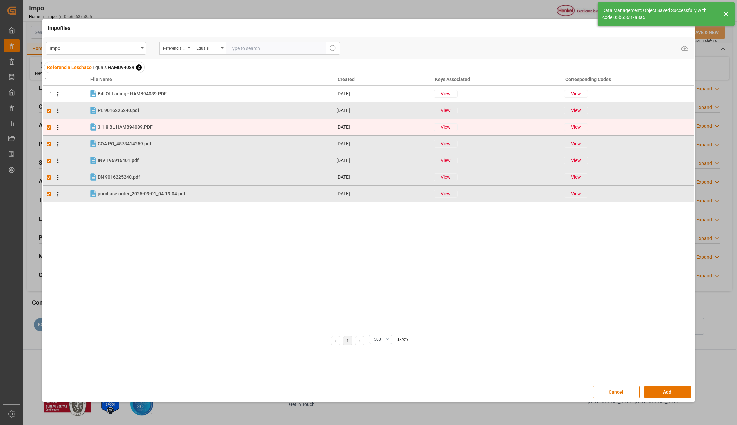
scroll to position [346, 0]
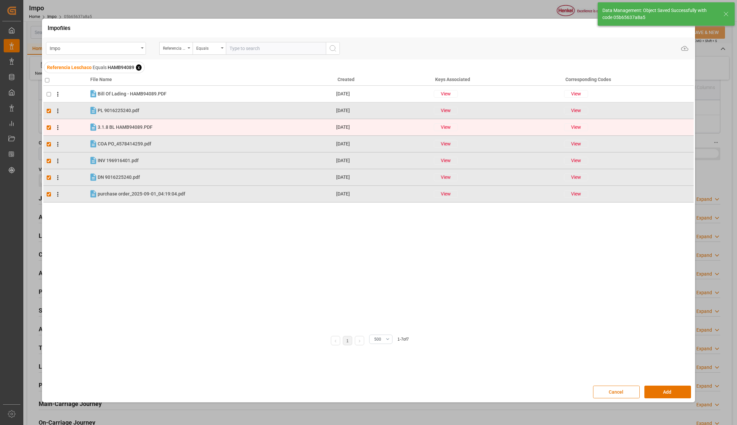
click at [50, 127] on input "checkbox" at bounding box center [49, 127] width 4 height 4
checkbox input "false"
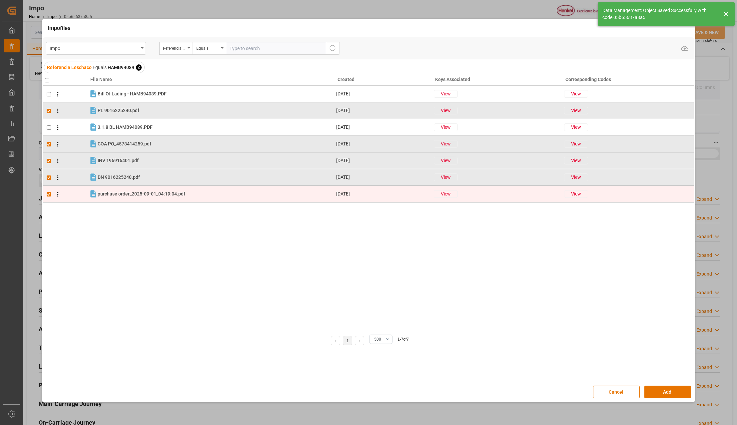
click at [49, 195] on input "checkbox" at bounding box center [49, 194] width 4 height 4
checkbox input "false"
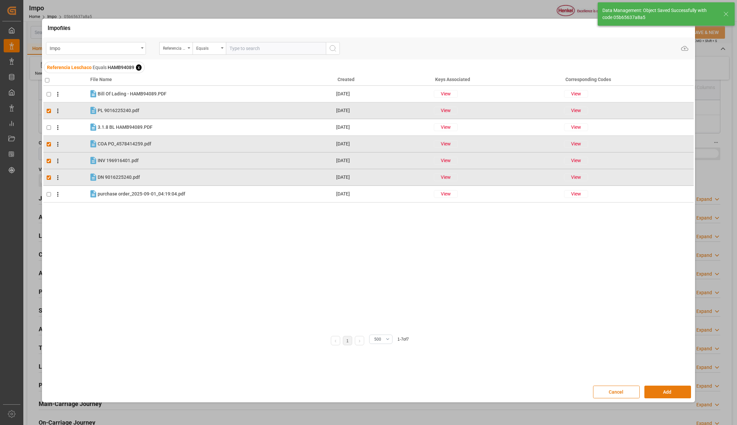
click at [652, 391] on button "Add" at bounding box center [668, 391] width 47 height 13
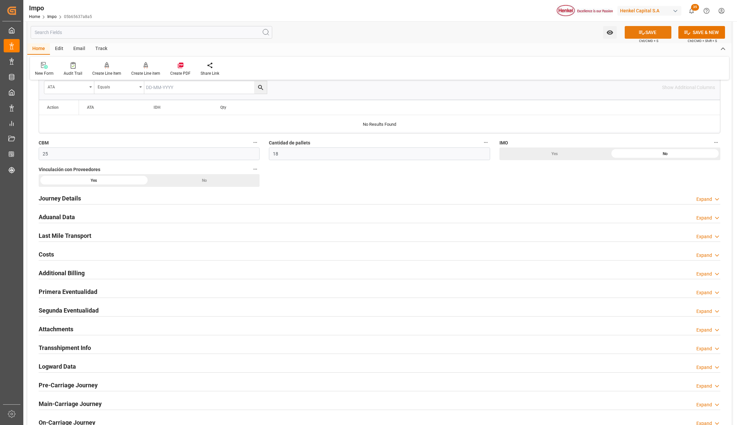
click at [651, 32] on button "SAVE" at bounding box center [648, 32] width 47 height 13
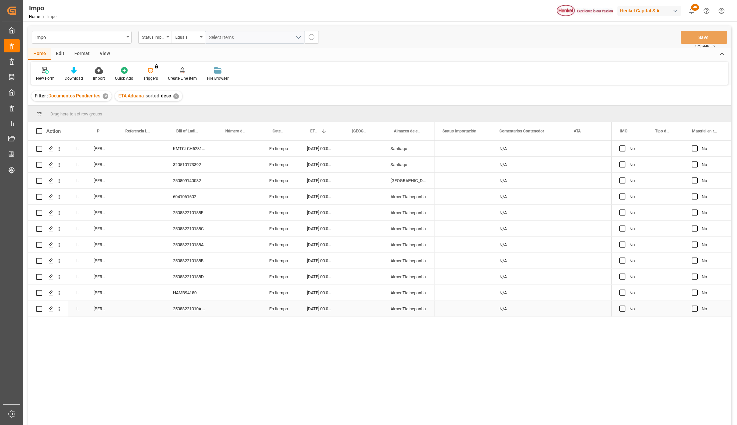
click at [183, 310] on div "25088221010A 25088221010B" at bounding box center [189, 309] width 49 height 16
click at [198, 311] on div "25088221010A 25088221010B" at bounding box center [189, 309] width 49 height 16
click at [40, 309] on input "Press Space to toggle row selection (unchecked)" at bounding box center [39, 309] width 6 height 6
checkbox input "true"
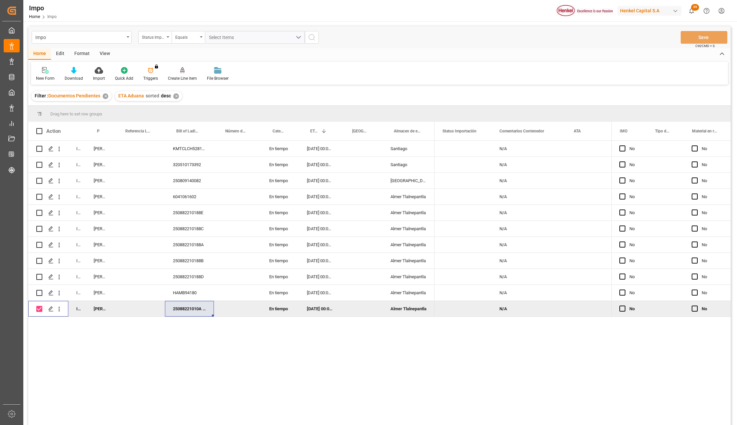
click at [43, 54] on div "Home" at bounding box center [39, 53] width 23 height 11
click at [64, 54] on div "Edit" at bounding box center [60, 53] width 18 height 11
click at [100, 74] on div "Bulk Duplicate" at bounding box center [98, 74] width 36 height 15
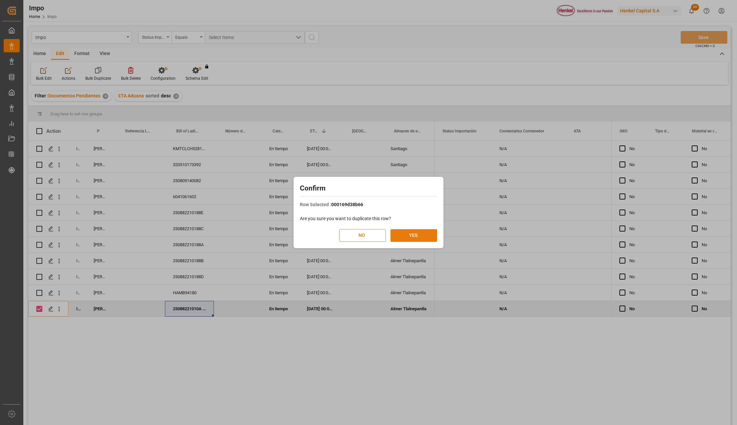
click at [429, 239] on button "YES" at bounding box center [414, 235] width 47 height 13
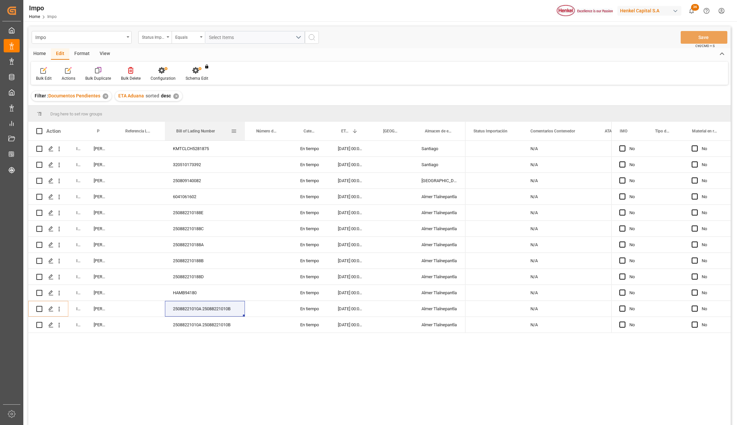
drag, startPoint x: 212, startPoint y: 123, endPoint x: 243, endPoint y: 131, distance: 31.9
click at [244, 131] on div at bounding box center [245, 131] width 3 height 19
click at [59, 308] on icon "open menu" at bounding box center [59, 308] width 7 height 7
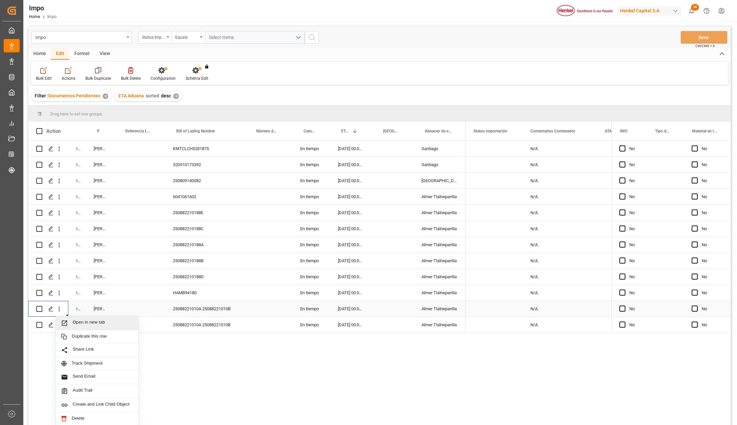
click at [68, 321] on icon "Press SPACE to select this row." at bounding box center [64, 322] width 7 height 7
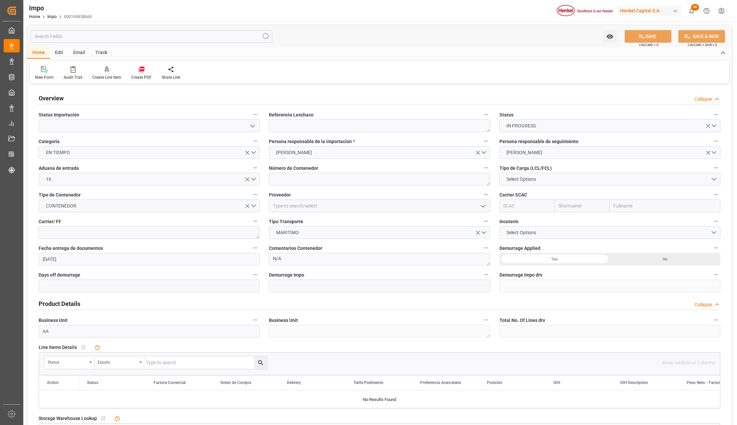
type input "[DATE]"
click at [254, 123] on icon "open menu" at bounding box center [253, 126] width 8 height 8
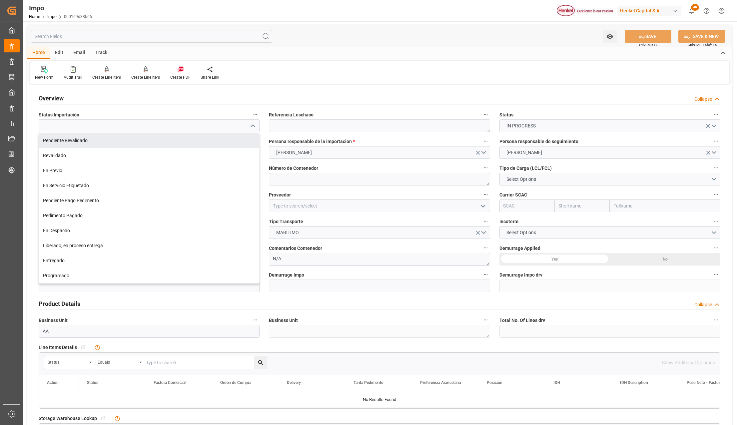
click at [87, 138] on div "Pendiente Revalidado" at bounding box center [149, 140] width 220 height 15
type input "Pendiente Revalidado"
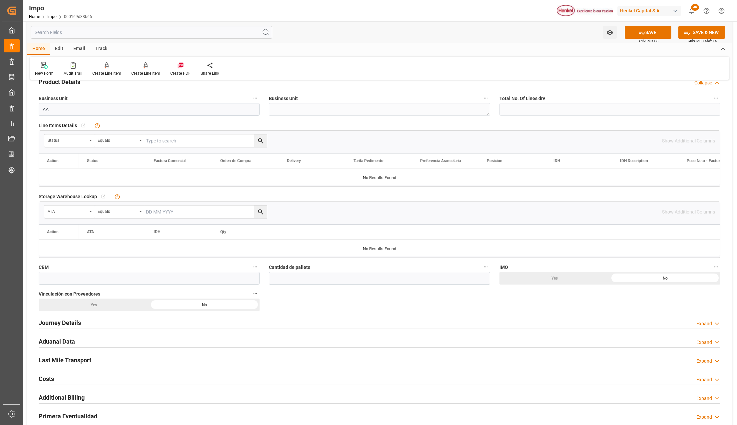
scroll to position [222, 0]
click at [54, 321] on h2 "Journey Details" at bounding box center [60, 322] width 42 height 9
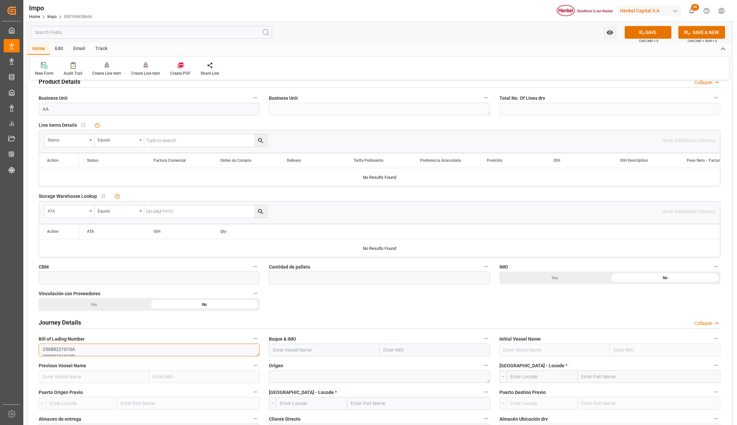
drag, startPoint x: 84, startPoint y: 351, endPoint x: 39, endPoint y: 343, distance: 45.9
click at [39, 343] on div "Bill of Lading Number 25088221010A 25088221010B" at bounding box center [149, 345] width 230 height 27
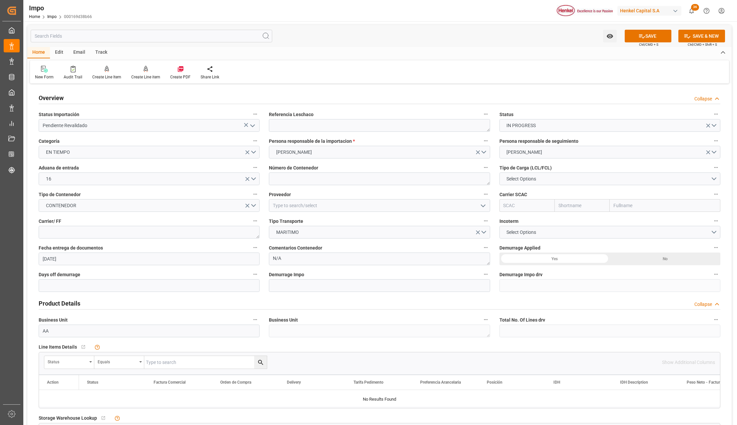
scroll to position [0, 0]
click at [280, 129] on textarea at bounding box center [379, 125] width 221 height 13
paste textarea "25088221010A"
drag, startPoint x: 340, startPoint y: 126, endPoint x: 262, endPoint y: 115, distance: 79.1
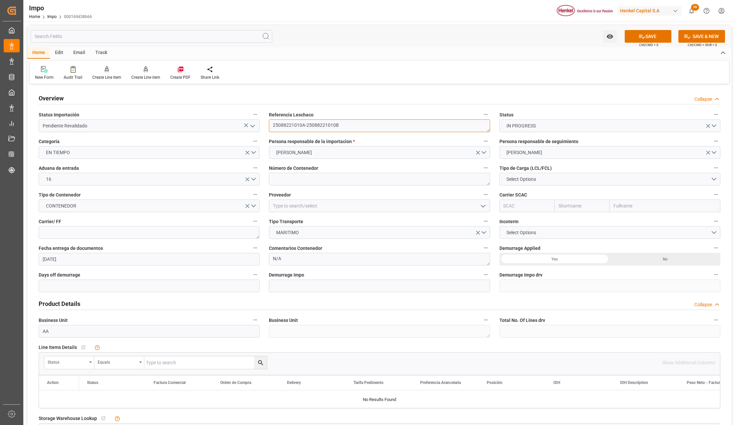
paste textarea
type textarea "25088221010B"
click at [294, 175] on textarea at bounding box center [379, 179] width 221 height 13
click at [275, 183] on textarea at bounding box center [379, 179] width 221 height 13
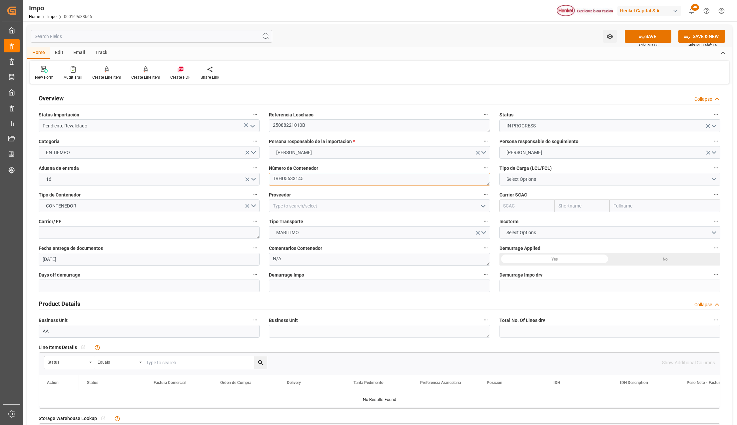
type textarea "TRHU5633145"
click at [525, 179] on span "Select Options" at bounding box center [521, 179] width 36 height 7
click at [525, 206] on div "FCL 40"" at bounding box center [610, 209] width 220 height 14
click at [290, 207] on input at bounding box center [379, 205] width 221 height 13
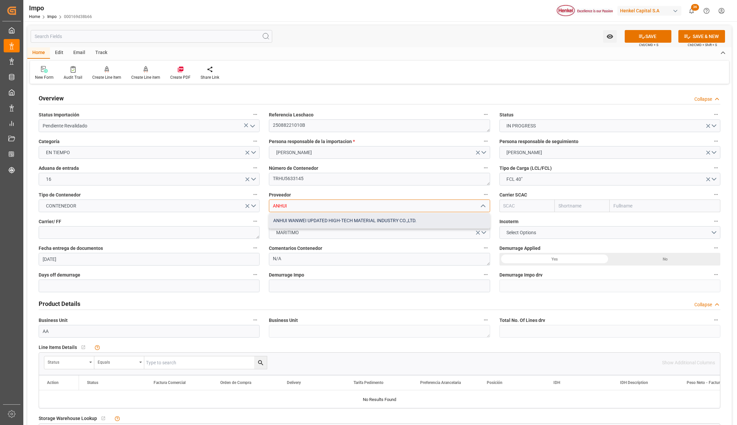
click at [394, 222] on div "ANHUI WANWEI UPDATED HIGH-TECH MATERIAL INDUSTRY CO.,LTD." at bounding box center [379, 220] width 220 height 15
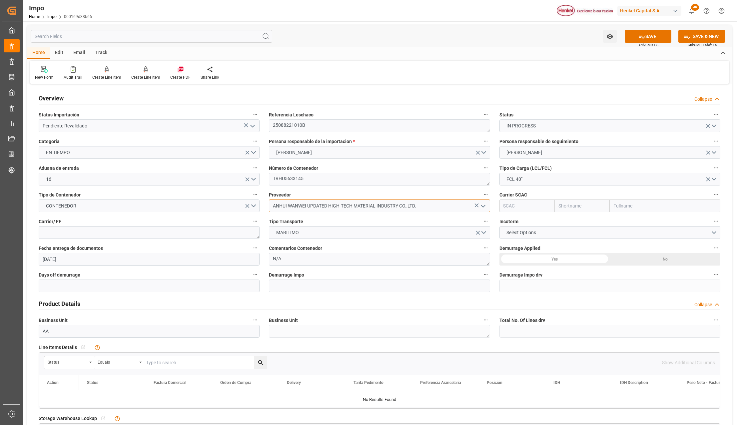
type input "ANHUI WANWEI UPDATED HIGH-TECH MATERIAL INDUSTRY CO.,LTD."
click at [631, 204] on input "text" at bounding box center [665, 205] width 111 height 13
click at [290, 177] on textarea "TRHU5633145" at bounding box center [379, 179] width 221 height 13
click at [630, 204] on input "text" at bounding box center [665, 205] width 111 height 13
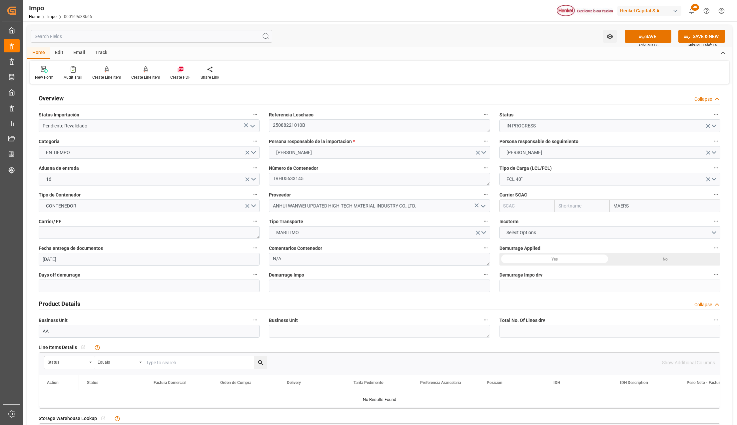
type input "MAERSK"
click at [635, 219] on b "Maersk Line AS" at bounding box center [630, 220] width 33 height 5
type input "MAEU"
type input "Maersk"
type input "Maersk Line AS"
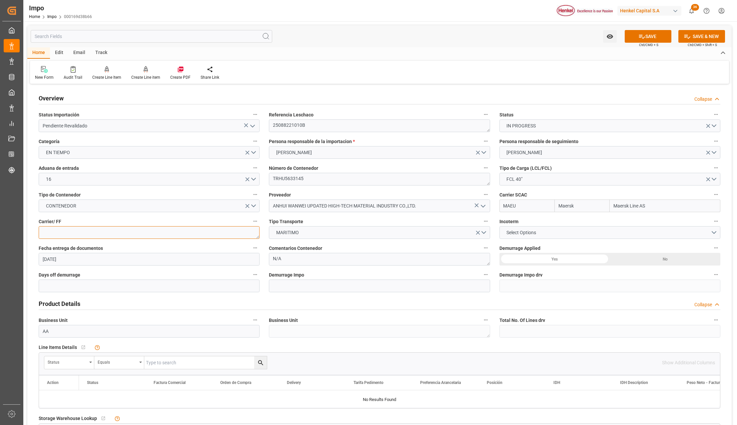
click at [151, 236] on textarea at bounding box center [149, 232] width 221 height 13
type textarea "LESCHACO"
click at [535, 231] on span "Select Options" at bounding box center [521, 232] width 36 height 7
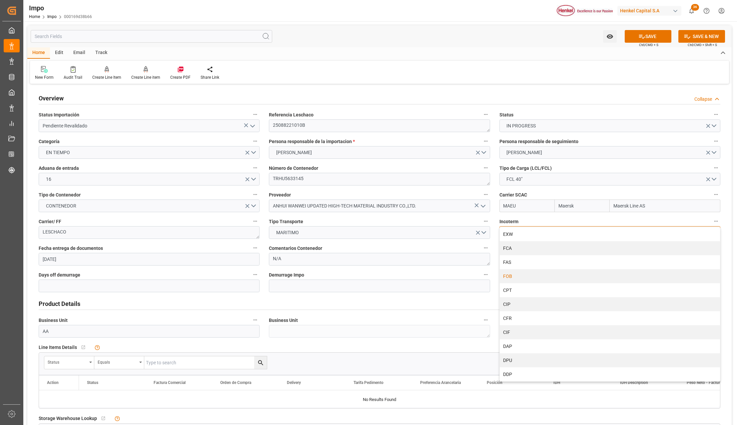
click at [527, 272] on div "FOB" at bounding box center [610, 276] width 220 height 14
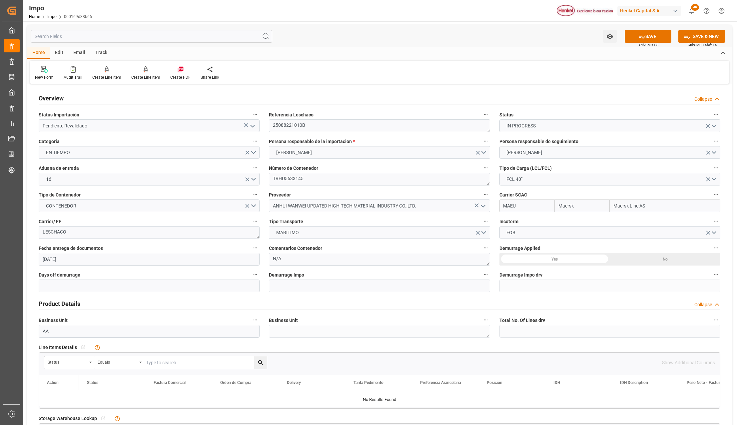
click at [554, 259] on div "Yes" at bounding box center [555, 259] width 111 height 13
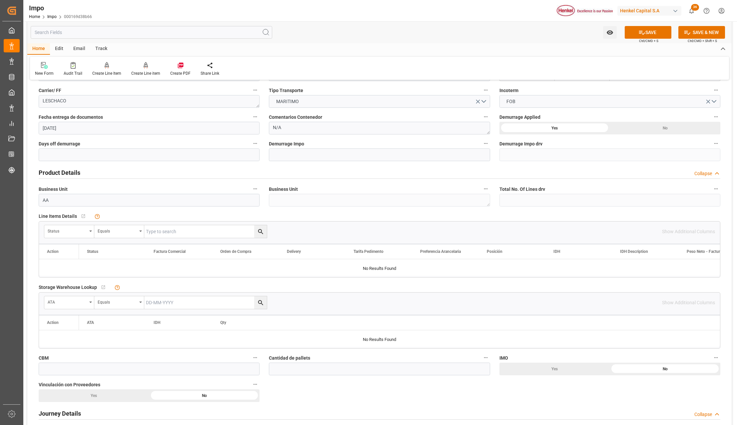
scroll to position [133, 0]
click at [93, 225] on div "Status" at bounding box center [69, 229] width 50 height 13
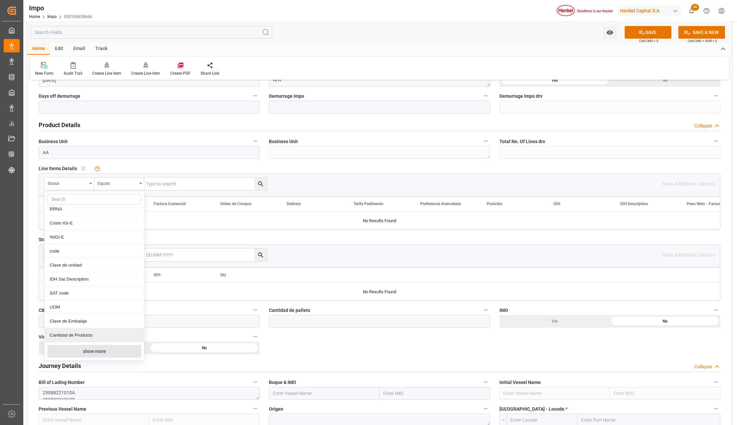
scroll to position [355, 0]
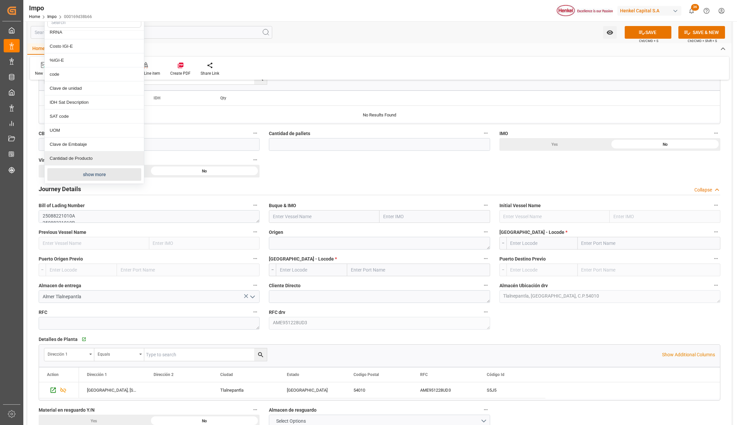
click at [76, 170] on button "show more" at bounding box center [94, 174] width 94 height 13
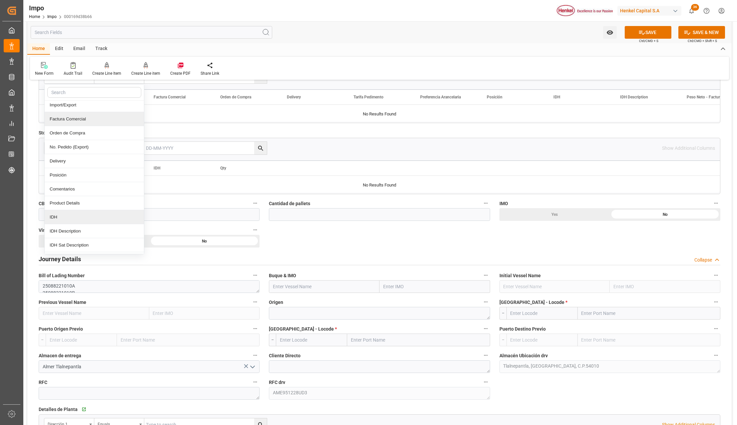
scroll to position [89, 0]
click at [76, 188] on div "Comentarios" at bounding box center [94, 187] width 99 height 14
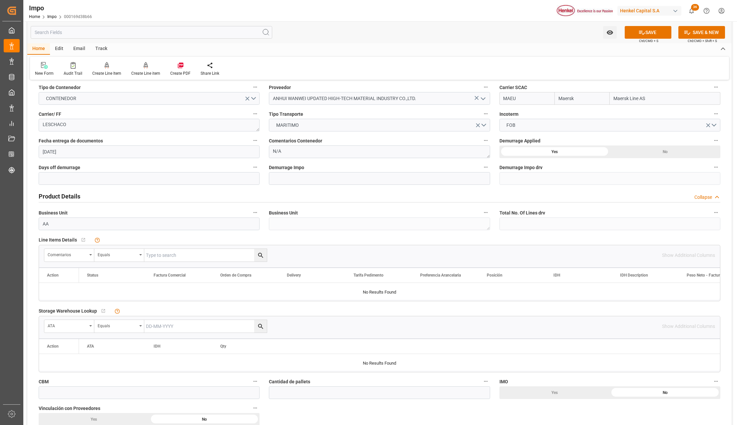
scroll to position [0, 0]
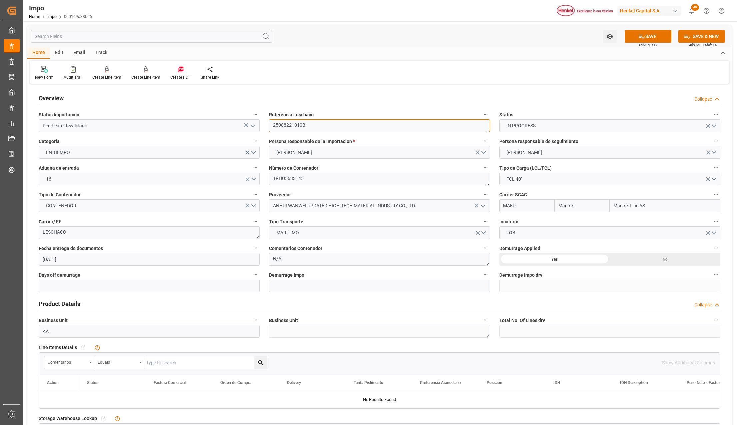
click at [289, 123] on textarea "25088221010B" at bounding box center [379, 125] width 221 height 13
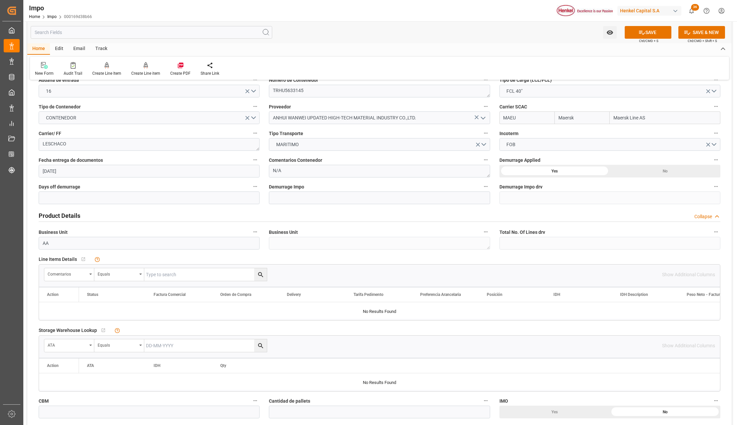
scroll to position [89, 0]
click at [170, 272] on input "text" at bounding box center [205, 273] width 123 height 13
paste input "25088221010B"
type input "25088221010B"
click at [265, 269] on button "search button" at bounding box center [260, 273] width 13 height 13
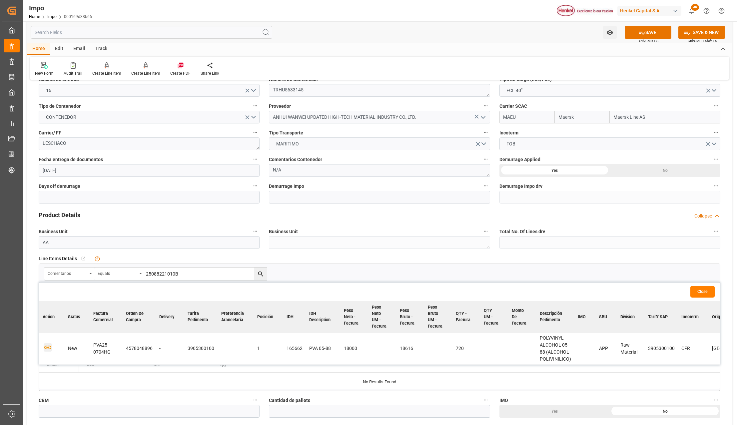
click at [51, 346] on icon "button" at bounding box center [48, 347] width 8 height 8
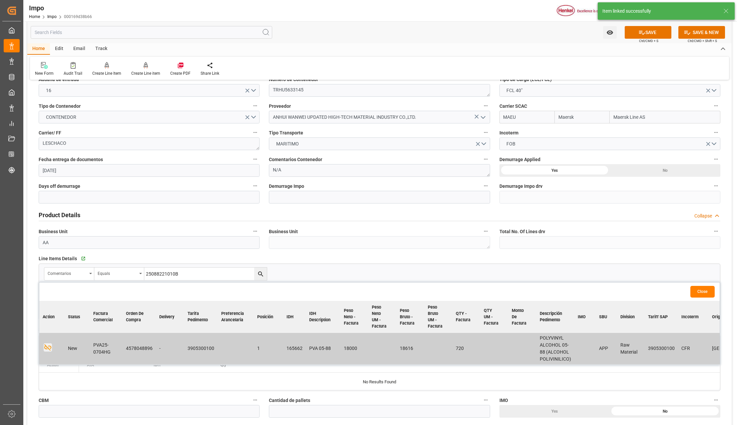
click at [699, 291] on button "Close" at bounding box center [703, 292] width 24 height 12
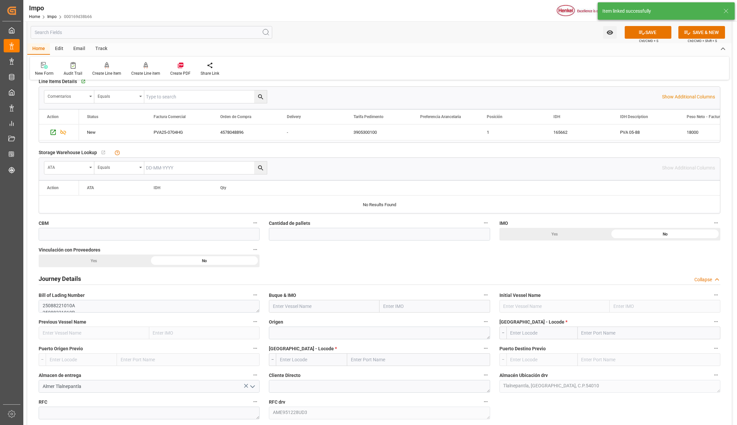
scroll to position [267, 0]
click at [59, 236] on input "text" at bounding box center [149, 233] width 221 height 13
click at [58, 234] on input "text" at bounding box center [149, 233] width 221 height 13
type input "92.16"
click at [271, 230] on input "text" at bounding box center [379, 233] width 221 height 13
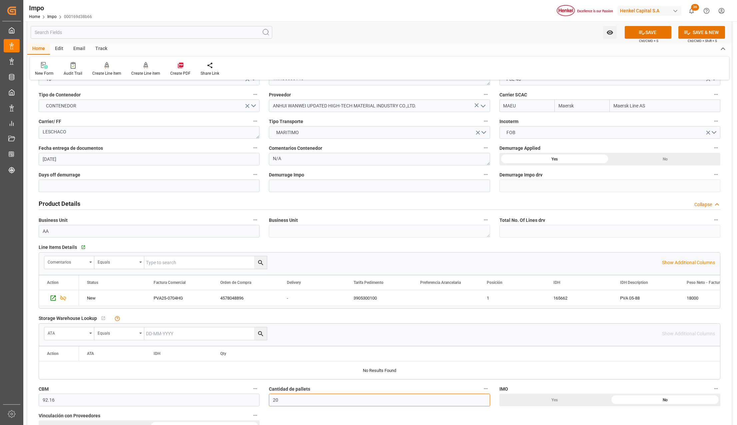
scroll to position [89, 0]
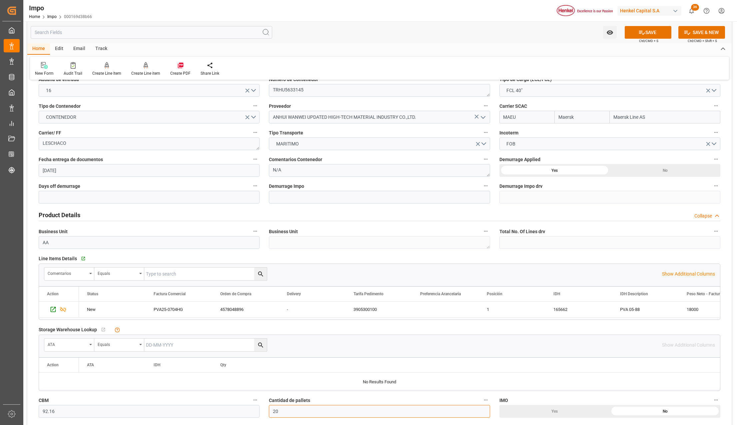
type input "20"
click at [70, 199] on input "text" at bounding box center [149, 197] width 221 height 13
type input "21"
click at [359, 212] on div "Product Details Collapse" at bounding box center [380, 214] width 682 height 13
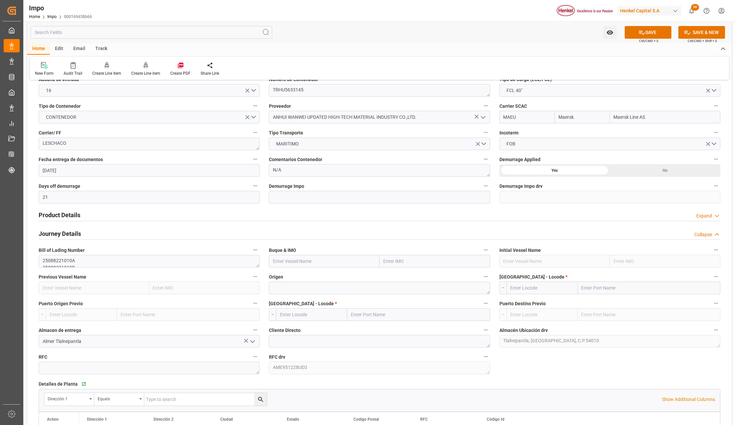
click at [65, 211] on h2 "Product Details" at bounding box center [60, 214] width 42 height 9
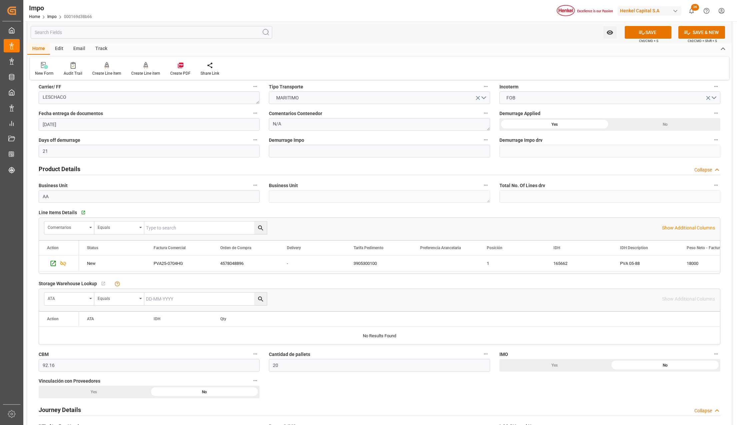
scroll to position [178, 0]
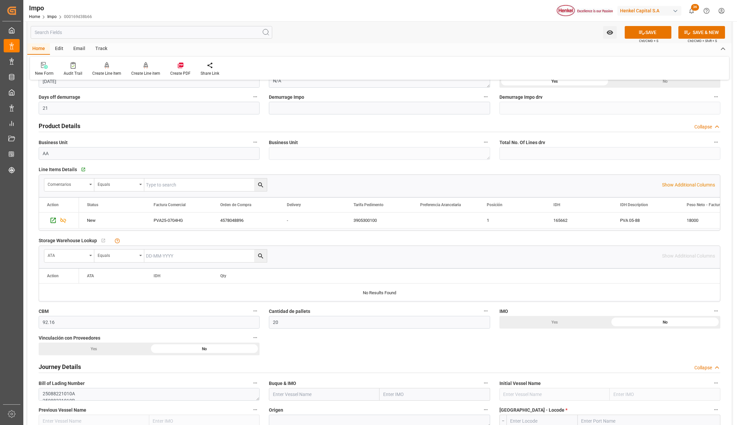
click at [610, 328] on div "No" at bounding box center [665, 322] width 111 height 13
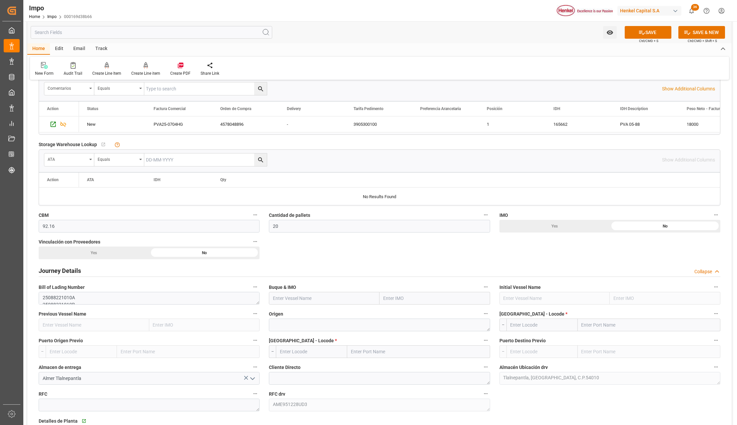
scroll to position [311, 0]
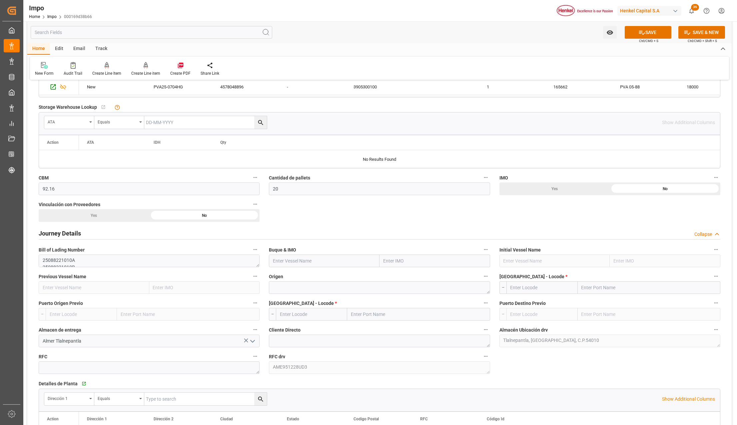
click at [414, 258] on input "text" at bounding box center [435, 260] width 111 height 13
type input "RDO FAVOUR"
click at [398, 278] on b "9623661" at bounding box center [393, 275] width 19 height 5
type input "RDO Favour"
type input "9623661"
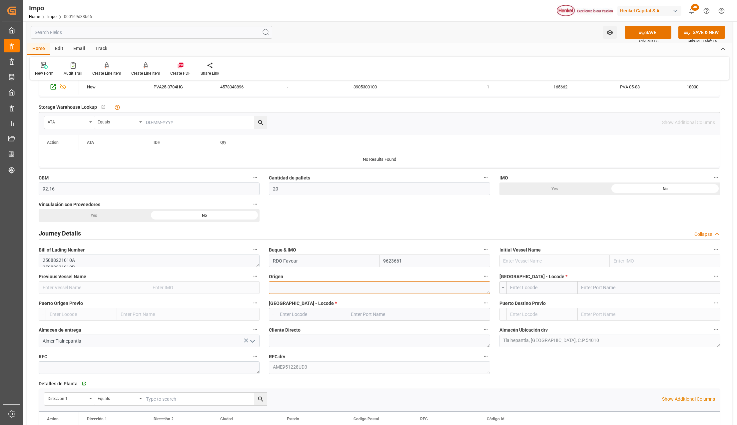
click at [328, 292] on textarea at bounding box center [379, 287] width 221 height 13
type textarea "[GEOGRAPHIC_DATA]"
click at [608, 290] on input "text" at bounding box center [649, 287] width 143 height 13
type input "XINGANG"
click at [588, 301] on b "Tianjin Xingang Pt" at bounding box center [601, 301] width 39 height 5
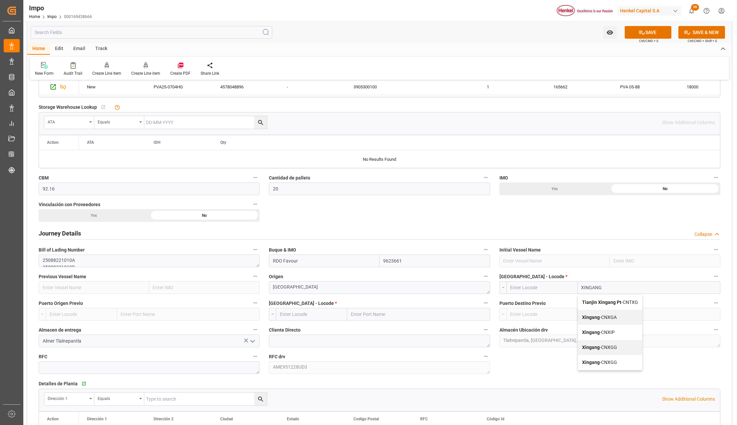
type input "CNTXG"
type input "Tianjin Xingang Pt"
click at [375, 315] on input "text" at bounding box center [418, 314] width 143 height 13
type input "MANZANILLO"
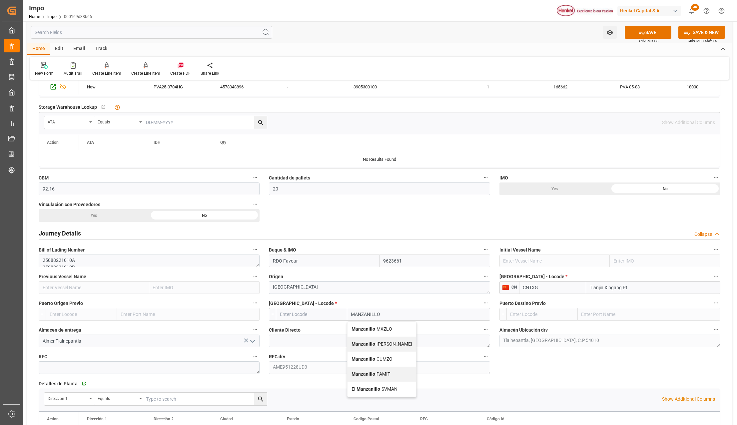
click at [372, 331] on b "Manzanillo" at bounding box center [364, 328] width 24 height 5
type input "MXZLO"
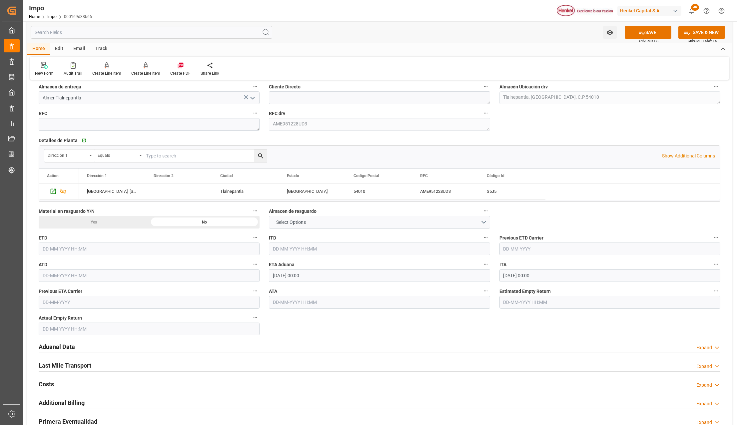
scroll to position [578, 0]
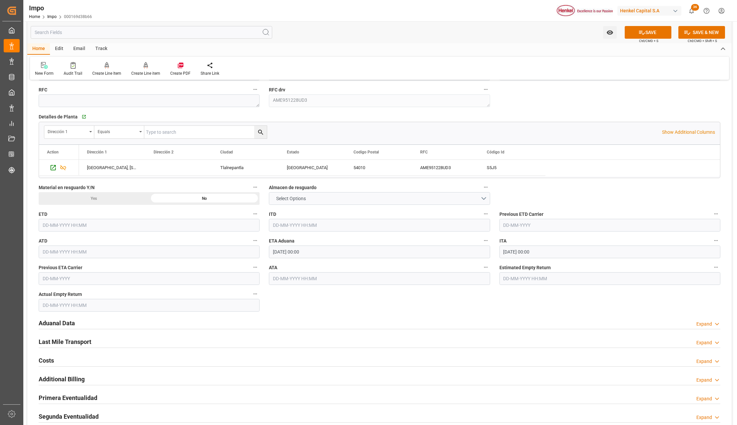
type input "Manzanillo"
click at [286, 202] on span "Select Options" at bounding box center [291, 198] width 36 height 7
click at [629, 190] on div "Overview Collapse Status Importación Pendiente Revalidado Referencia Leschaco 2…" at bounding box center [379, 26] width 705 height 1036
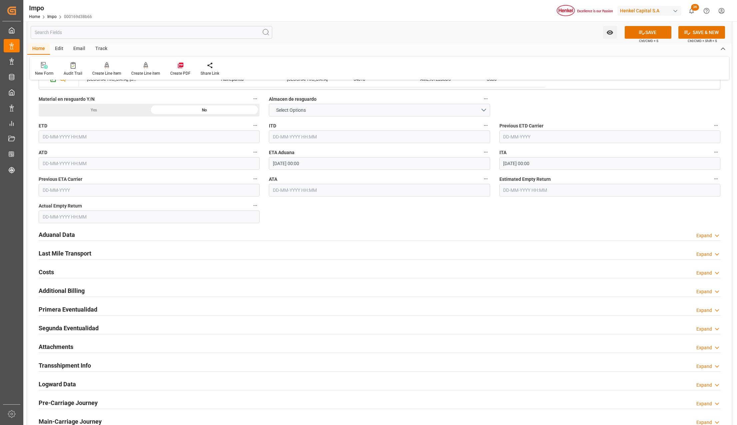
scroll to position [667, 0]
click at [53, 233] on h2 "Aduanal Data" at bounding box center [57, 233] width 36 height 9
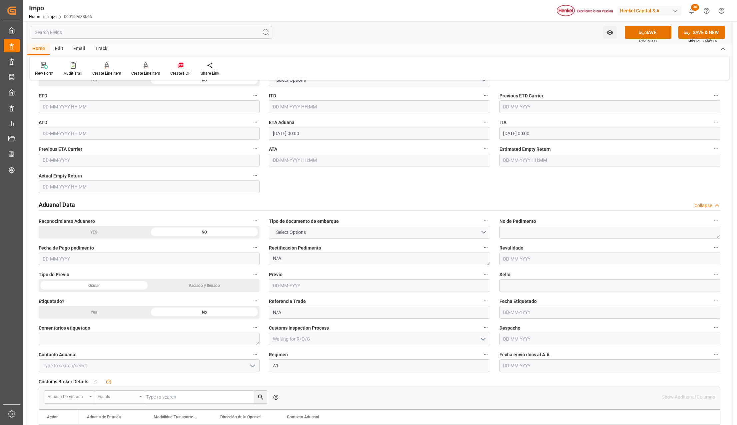
scroll to position [711, 0]
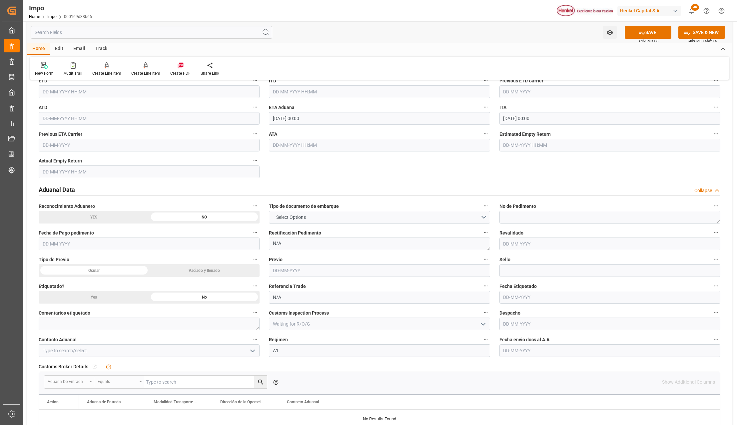
click at [534, 347] on input "text" at bounding box center [610, 350] width 221 height 13
type input "[DATE]"
click at [254, 352] on polyline "open menu" at bounding box center [253, 351] width 4 height 2
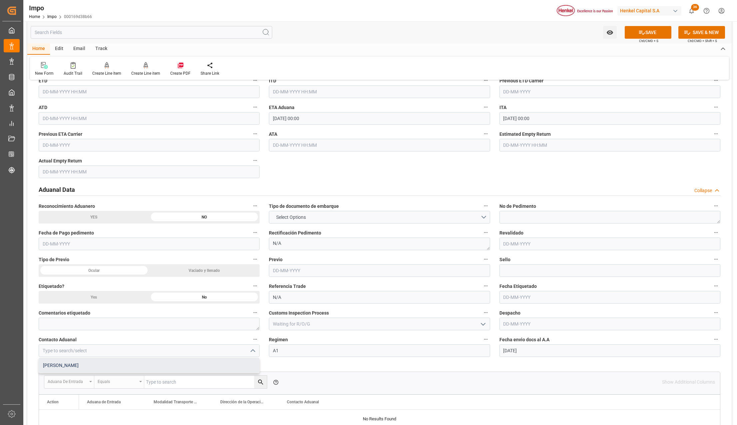
click at [75, 366] on div "[PERSON_NAME]" at bounding box center [149, 365] width 220 height 15
type input "[PERSON_NAME]"
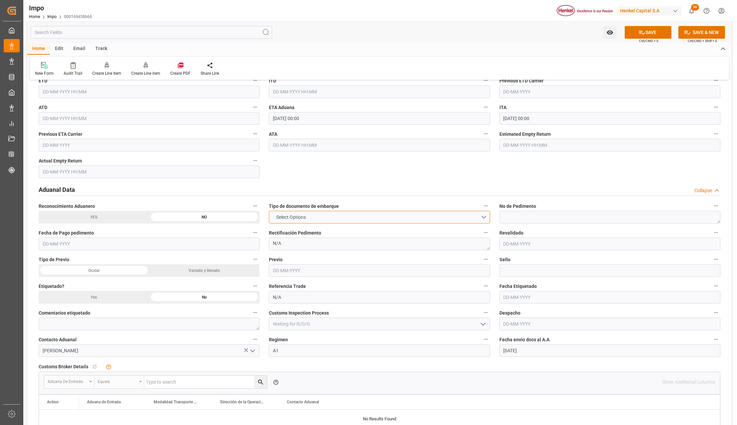
click at [326, 219] on button "Select Options" at bounding box center [379, 217] width 221 height 13
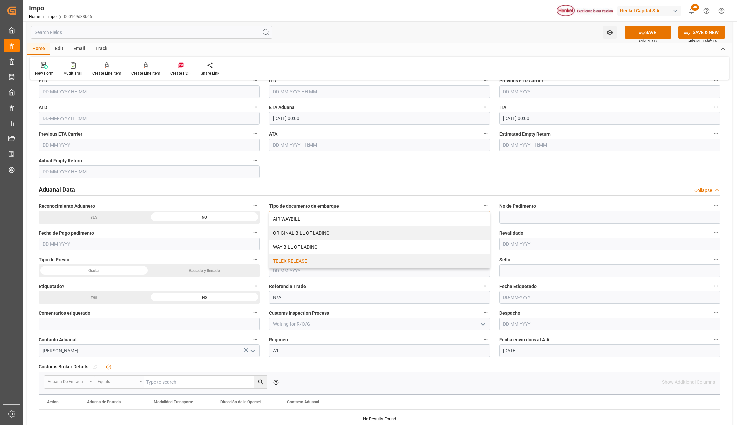
click at [309, 264] on div "TELEX RELEASE" at bounding box center [379, 261] width 220 height 14
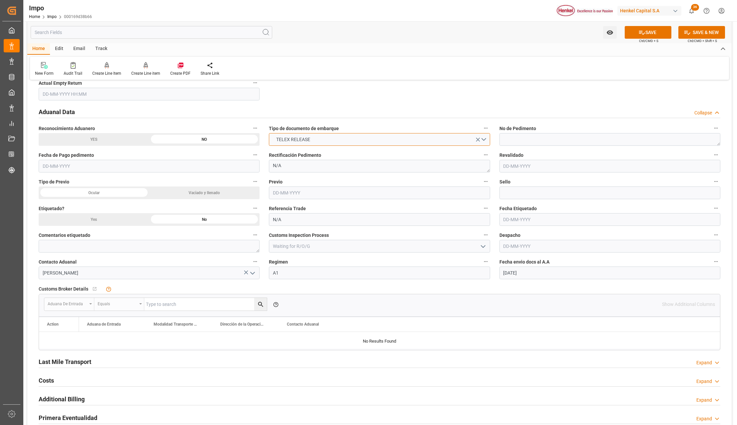
scroll to position [800, 0]
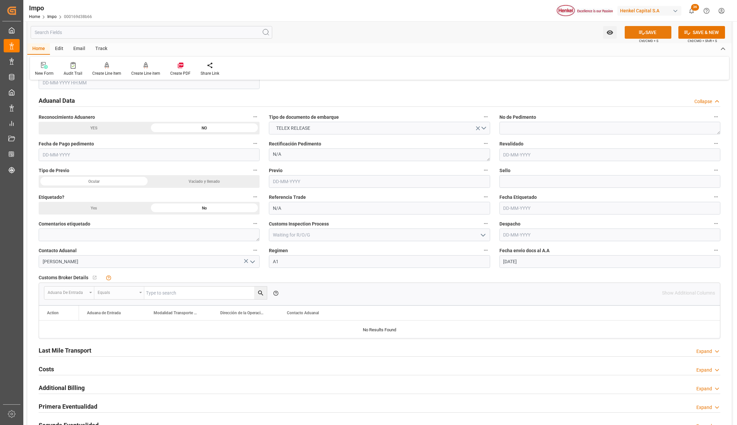
click at [639, 32] on icon at bounding box center [642, 32] width 7 height 7
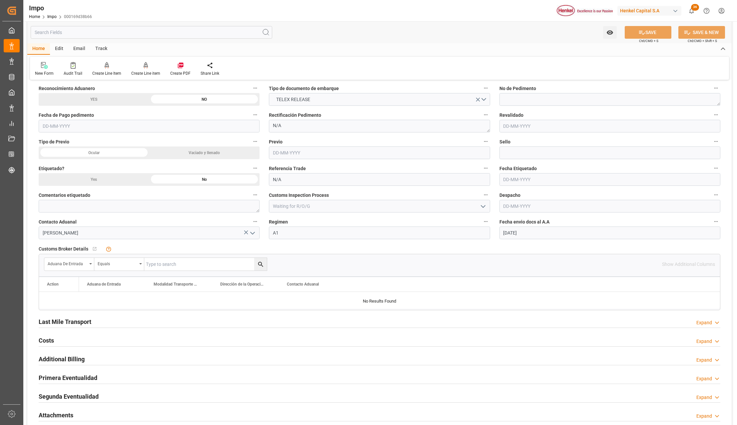
scroll to position [844, 0]
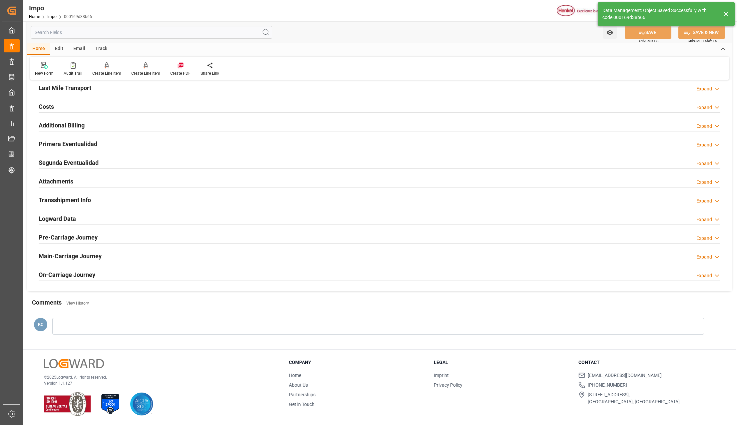
type textarea "AA"
type input "1"
click at [66, 180] on h2 "Attachments" at bounding box center [56, 181] width 35 height 9
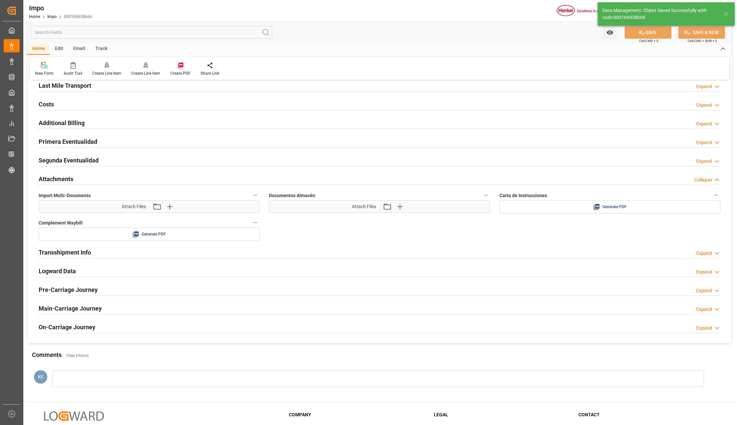
scroll to position [507, 0]
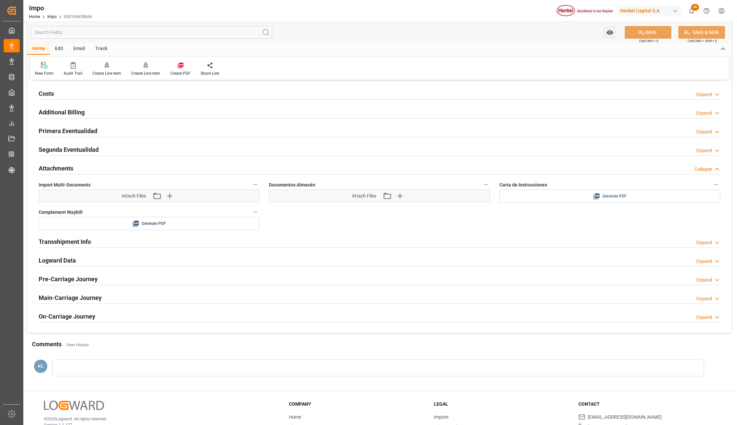
click at [521, 199] on div "Generate PDF" at bounding box center [610, 196] width 211 height 8
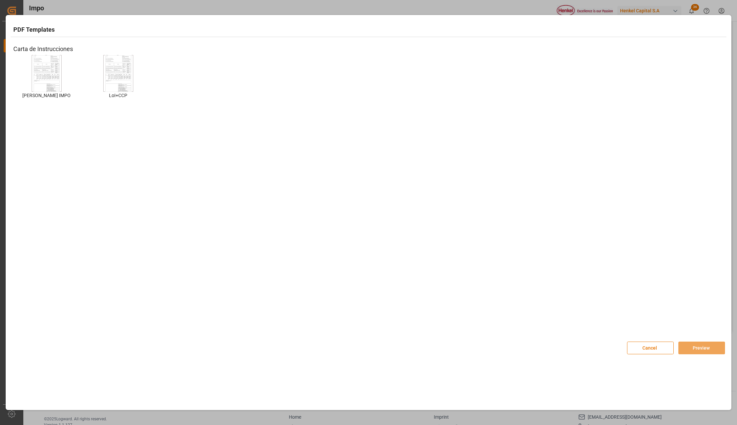
click at [65, 73] on div "HENKEL IMPO HENKEL IMPO" at bounding box center [46, 82] width 67 height 54
click at [57, 72] on img at bounding box center [46, 73] width 27 height 38
click at [705, 353] on button "Preview" at bounding box center [702, 347] width 47 height 13
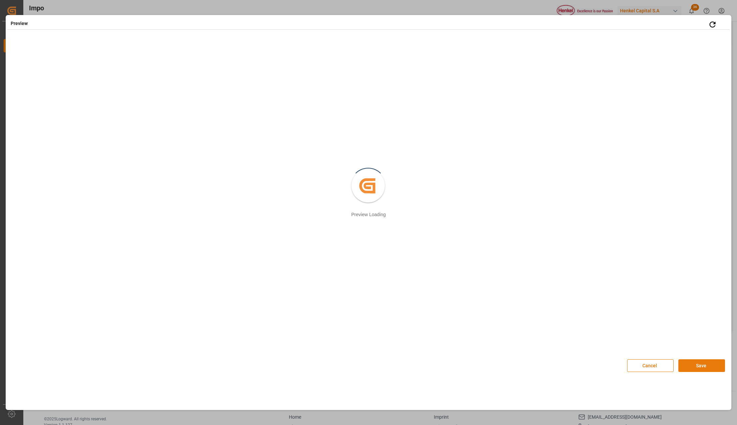
click at [701, 366] on button "Save" at bounding box center [702, 365] width 47 height 13
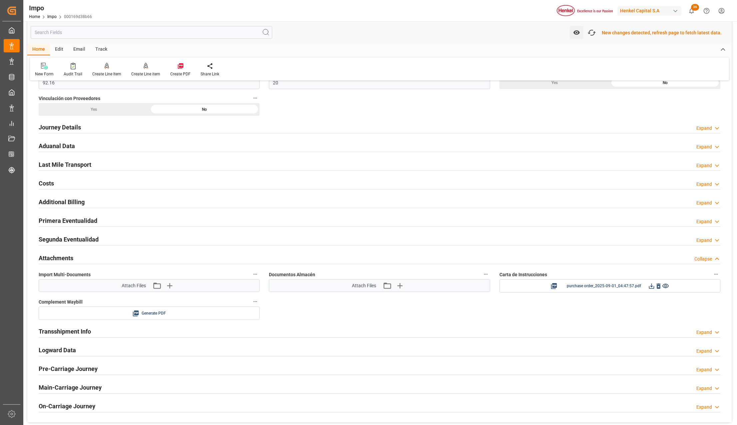
scroll to position [418, 0]
click at [650, 286] on icon at bounding box center [651, 285] width 7 height 7
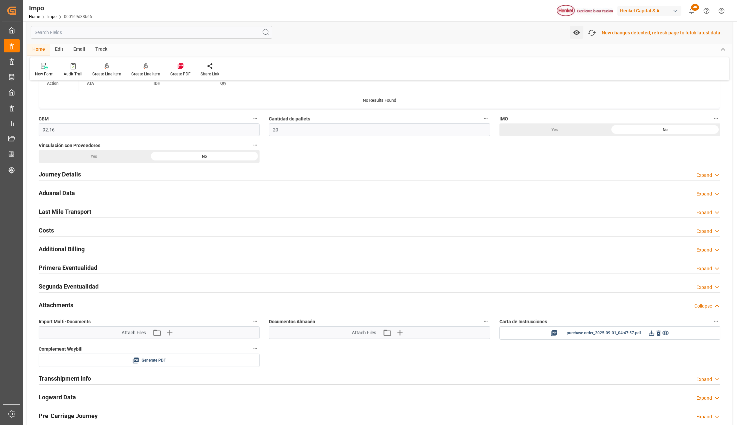
scroll to position [329, 0]
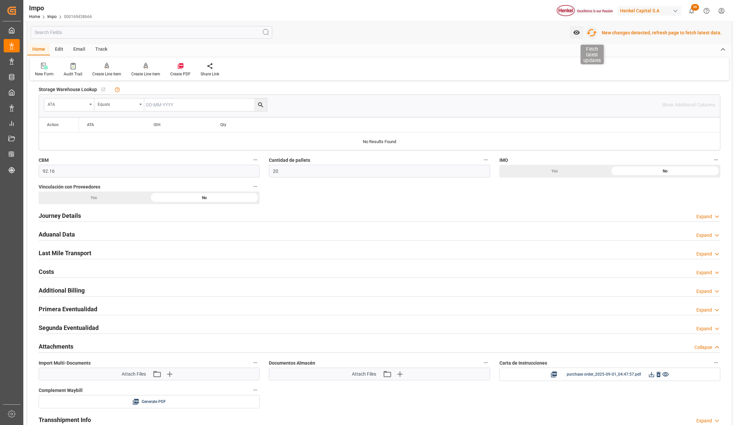
click at [594, 30] on icon "button" at bounding box center [592, 32] width 11 height 11
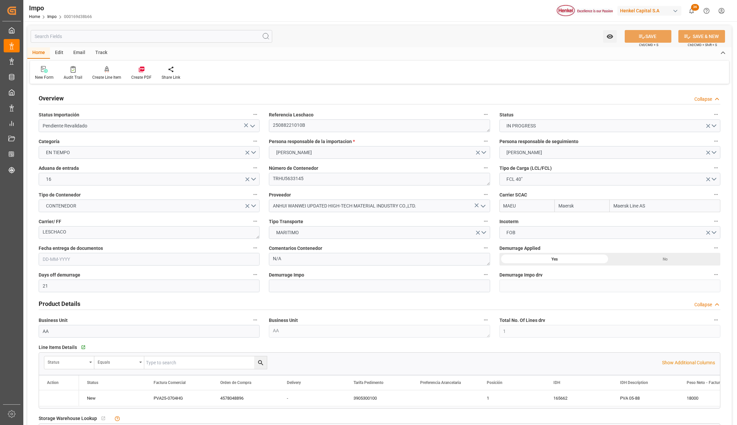
type input "Maersk"
type input "Maersk Line AS"
type input "21"
type input "1"
type input "92.16"
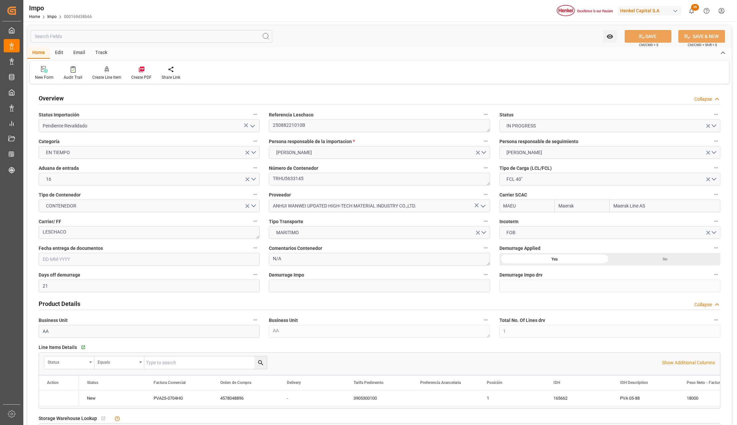
type input "20"
type input "[DATE]"
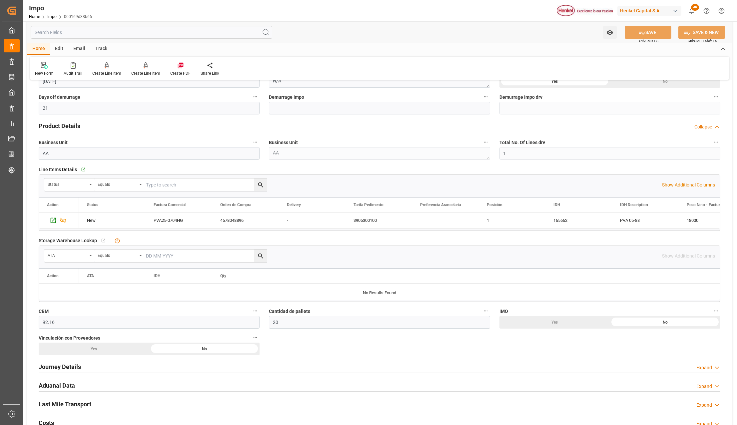
scroll to position [355, 0]
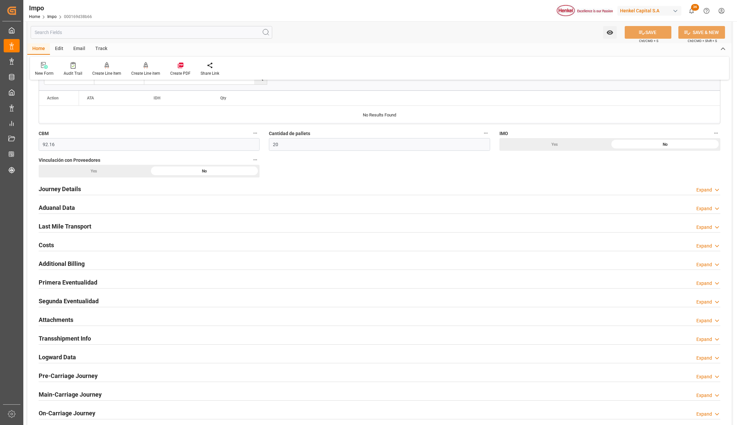
click at [60, 321] on h2 "Attachments" at bounding box center [56, 319] width 35 height 9
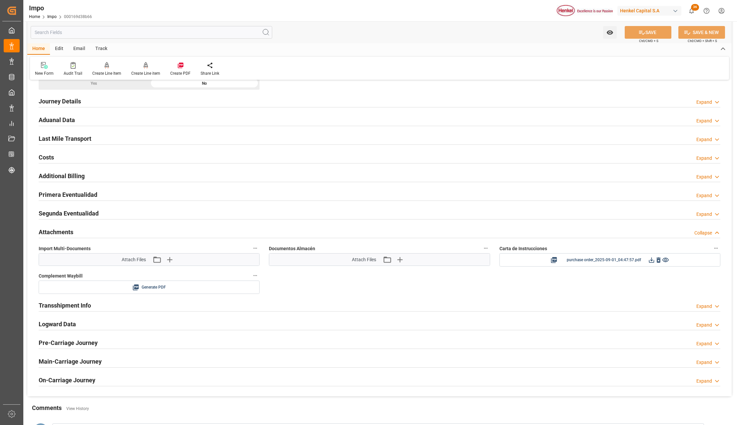
scroll to position [444, 0]
click at [171, 262] on icon "button" at bounding box center [169, 258] width 11 height 11
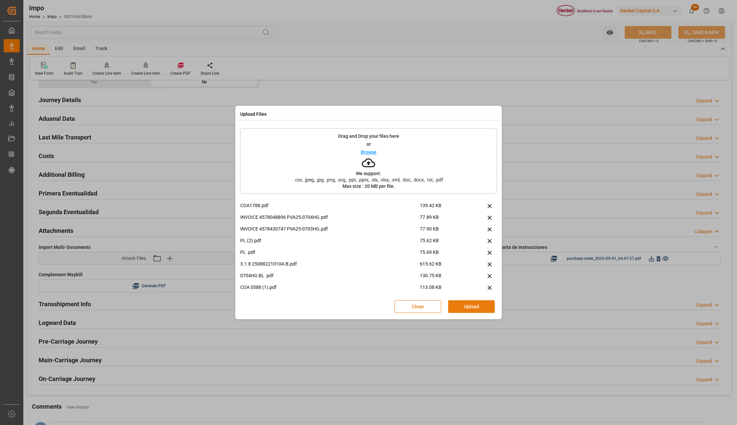
click at [458, 302] on button "Upload" at bounding box center [471, 306] width 47 height 13
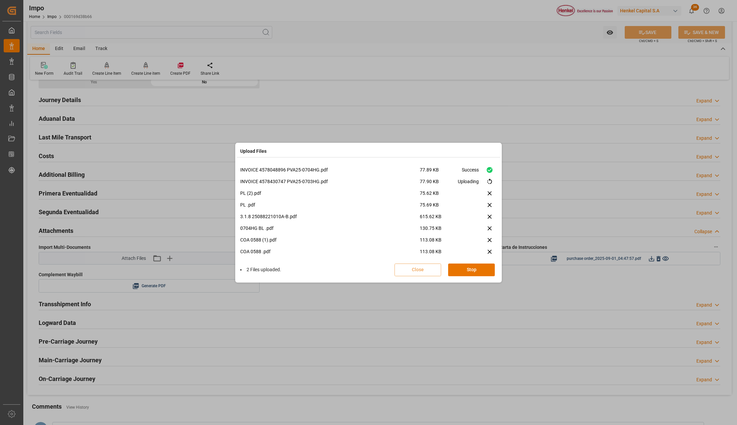
scroll to position [16, 0]
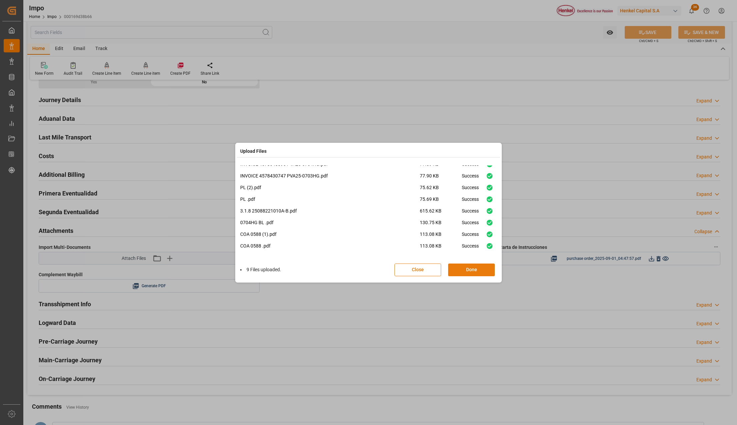
click at [468, 270] on button "Done" at bounding box center [471, 269] width 47 height 13
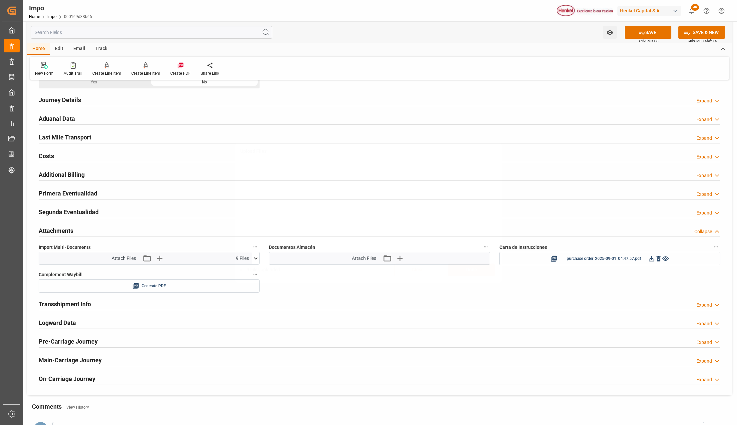
scroll to position [0, 0]
click at [635, 31] on button "SAVE" at bounding box center [648, 32] width 47 height 13
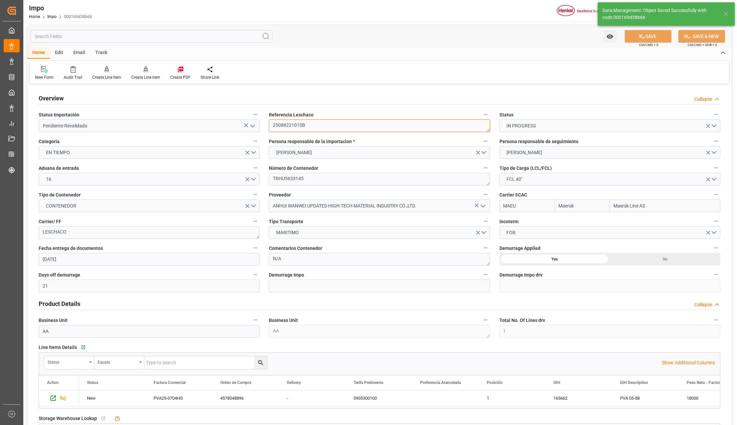
click at [296, 123] on textarea "25088221010B" at bounding box center [379, 125] width 221 height 13
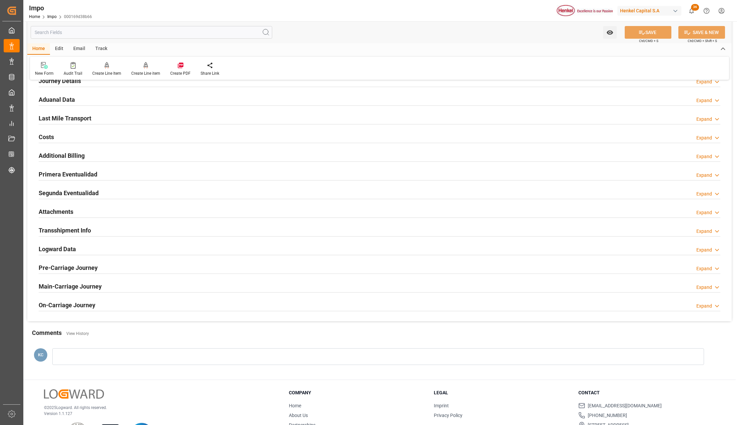
scroll to position [489, 0]
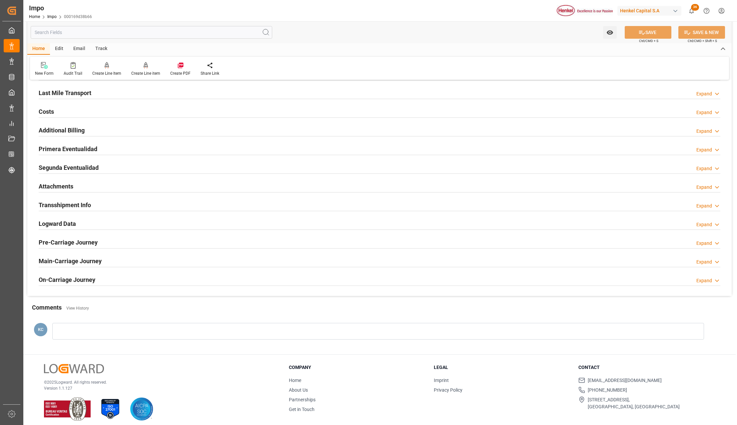
click at [61, 186] on h2 "Attachments" at bounding box center [56, 186] width 35 height 9
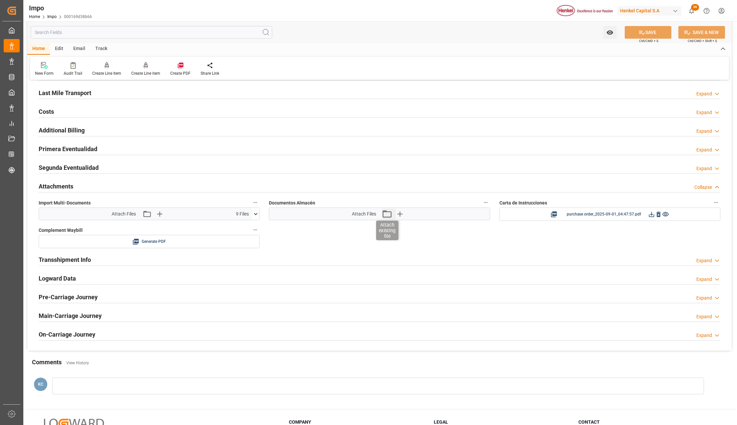
click at [384, 215] on icon "button" at bounding box center [387, 213] width 11 height 11
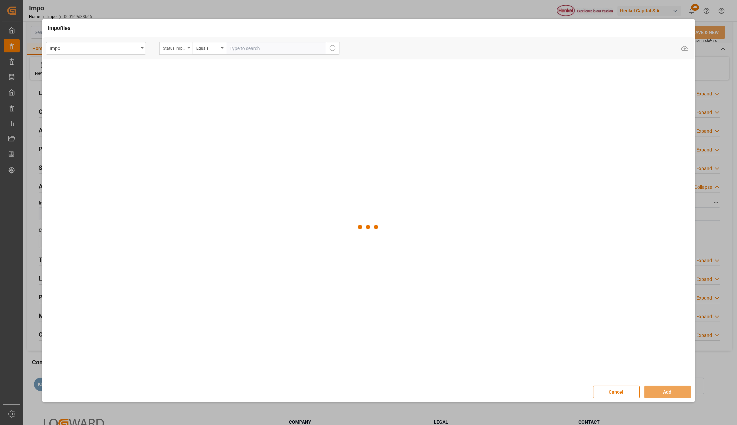
click at [183, 46] on div "Status Importación" at bounding box center [174, 48] width 23 height 8
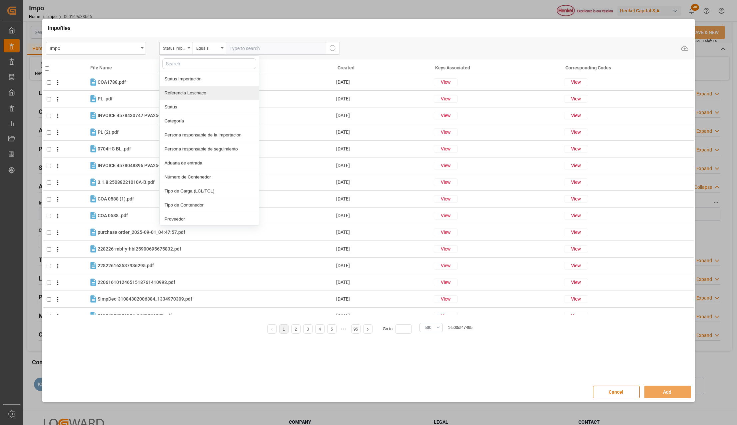
click at [189, 91] on div "Referencia Leschaco" at bounding box center [209, 93] width 99 height 14
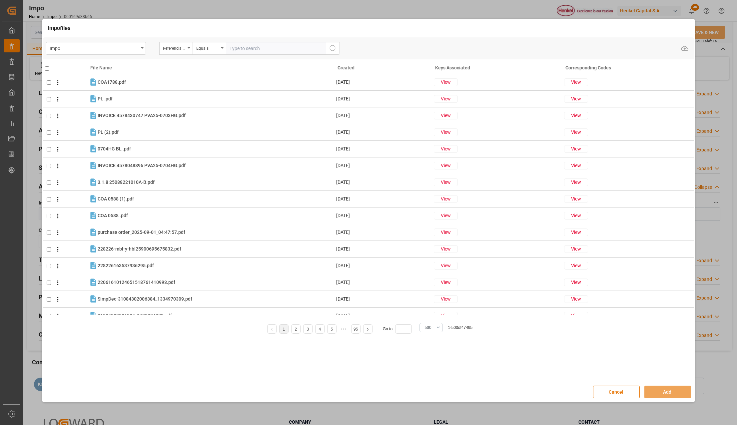
click at [235, 48] on input "text" at bounding box center [276, 48] width 100 height 13
paste input "25088221010B"
type input "25088221010B"
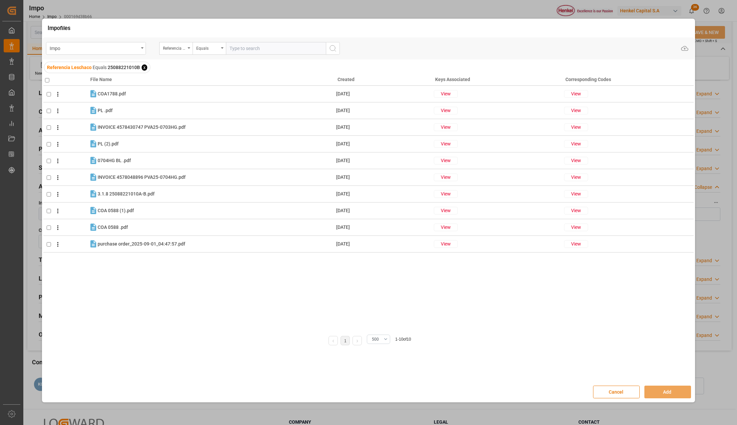
click at [43, 78] on th at bounding box center [66, 78] width 46 height 15
click at [45, 79] on input "checkbox" at bounding box center [47, 80] width 4 height 4
checkbox input "true"
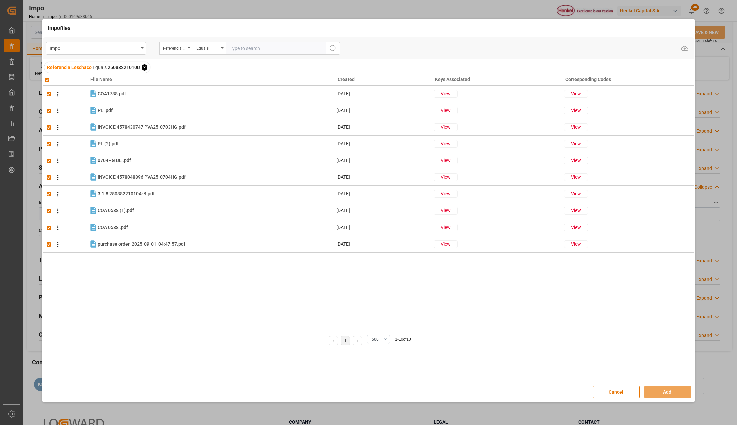
checkbox input "true"
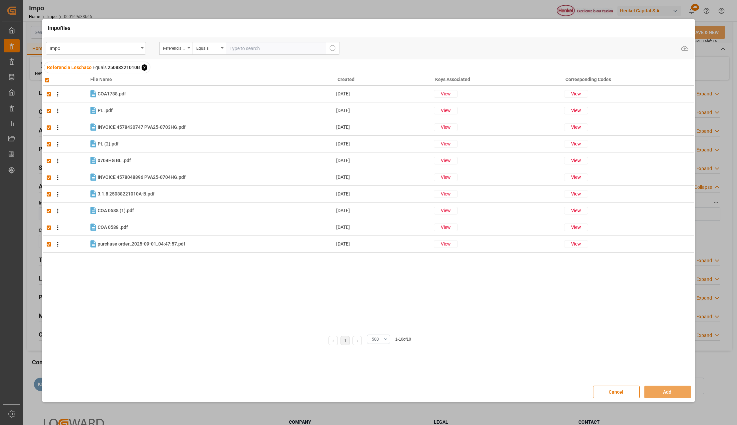
checkbox input "true"
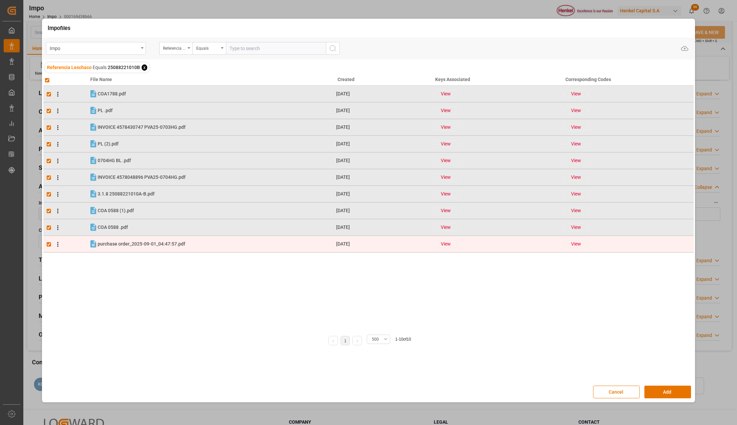
click at [49, 244] on input "checkbox" at bounding box center [49, 244] width 4 height 4
checkbox input "false"
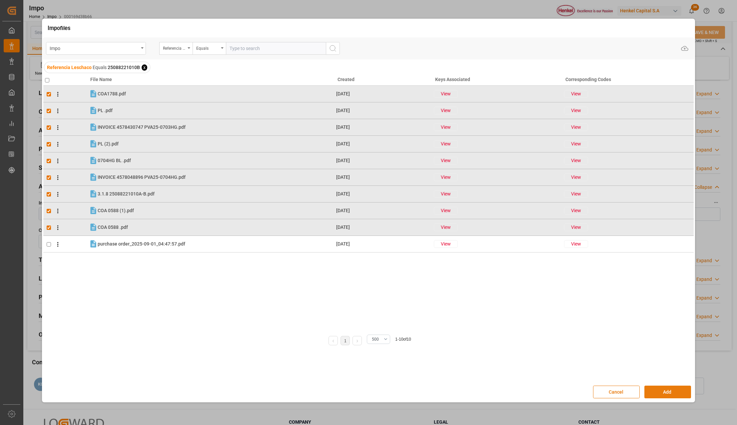
click at [660, 389] on button "Add" at bounding box center [668, 391] width 47 height 13
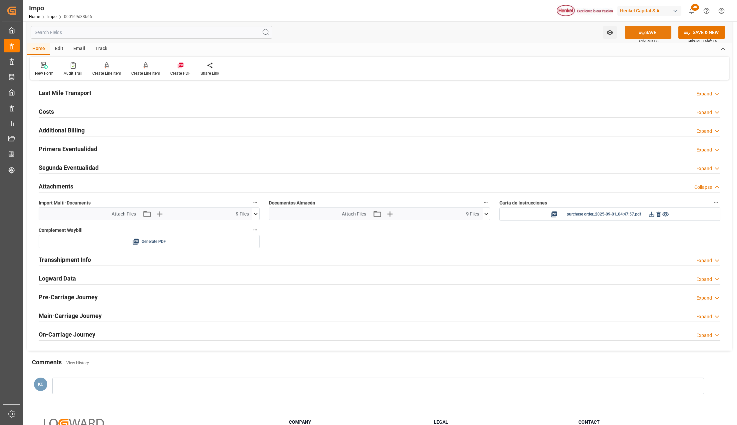
click at [640, 34] on icon at bounding box center [642, 32] width 7 height 7
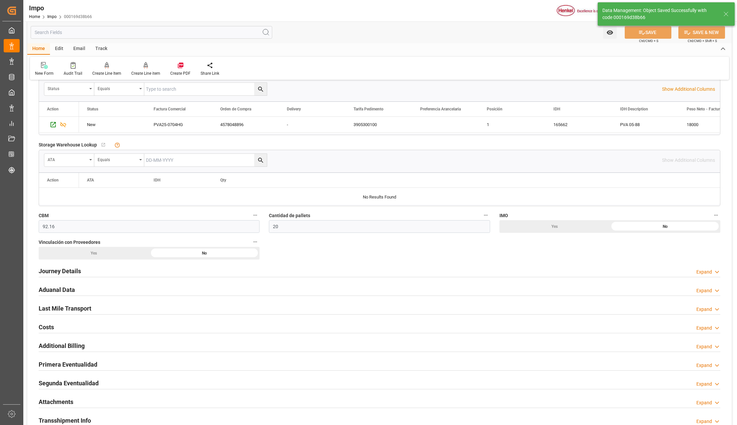
scroll to position [178, 0]
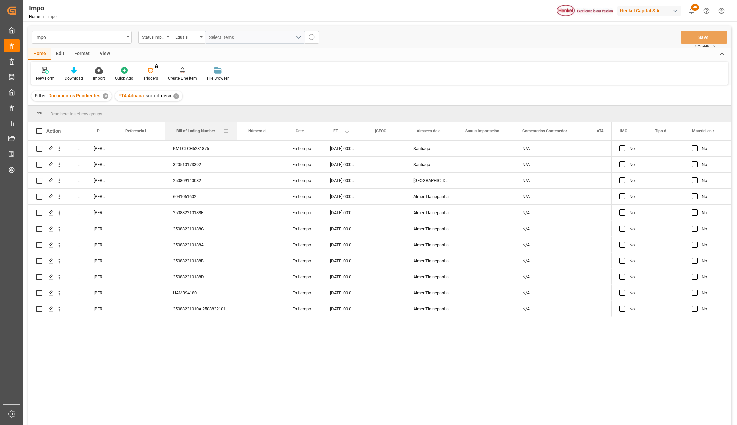
drag, startPoint x: 214, startPoint y: 123, endPoint x: 237, endPoint y: 127, distance: 23.3
click at [237, 127] on div at bounding box center [237, 131] width 3 height 19
click at [196, 289] on div "HAMB94180" at bounding box center [201, 293] width 72 height 16
click at [61, 308] on icon "open menu" at bounding box center [59, 308] width 7 height 7
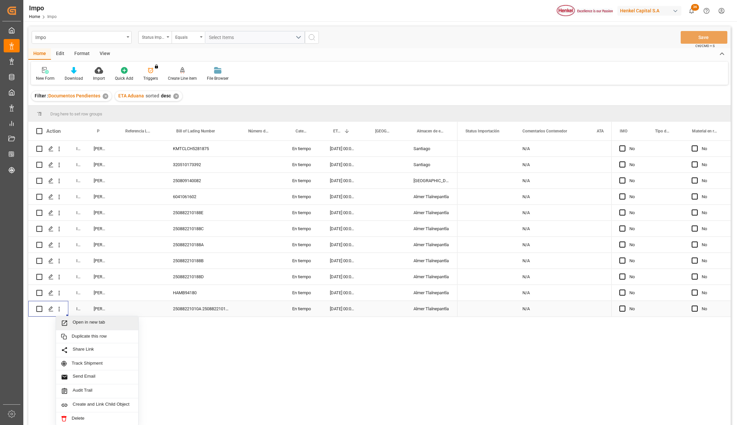
click at [73, 322] on span "Open in new tab" at bounding box center [103, 322] width 61 height 7
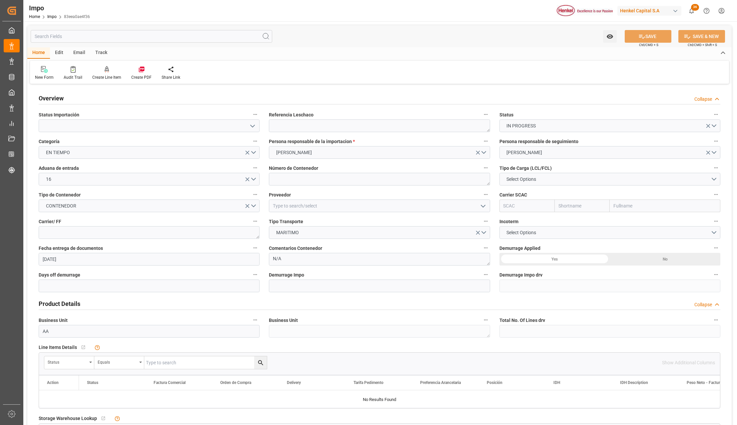
type input "[DATE]"
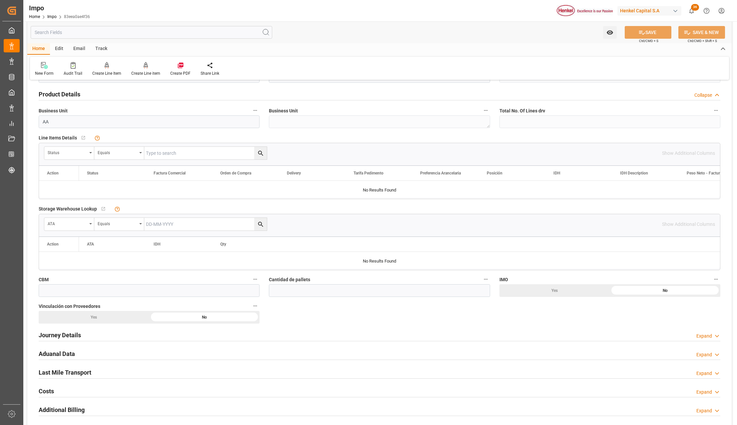
scroll to position [222, 0]
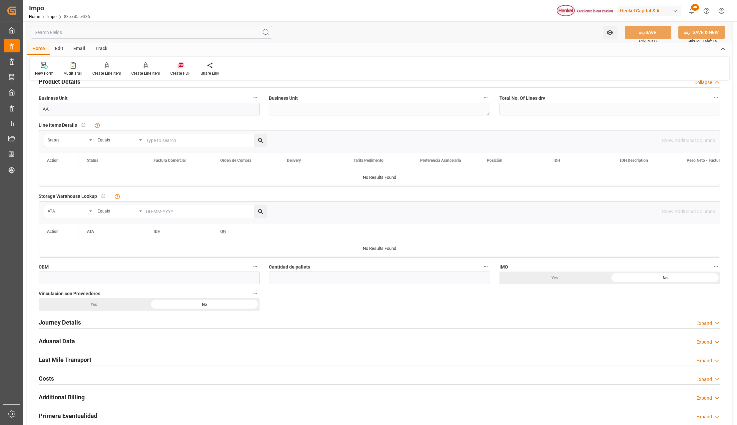
click at [44, 324] on h2 "Journey Details" at bounding box center [60, 322] width 42 height 9
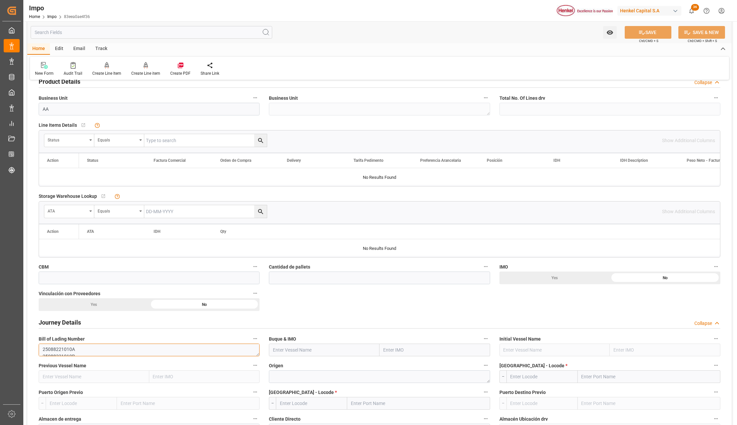
drag, startPoint x: 76, startPoint y: 348, endPoint x: 55, endPoint y: 354, distance: 22.1
click at [41, 349] on textarea "25088221010A 25088221010B" at bounding box center [149, 349] width 221 height 13
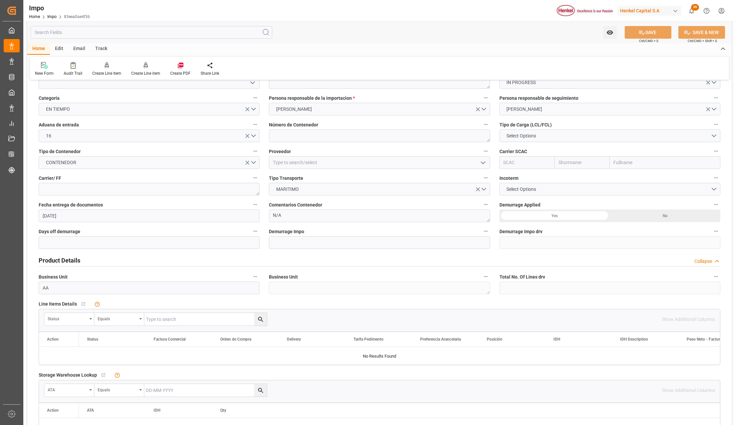
scroll to position [0, 0]
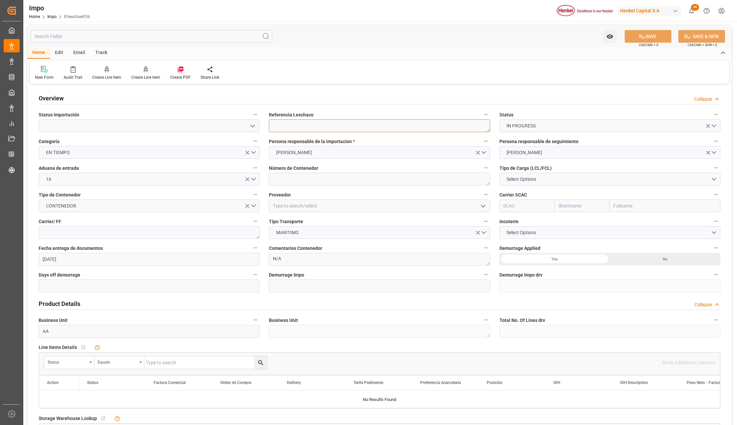
click at [288, 124] on textarea at bounding box center [379, 125] width 221 height 13
paste textarea "25088221010A"
type textarea "25088221010A"
drag, startPoint x: 254, startPoint y: 123, endPoint x: 230, endPoint y: 129, distance: 24.9
click at [255, 124] on icon "open menu" at bounding box center [253, 126] width 8 height 8
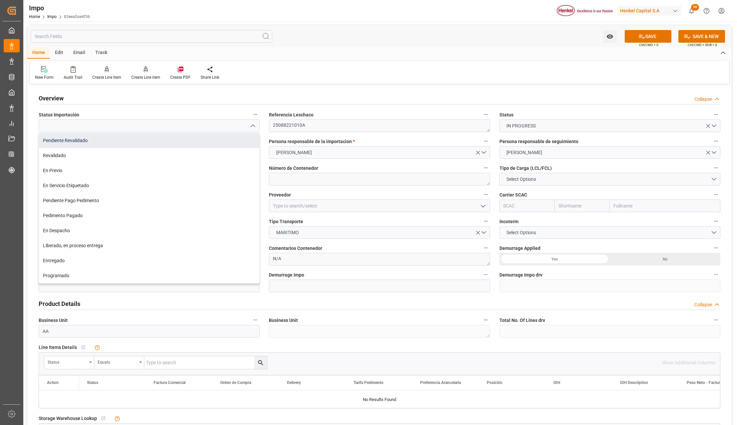
click at [99, 137] on div "Pendiente Revalidado" at bounding box center [149, 140] width 220 height 15
type input "Pendiente Revalidado"
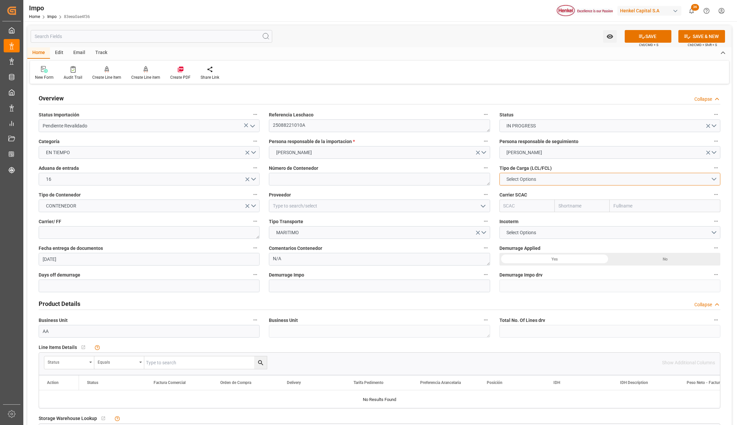
click at [521, 176] on span "Select Options" at bounding box center [521, 179] width 36 height 7
click at [523, 196] on div "FCL 20"" at bounding box center [610, 195] width 220 height 14
click at [290, 206] on input at bounding box center [379, 205] width 221 height 13
click at [638, 205] on input "text" at bounding box center [665, 205] width 111 height 13
type input "maers"
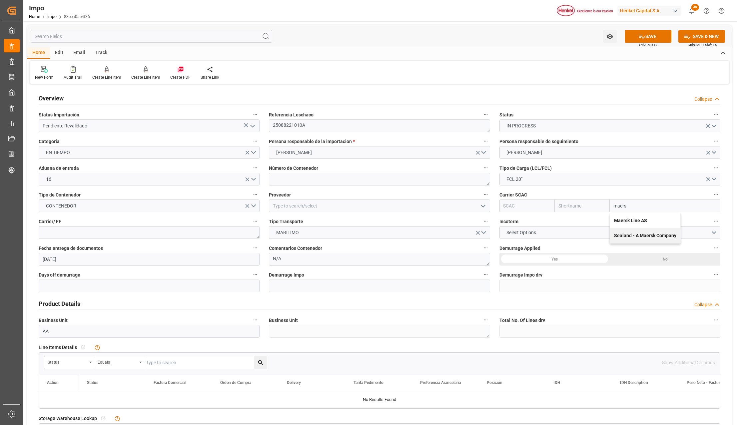
drag, startPoint x: 636, startPoint y: 222, endPoint x: 352, endPoint y: 222, distance: 284.3
click at [636, 222] on b "Maersk Line AS" at bounding box center [630, 220] width 33 height 5
type input "MAEU"
type input "Maersk"
type input "Maersk Line AS"
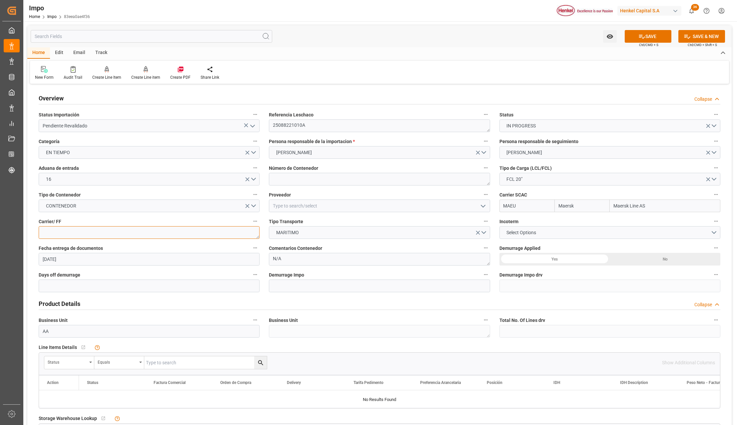
click at [120, 236] on textarea at bounding box center [149, 232] width 221 height 13
type textarea "DHL"
click at [532, 232] on span "Select Options" at bounding box center [521, 232] width 36 height 7
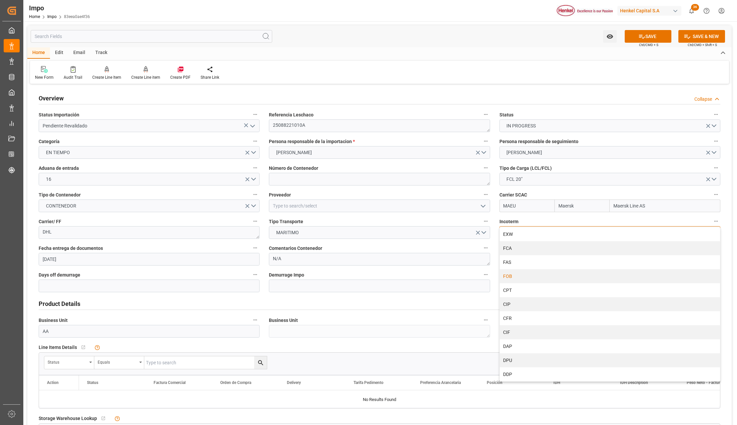
click at [523, 276] on div "FOB" at bounding box center [610, 276] width 220 height 14
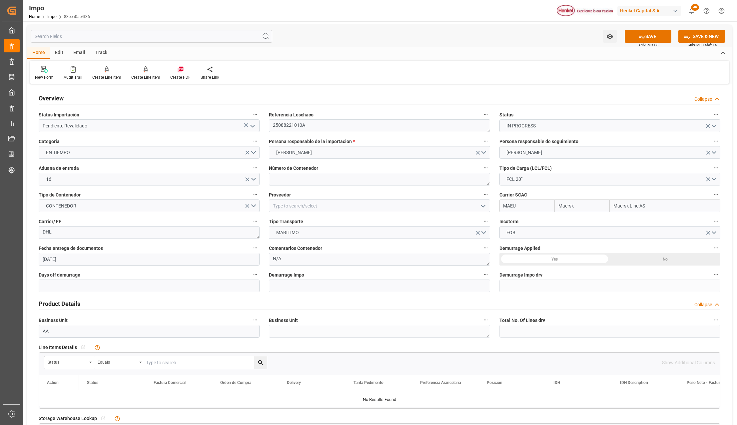
click at [550, 263] on div "Yes" at bounding box center [555, 259] width 111 height 13
click at [103, 285] on input "text" at bounding box center [149, 285] width 221 height 13
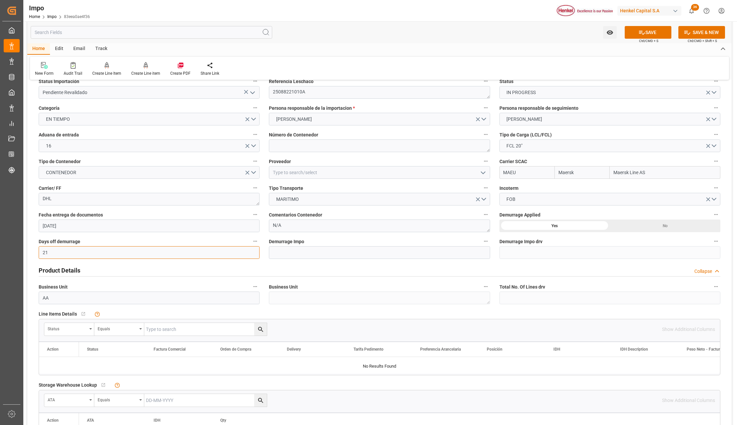
scroll to position [133, 0]
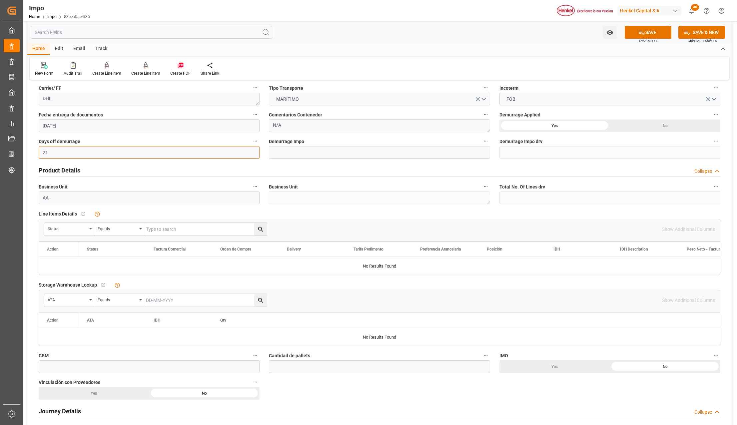
type input "21"
click at [90, 229] on icon "open menu" at bounding box center [90, 228] width 3 height 1
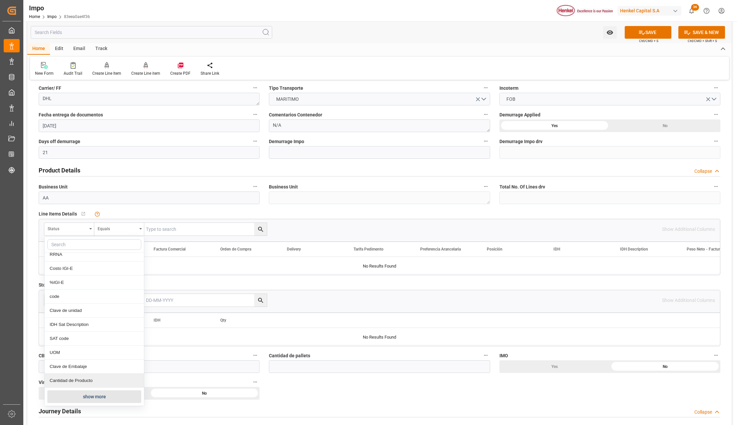
click at [72, 392] on button "show more" at bounding box center [94, 396] width 94 height 13
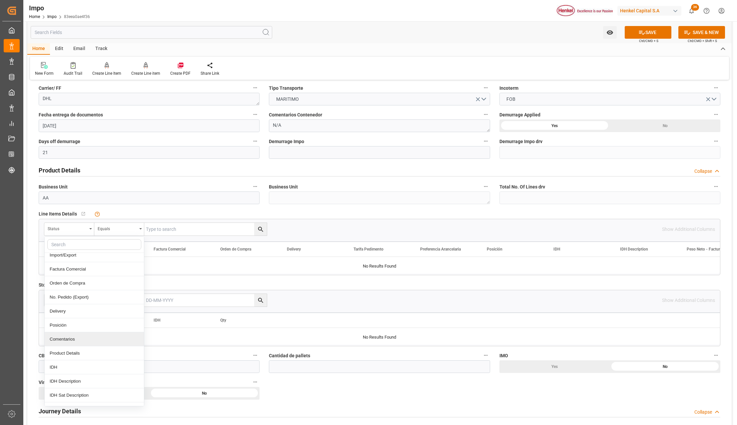
click at [71, 343] on div "Comentarios" at bounding box center [94, 339] width 99 height 14
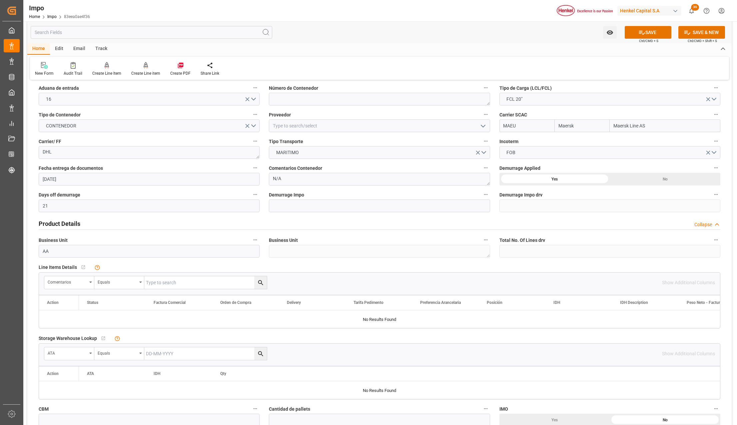
scroll to position [0, 0]
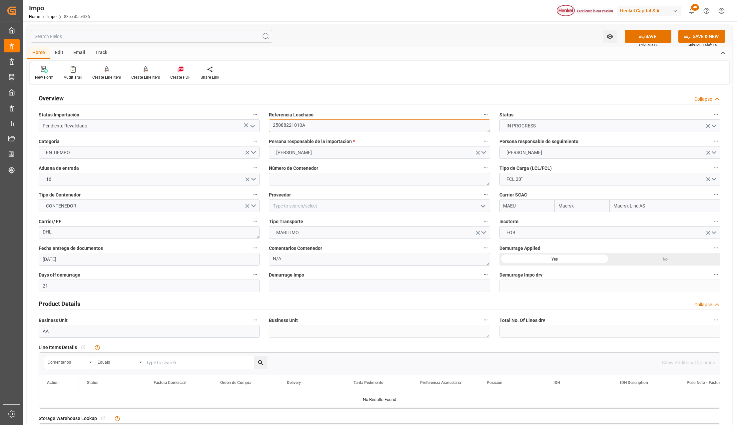
click at [289, 126] on textarea "25088221010A" at bounding box center [379, 125] width 221 height 13
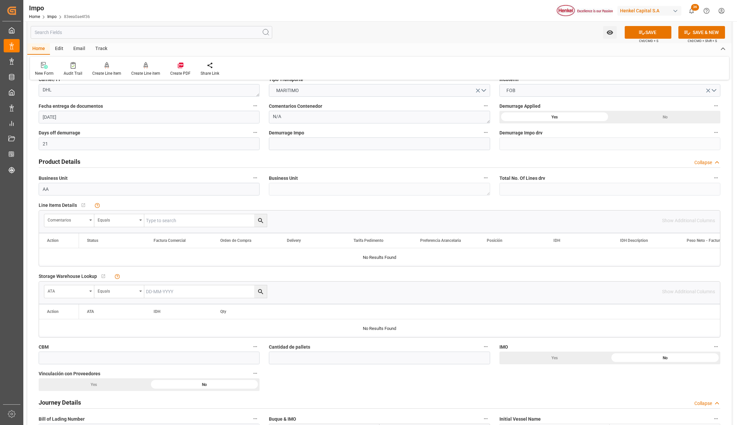
scroll to position [178, 0]
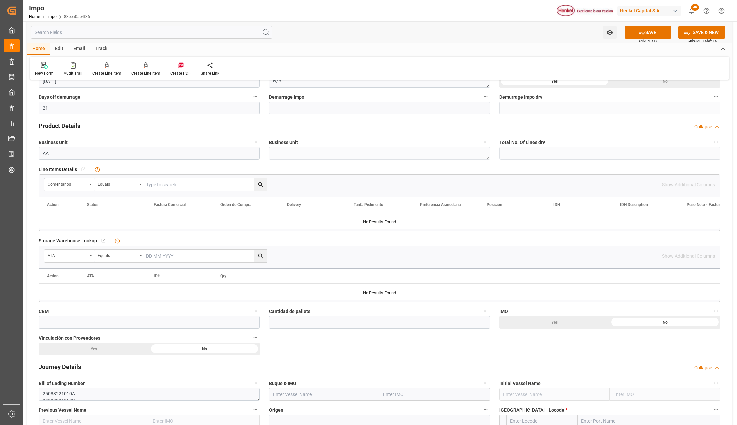
click at [155, 188] on input "text" at bounding box center [205, 184] width 123 height 13
paste input "25088221010A"
type input "25088221010A"
click at [257, 184] on icon "search button" at bounding box center [260, 184] width 7 height 7
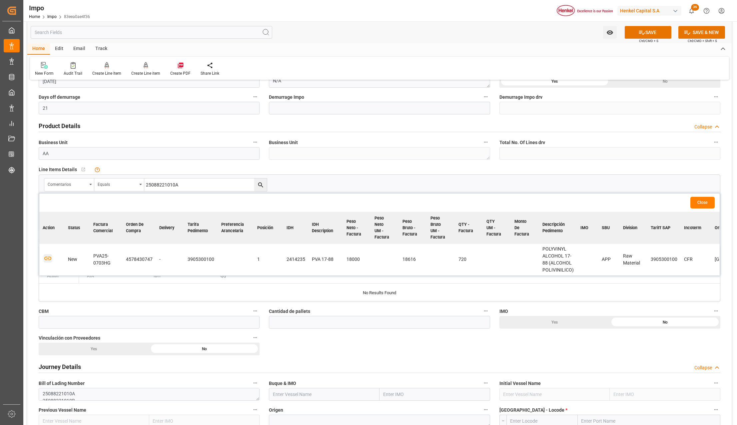
click at [48, 256] on icon "button" at bounding box center [48, 258] width 8 height 8
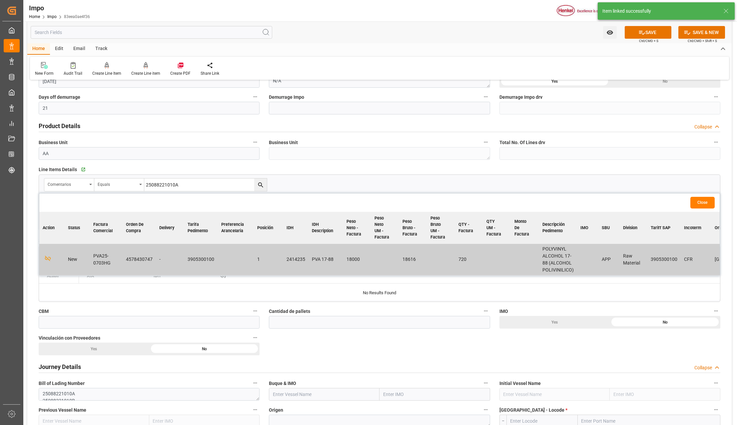
click at [707, 203] on button "Close" at bounding box center [703, 203] width 24 height 12
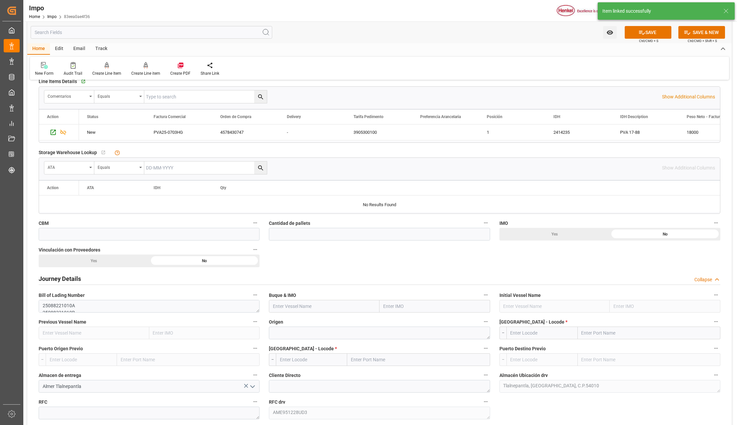
scroll to position [267, 0]
click at [54, 236] on input "text" at bounding box center [149, 233] width 221 height 13
click at [59, 233] on input "text" at bounding box center [149, 233] width 221 height 13
type input "92.16"
click at [288, 229] on input "text" at bounding box center [379, 233] width 221 height 13
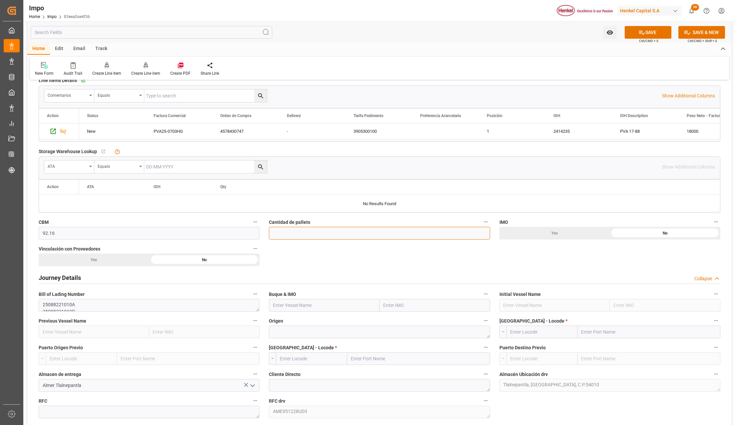
click at [288, 231] on input "text" at bounding box center [379, 233] width 221 height 13
type input "20"
click at [644, 235] on div "No" at bounding box center [665, 233] width 111 height 13
click at [610, 239] on div "No" at bounding box center [665, 233] width 111 height 13
click at [388, 303] on input "text" at bounding box center [435, 305] width 111 height 13
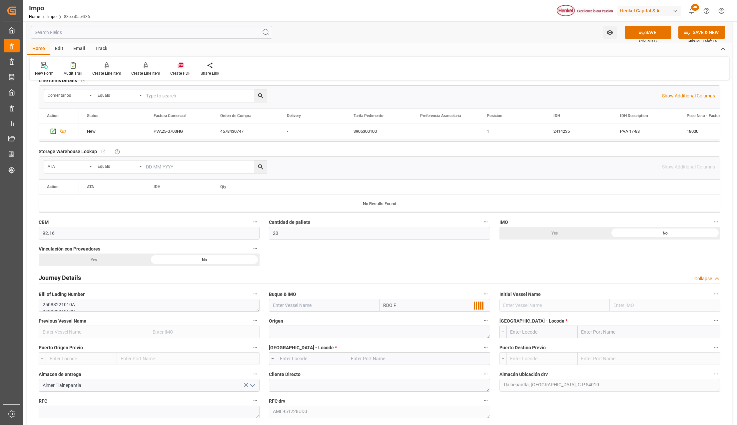
type input "RDO FA"
click at [407, 322] on span "9623661 - RDO Favour" at bounding box center [406, 319] width 45 height 5
type input "RDO Favour"
type input "9623661"
click at [367, 332] on textarea at bounding box center [379, 331] width 221 height 13
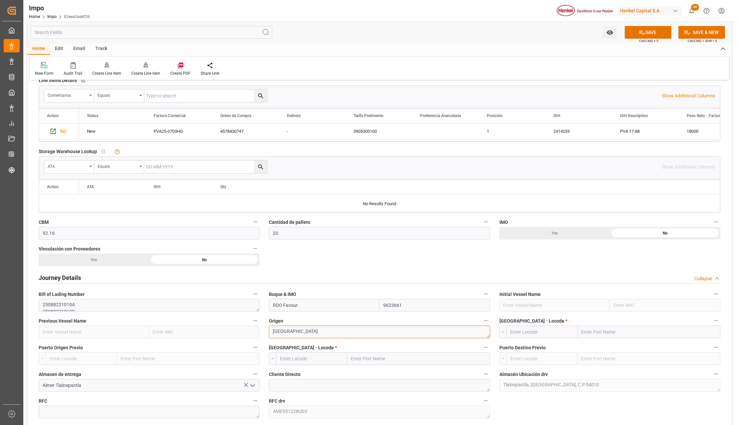
type textarea "[GEOGRAPHIC_DATA]"
click at [593, 336] on input "text" at bounding box center [649, 331] width 143 height 13
type input "XINGAN"
click at [583, 349] on b "Tianjin Xingang Pt" at bounding box center [601, 346] width 39 height 5
type input "CNTXG"
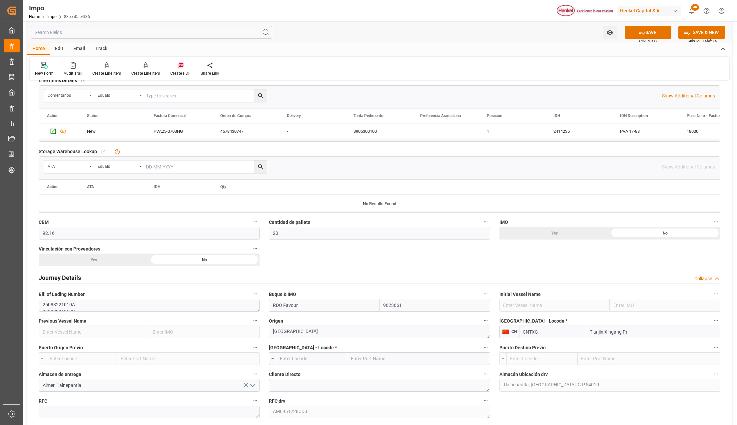
type input "Tianjin Xingang Pt"
click at [382, 362] on input "text" at bounding box center [418, 358] width 143 height 13
type input "MANZANILLO"
click at [383, 369] on div "Manzanillo - MXZLO" at bounding box center [382, 373] width 69 height 15
type input "MXZLO"
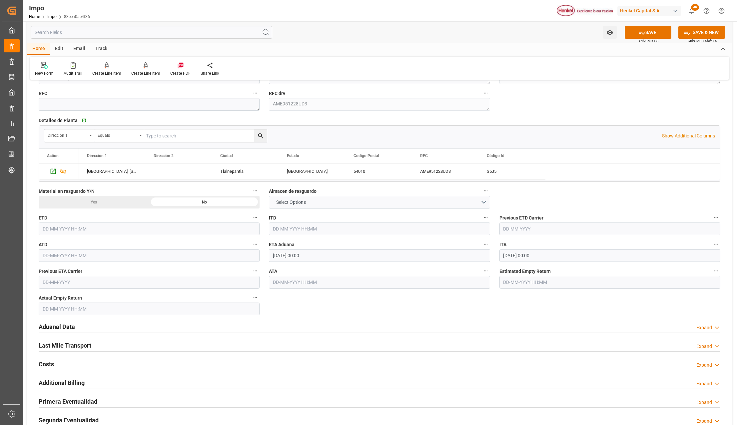
scroll to position [578, 0]
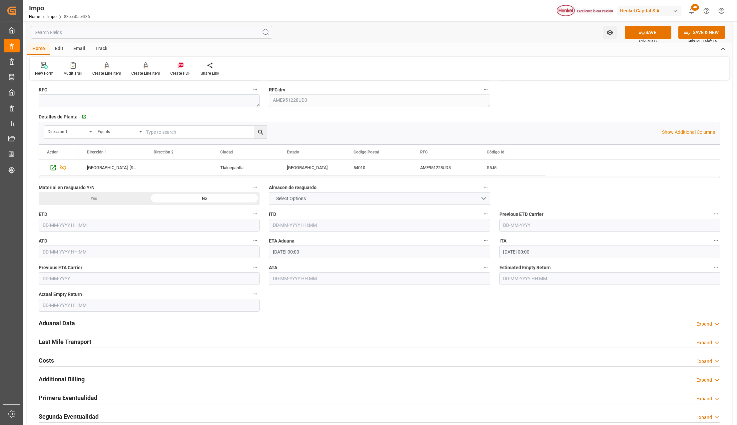
type input "Manzanillo"
click at [64, 323] on h2 "Aduanal Data" at bounding box center [57, 322] width 36 height 9
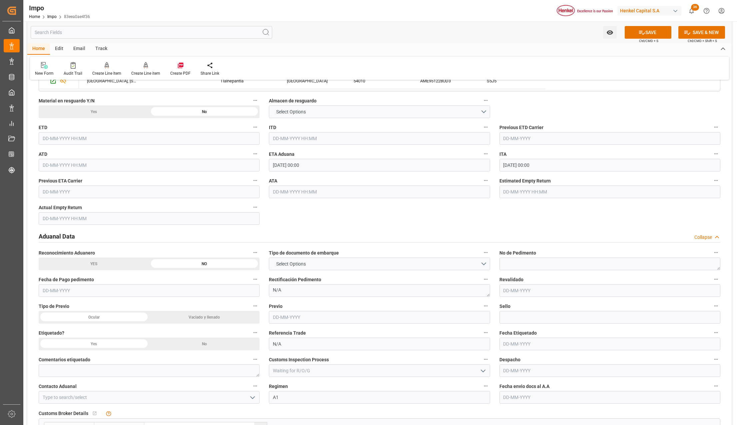
scroll to position [667, 0]
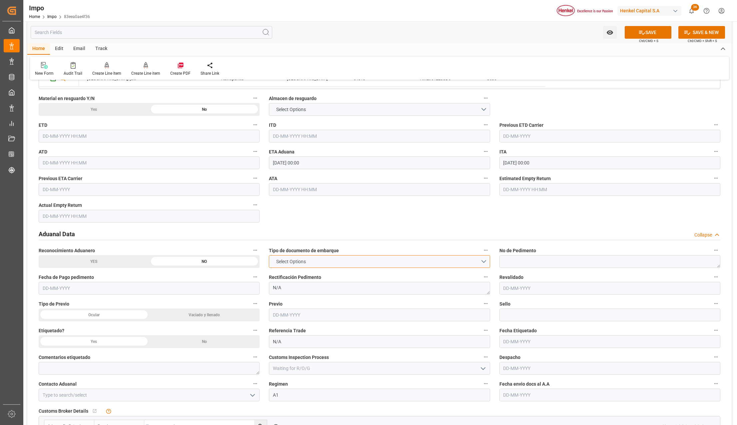
click at [302, 267] on button "Select Options" at bounding box center [379, 261] width 221 height 13
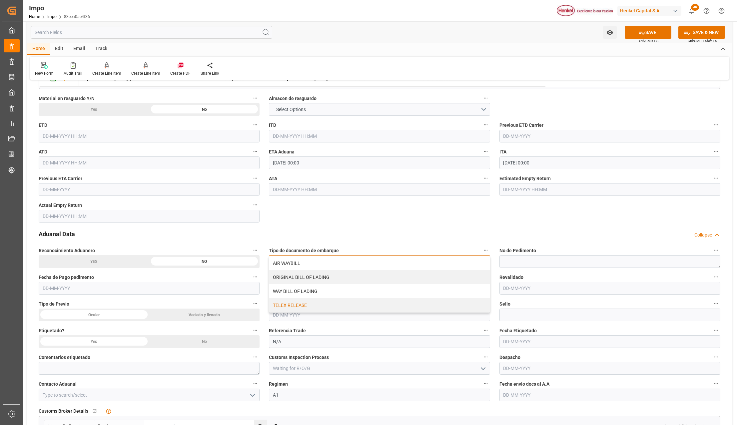
click at [299, 304] on div "TELEX RELEASE" at bounding box center [379, 305] width 220 height 14
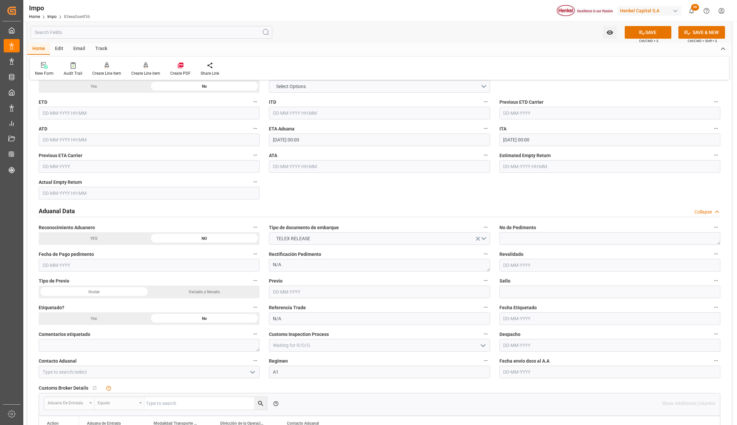
scroll to position [755, 0]
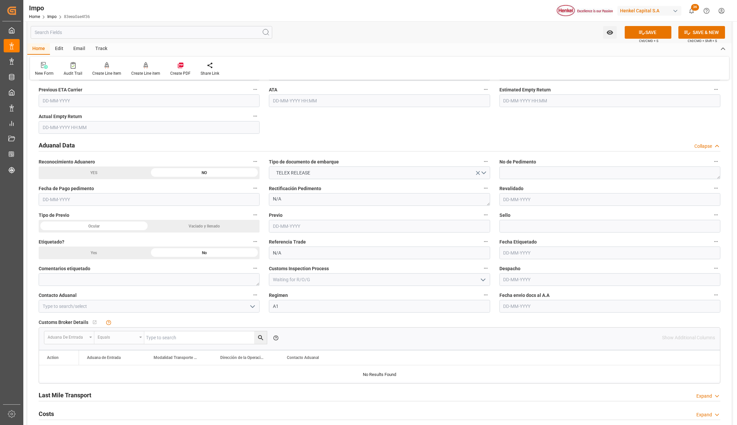
click at [512, 309] on input "text" at bounding box center [610, 306] width 221 height 13
type input "01-09-2025"
click at [254, 309] on icon "open menu" at bounding box center [253, 306] width 8 height 8
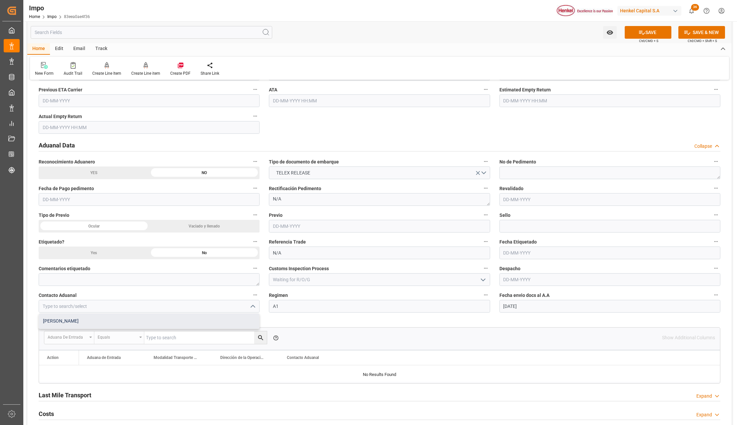
click at [74, 321] on div "ALFREDO SALINAS JACOBO" at bounding box center [149, 320] width 220 height 15
type input "ALFREDO SALINAS JACOBO"
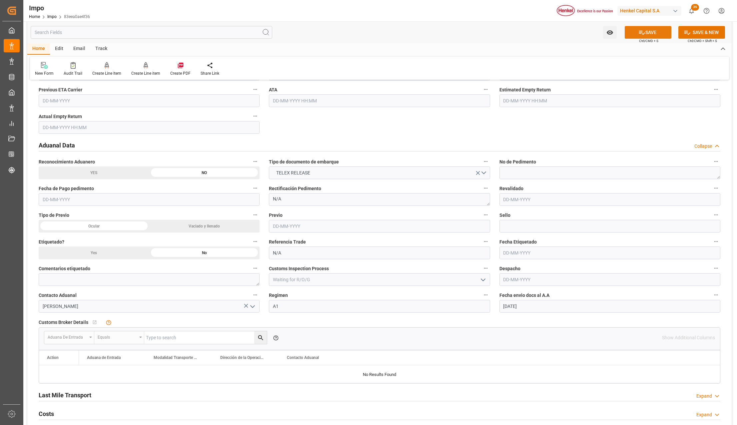
click at [652, 27] on button "SAVE" at bounding box center [648, 32] width 47 height 13
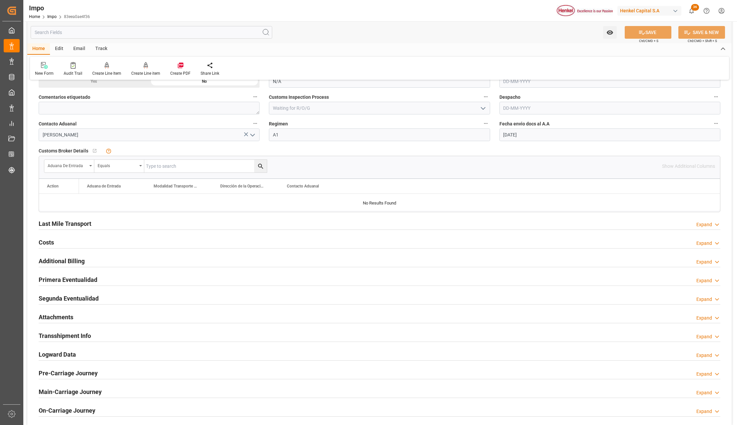
scroll to position [933, 0]
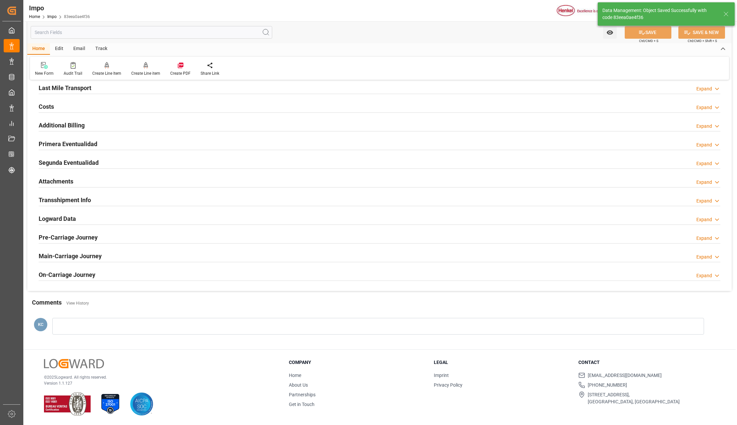
type textarea "AA"
type input "1"
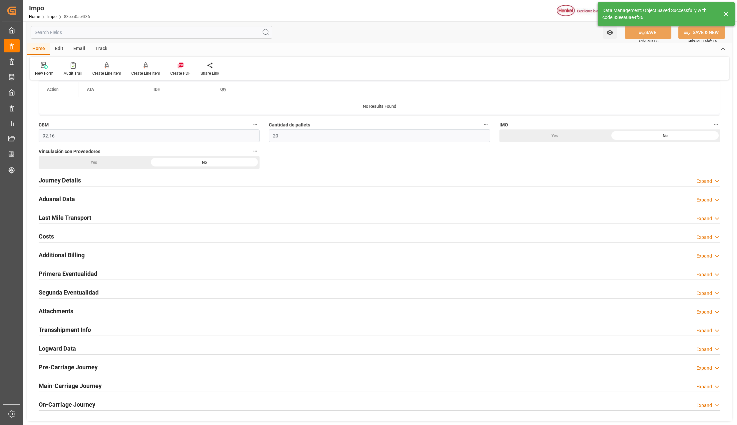
click at [60, 308] on h2 "Attachments" at bounding box center [56, 310] width 35 height 9
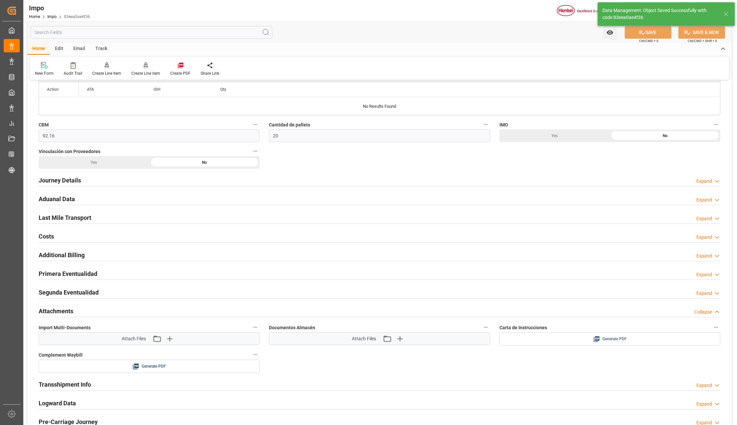
click at [552, 342] on div "Generate PDF" at bounding box center [610, 339] width 211 height 8
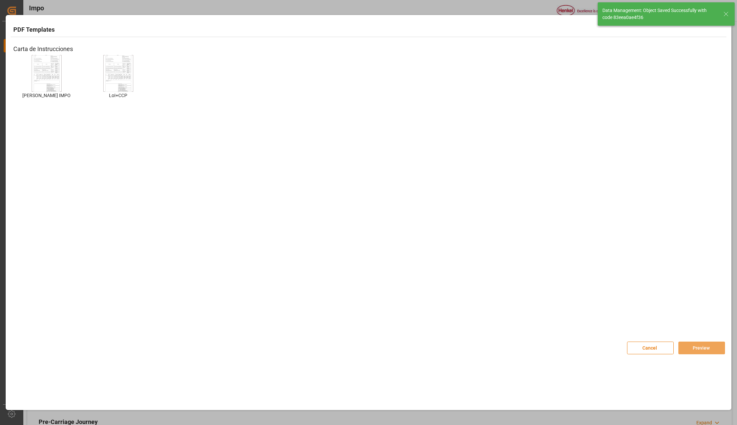
click at [45, 73] on img at bounding box center [46, 73] width 27 height 38
click at [45, 75] on img at bounding box center [46, 73] width 27 height 38
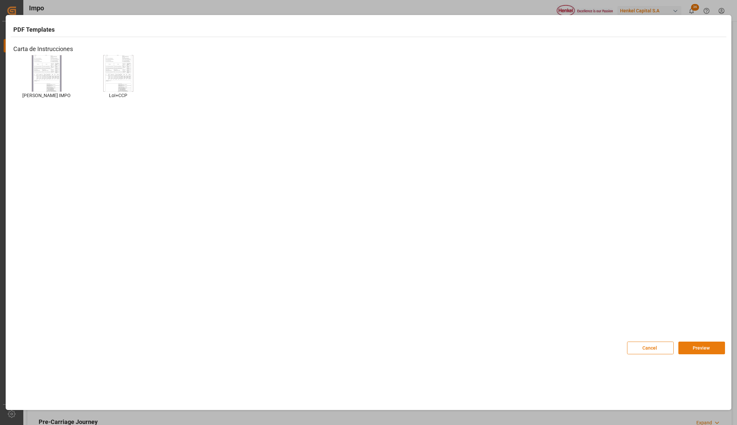
click at [695, 347] on button "Preview" at bounding box center [702, 347] width 47 height 13
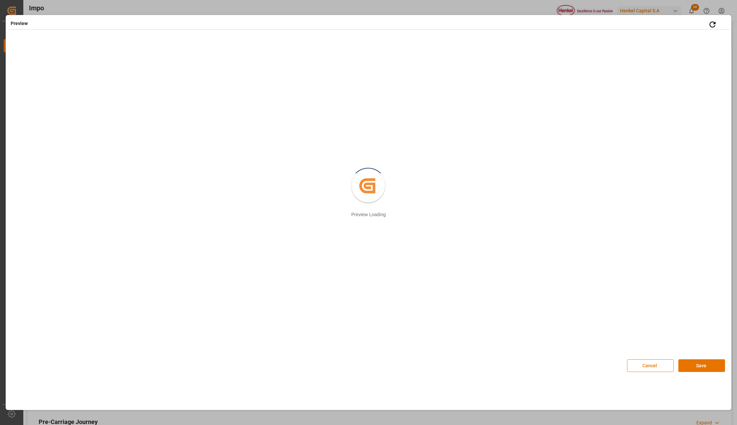
click at [693, 358] on div "Cancel Save" at bounding box center [676, 362] width 98 height 20
click at [695, 363] on button "Save" at bounding box center [702, 365] width 47 height 13
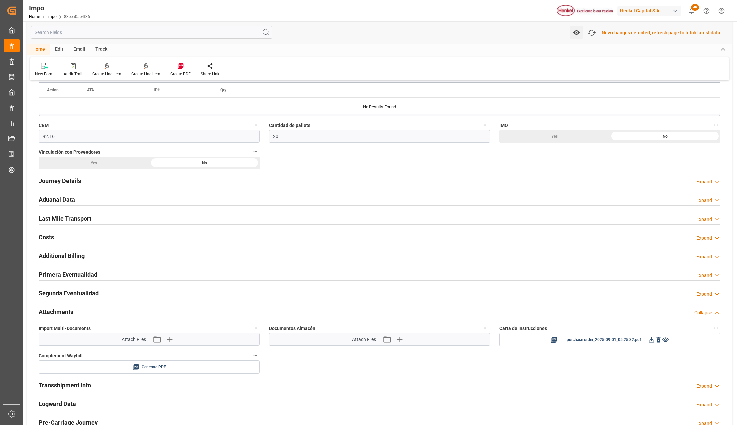
scroll to position [365, 0]
click at [650, 339] on icon at bounding box center [651, 338] width 7 height 7
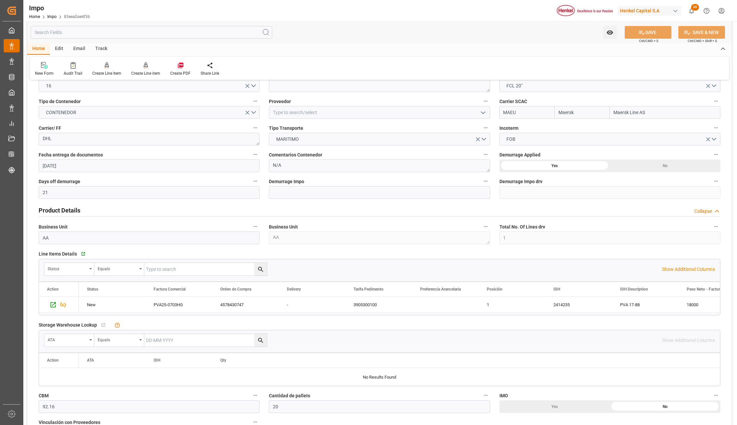
scroll to position [89, 0]
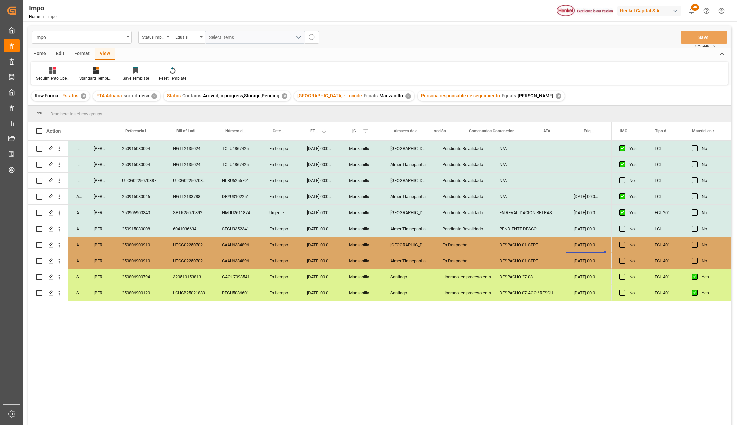
scroll to position [0, 30]
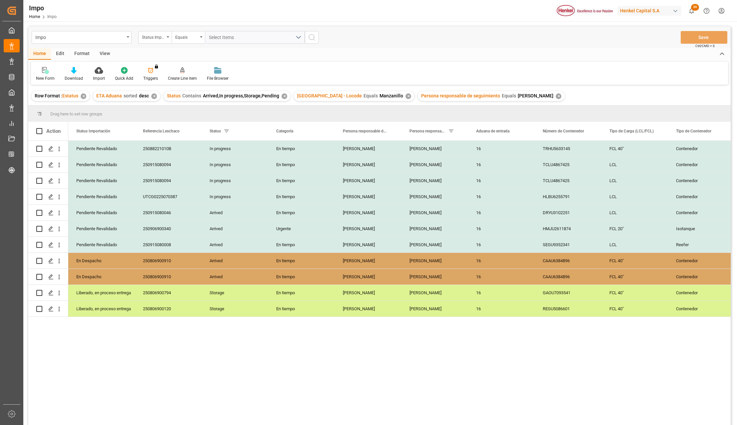
click at [107, 50] on div "View" at bounding box center [105, 53] width 20 height 11
click at [75, 72] on icon at bounding box center [75, 70] width 7 height 7
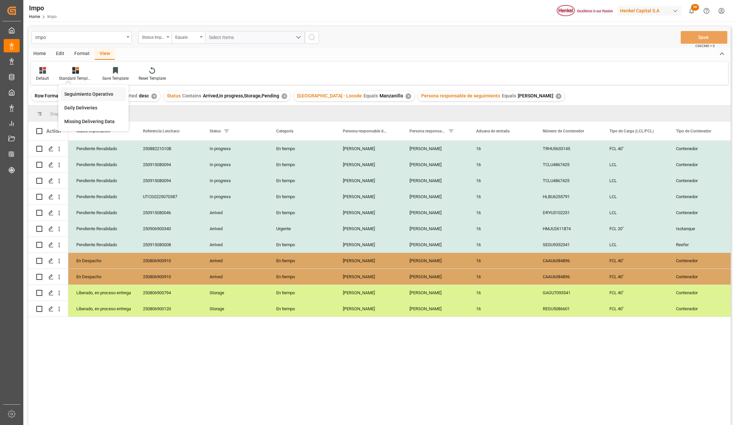
click at [79, 94] on div "Seguimiento Operativo" at bounding box center [93, 94] width 58 height 7
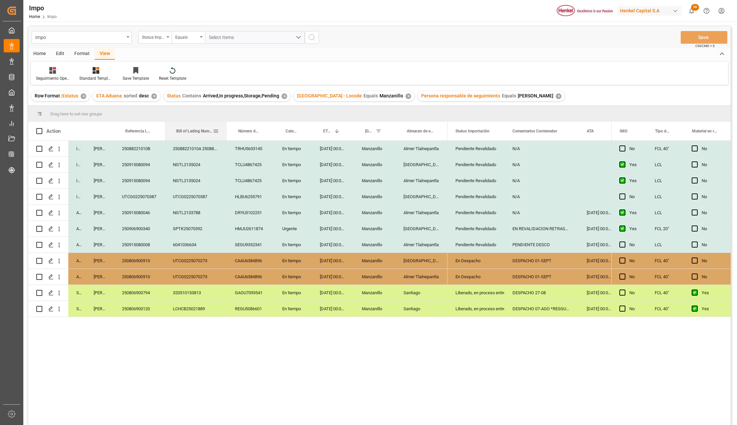
drag, startPoint x: 213, startPoint y: 123, endPoint x: 241, endPoint y: 140, distance: 32.9
click at [227, 124] on div at bounding box center [227, 131] width 3 height 19
click at [249, 148] on div "TRHU5633145" at bounding box center [251, 149] width 47 height 16
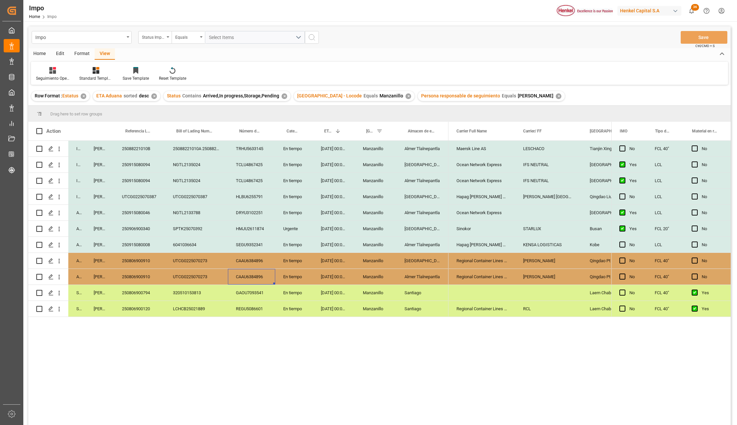
click at [267, 279] on div "CAAU6384896" at bounding box center [251, 277] width 47 height 16
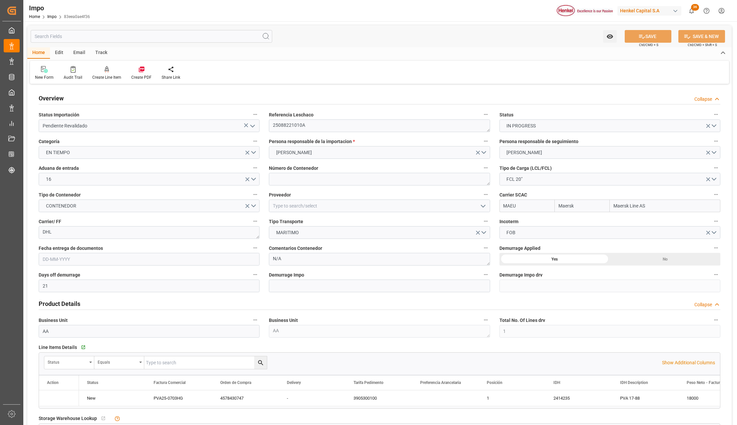
type input "Maersk"
type input "Maersk Line AS"
type input "21"
type input "1"
type input "92.16"
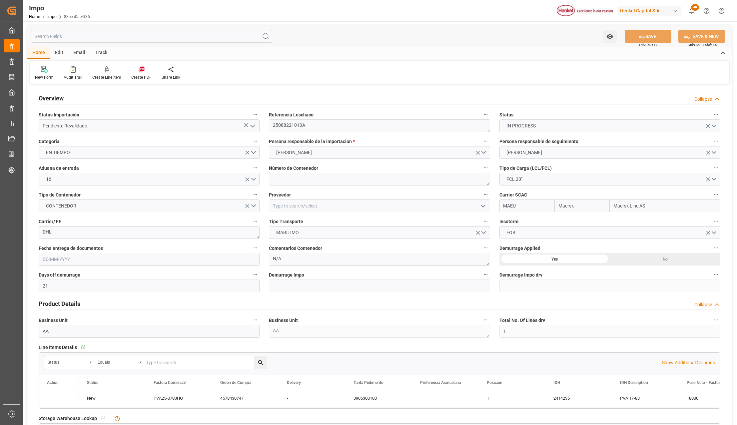
type input "20"
type input "[DATE]"
click at [286, 122] on textarea "25088221010A" at bounding box center [379, 125] width 221 height 13
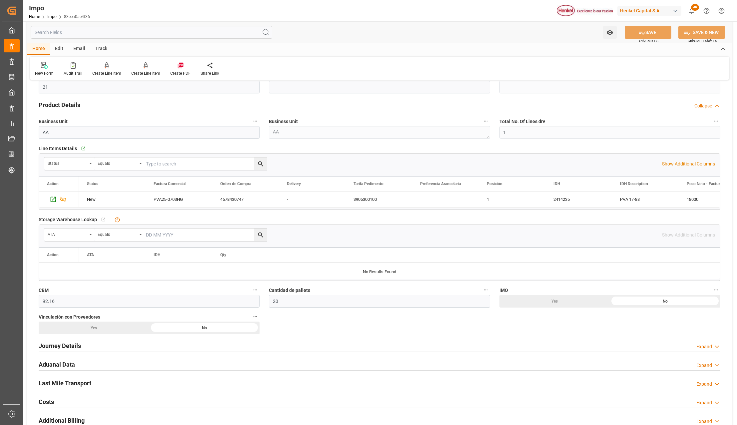
scroll to position [267, 0]
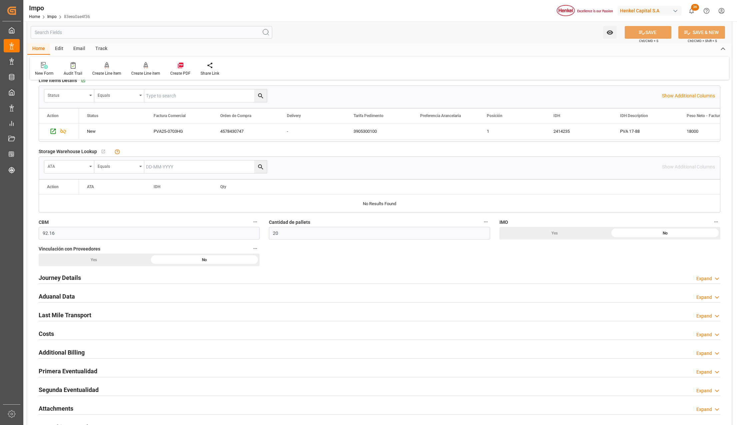
click at [56, 406] on h2 "Attachments" at bounding box center [56, 408] width 35 height 9
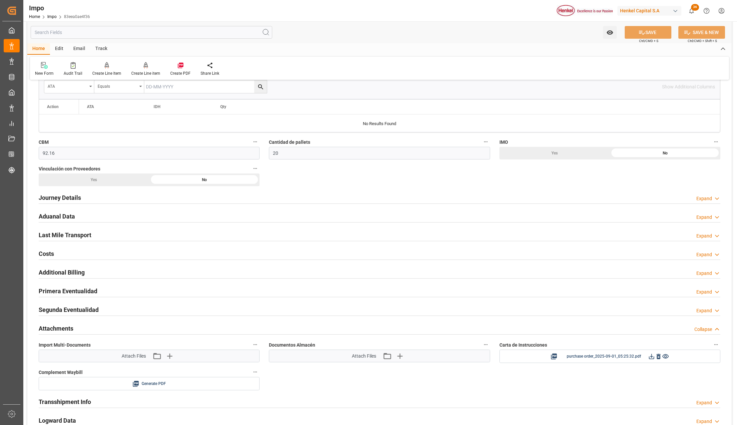
scroll to position [355, 0]
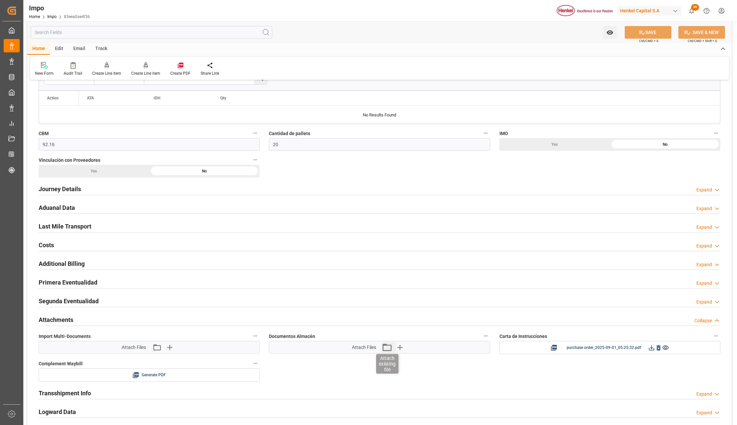
click at [384, 350] on icon "button" at bounding box center [387, 347] width 11 height 11
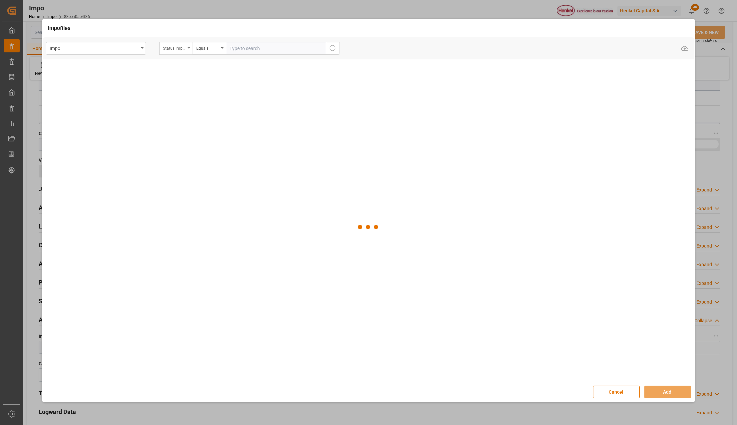
click at [186, 48] on div "Status Importación" at bounding box center [175, 48] width 33 height 13
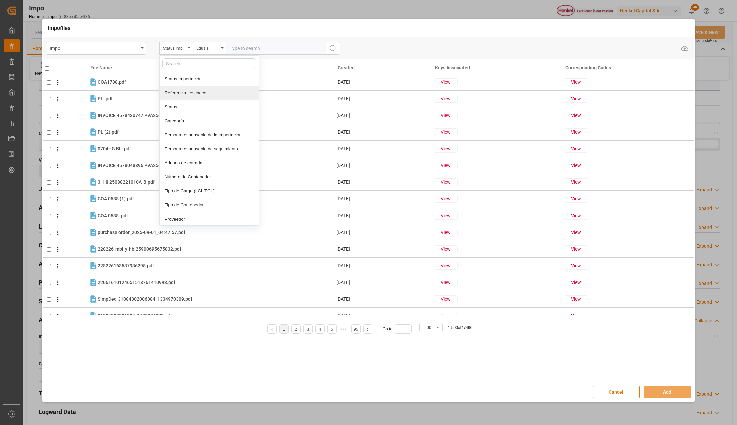
click at [183, 88] on div "Referencia Leschaco" at bounding box center [209, 93] width 99 height 14
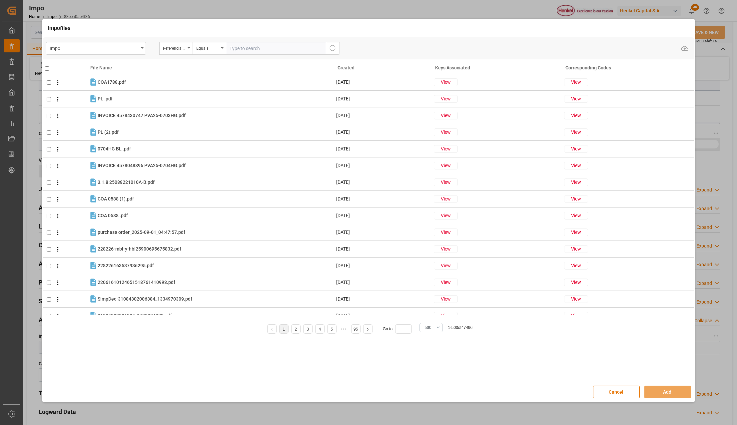
click at [246, 46] on input "text" at bounding box center [276, 48] width 100 height 13
paste input "25088221010A"
type input "25088221010A"
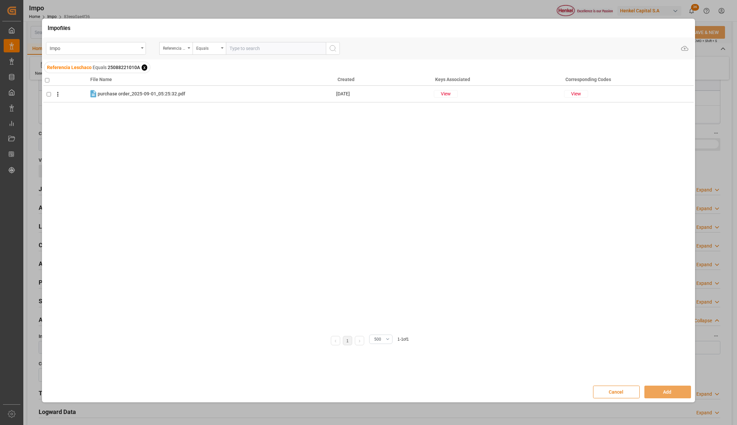
click at [615, 391] on button "Cancel" at bounding box center [616, 391] width 47 height 13
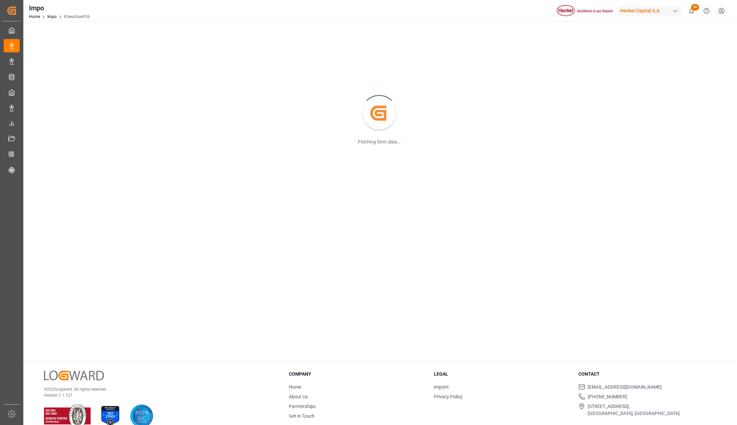
scroll to position [72, 0]
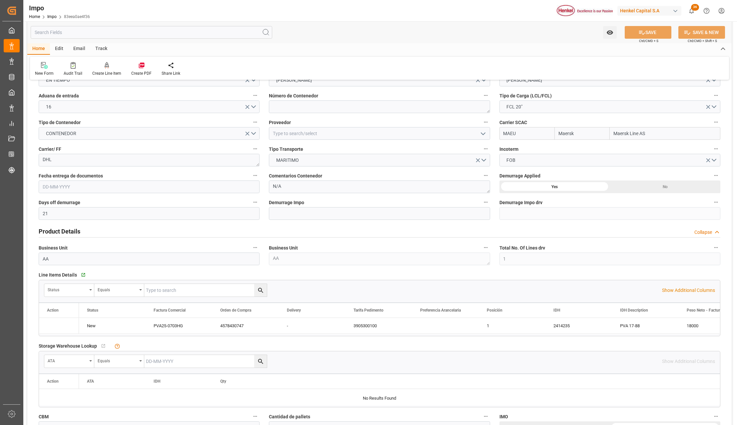
type input "Maersk"
type input "Maersk Line AS"
type input "21"
type input "1"
type input "92.16"
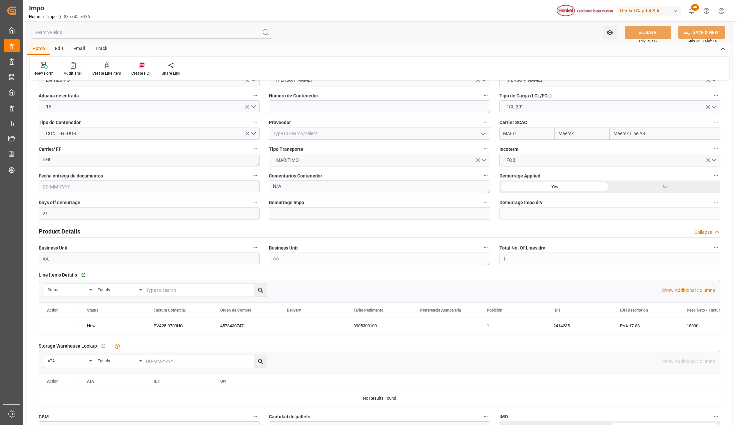
type input "20"
type input "[DATE]"
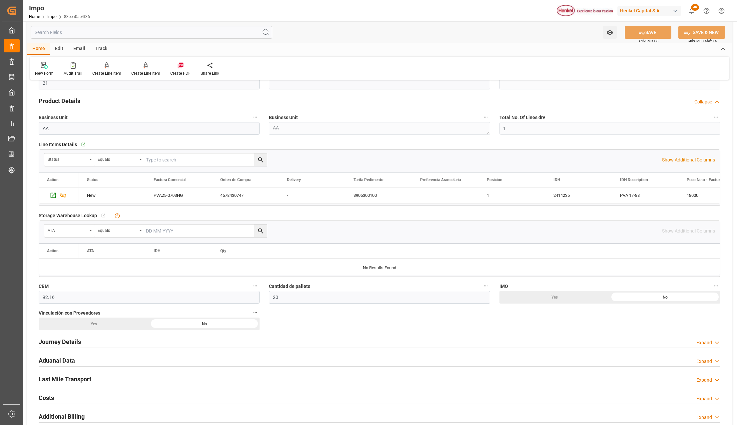
scroll to position [339, 0]
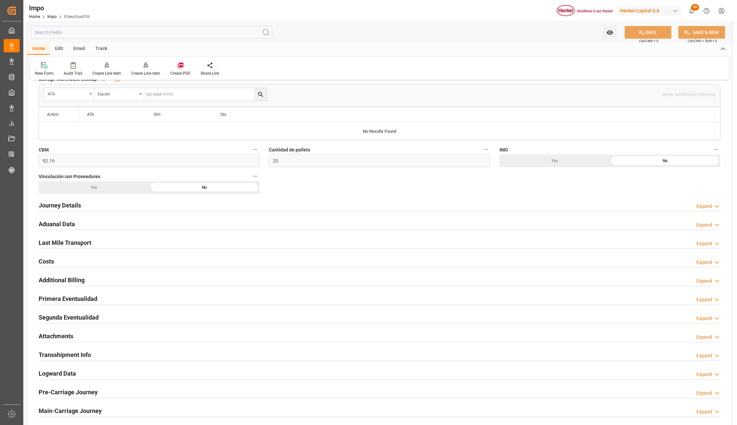
drag, startPoint x: 62, startPoint y: 336, endPoint x: 306, endPoint y: 352, distance: 244.5
click at [62, 336] on h2 "Attachments" at bounding box center [56, 335] width 35 height 9
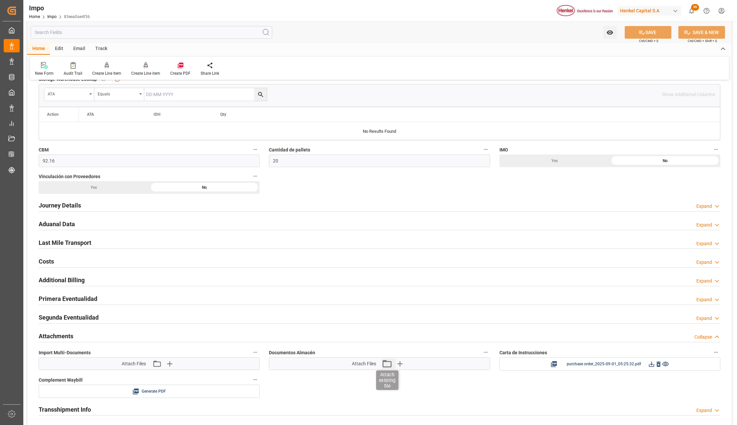
click at [387, 367] on icon "button" at bounding box center [387, 363] width 9 height 7
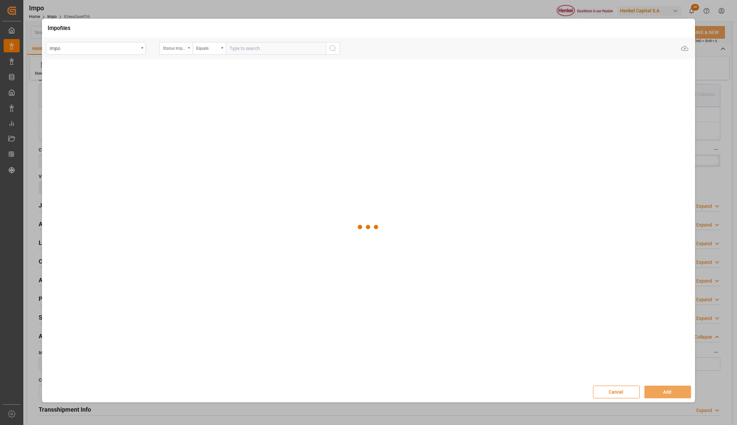
click at [180, 50] on div "Status Importación" at bounding box center [174, 48] width 23 height 8
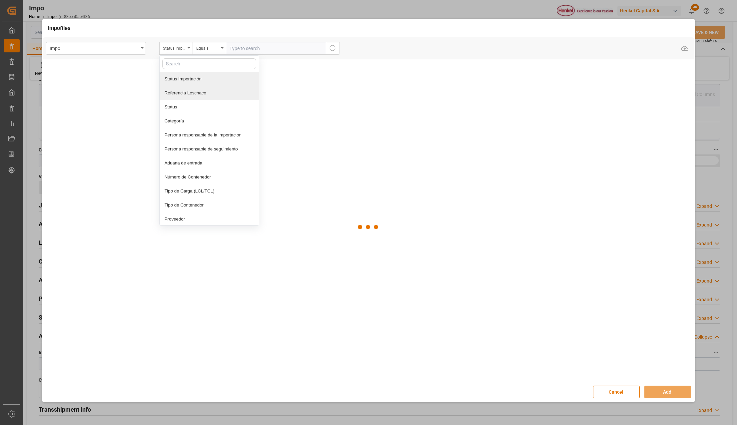
click at [181, 92] on div "Referencia Leschaco" at bounding box center [209, 93] width 99 height 14
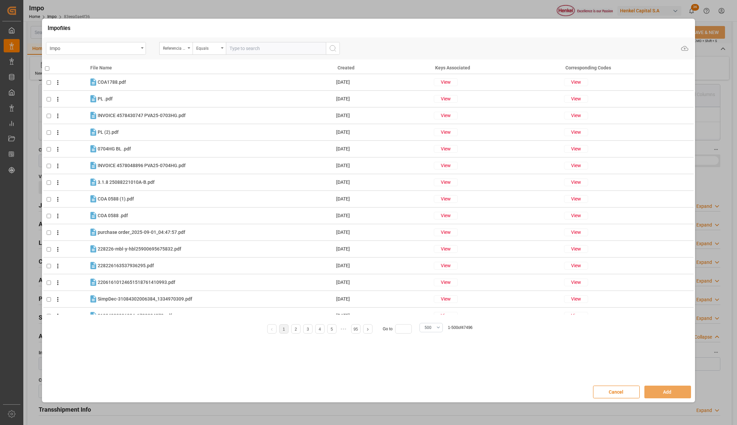
click at [235, 47] on input "text" at bounding box center [276, 48] width 100 height 13
paste input "25088221010A"
type input "25088221010A"
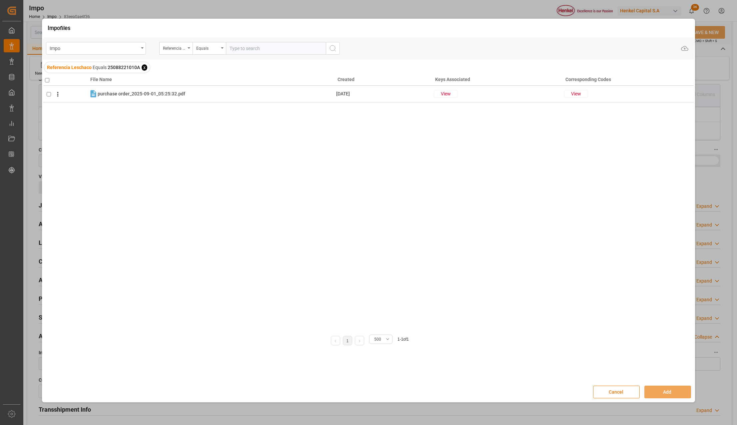
click at [606, 387] on button "Cancel" at bounding box center [616, 391] width 47 height 13
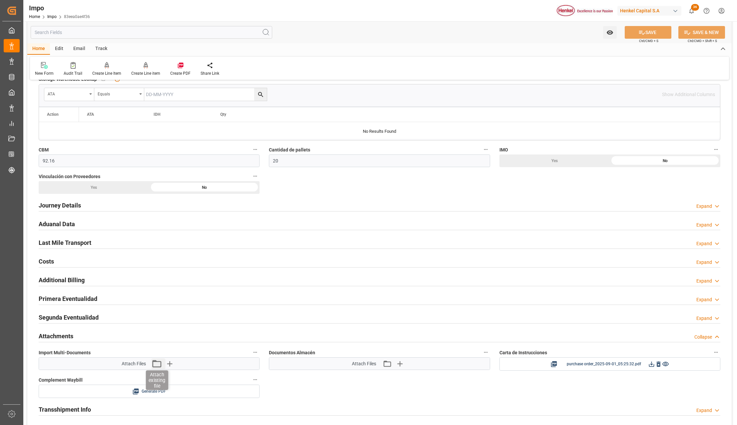
click at [159, 366] on icon "button" at bounding box center [156, 363] width 11 height 11
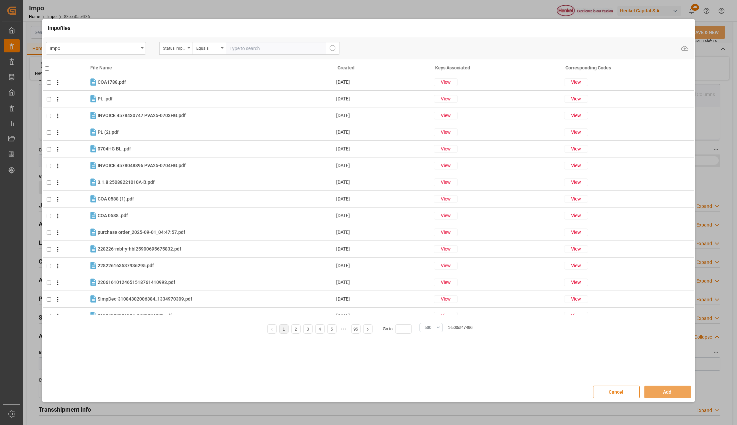
click at [614, 389] on button "Cancel" at bounding box center [616, 391] width 47 height 13
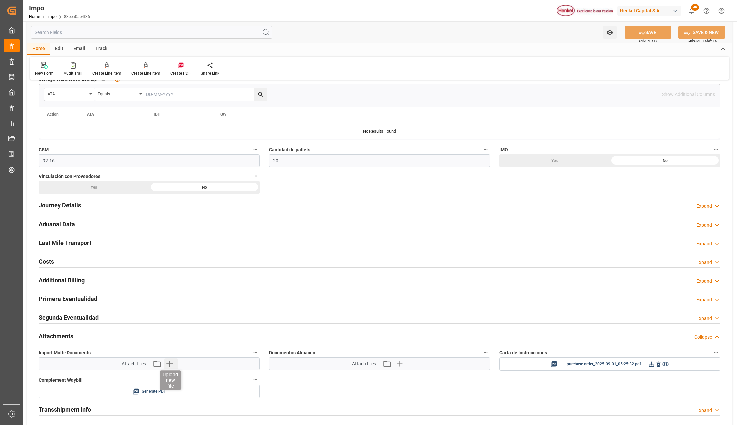
click at [172, 367] on icon "button" at bounding box center [169, 363] width 11 height 11
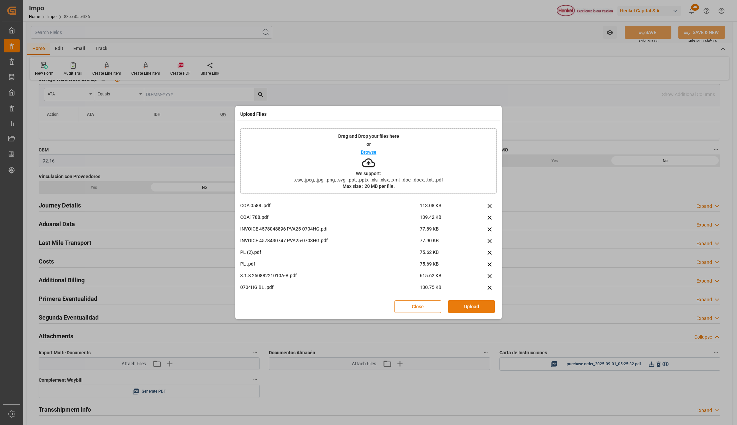
click at [480, 307] on button "Upload" at bounding box center [471, 306] width 47 height 13
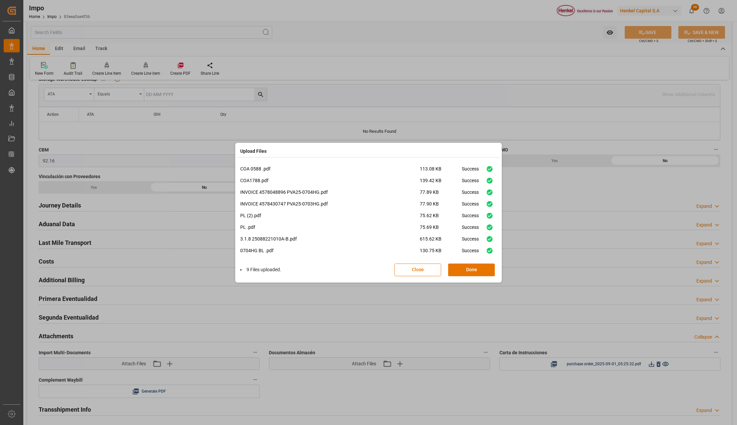
scroll to position [16, 0]
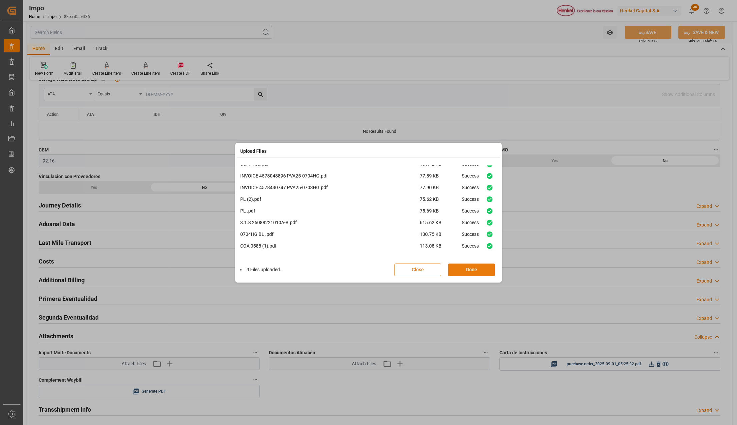
click at [472, 269] on button "Done" at bounding box center [471, 269] width 47 height 13
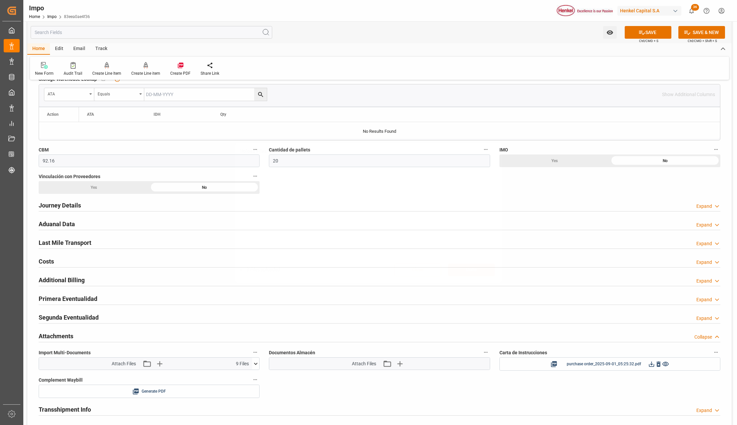
scroll to position [0, 0]
click at [645, 28] on button "SAVE" at bounding box center [648, 32] width 47 height 13
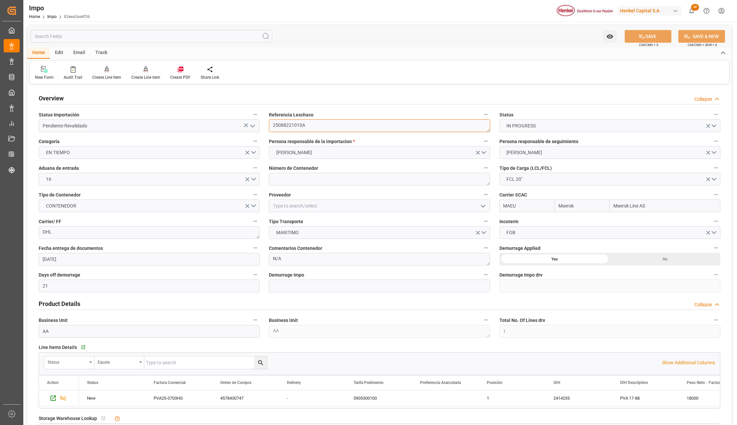
click at [287, 122] on textarea "25088221010A" at bounding box center [379, 125] width 221 height 13
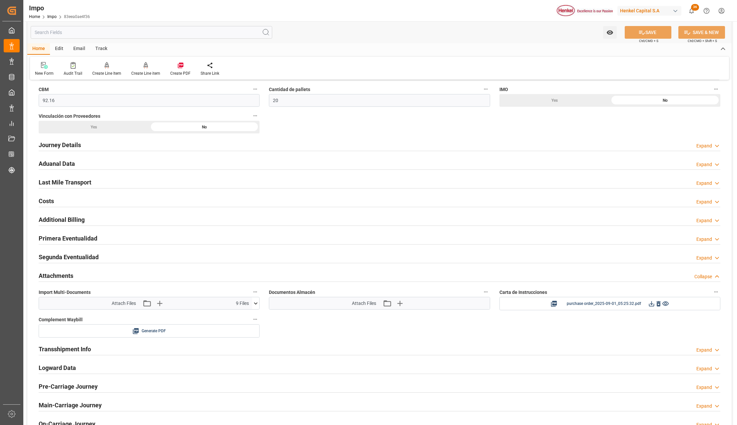
scroll to position [400, 0]
click at [387, 305] on icon "button" at bounding box center [387, 302] width 11 height 11
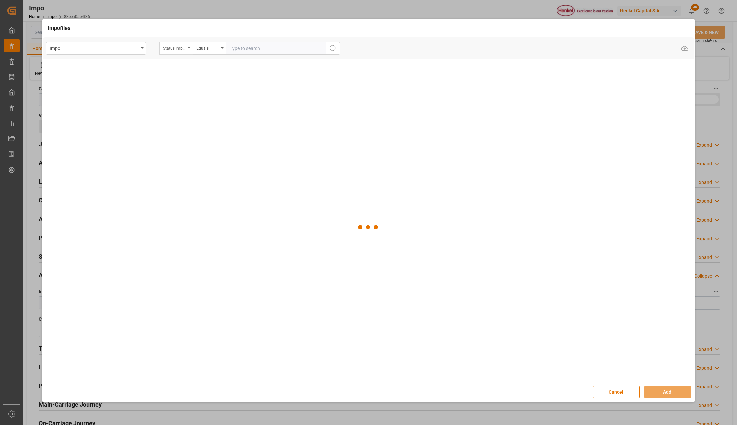
click at [185, 47] on div "Status Importación" at bounding box center [174, 48] width 23 height 8
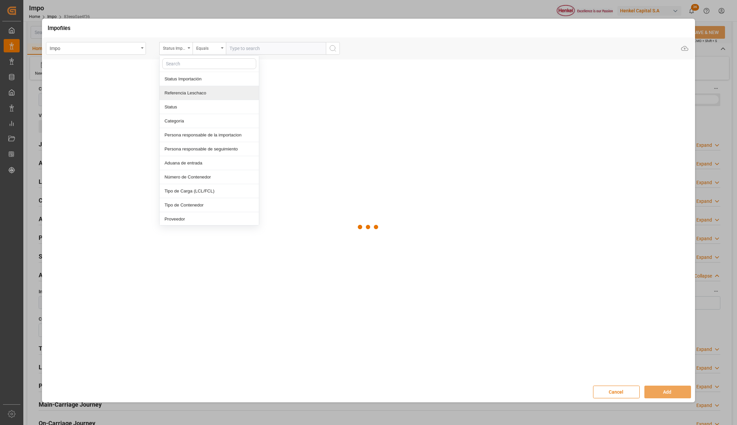
click at [186, 93] on div "Referencia Leschaco" at bounding box center [209, 93] width 99 height 14
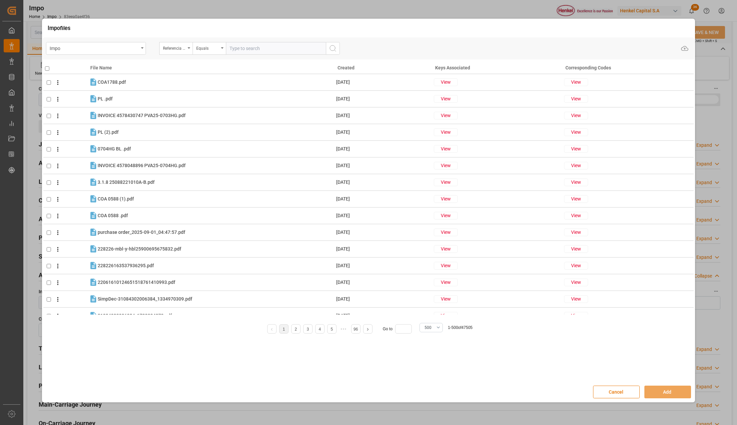
click at [243, 48] on input "text" at bounding box center [276, 48] width 100 height 13
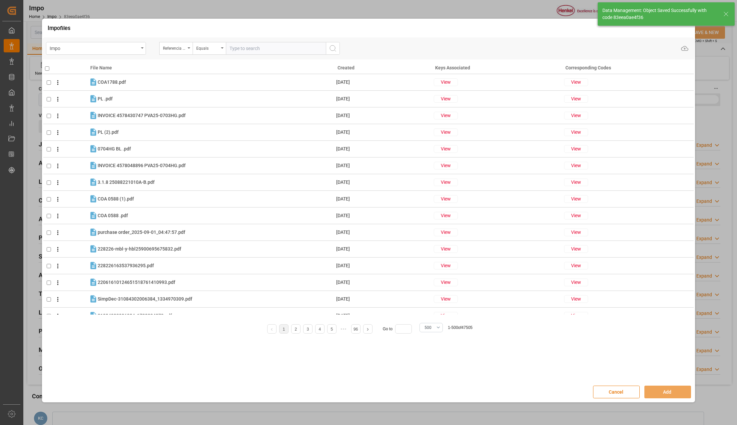
paste input "25088221010A"
type input "25088221010A"
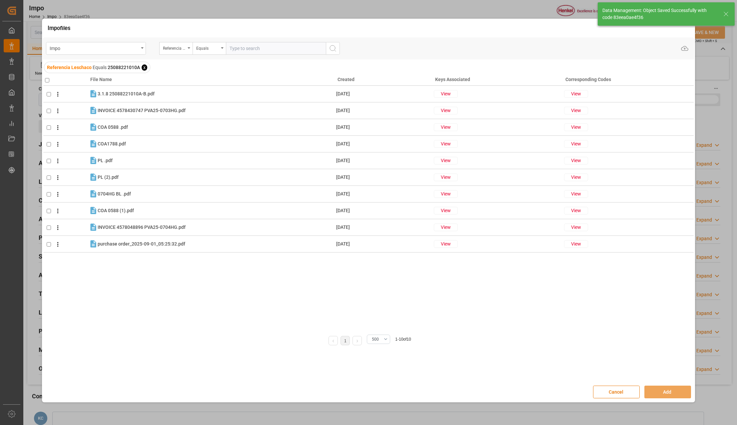
click at [48, 78] on input "checkbox" at bounding box center [47, 80] width 4 height 4
checkbox input "true"
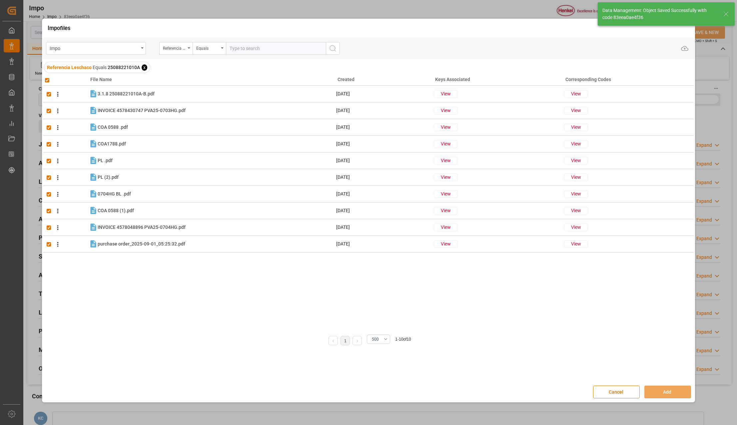
checkbox input "true"
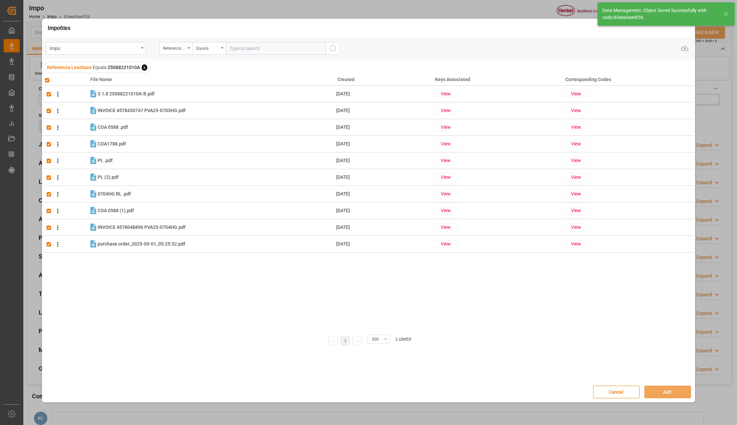
checkbox input "true"
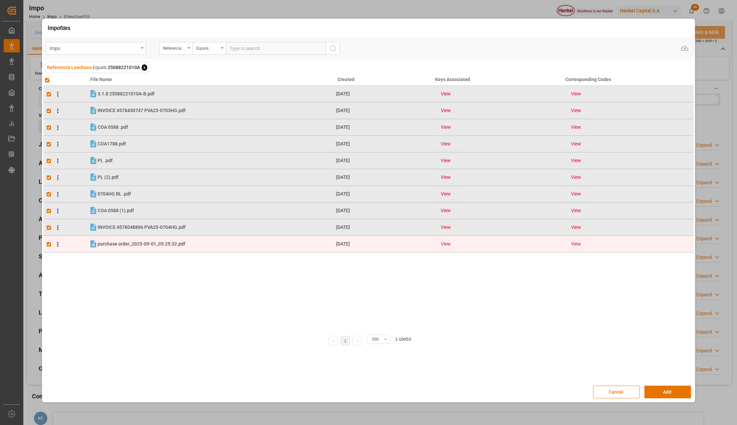
click at [51, 244] on span at bounding box center [56, 244] width 10 height 8
checkbox input "false"
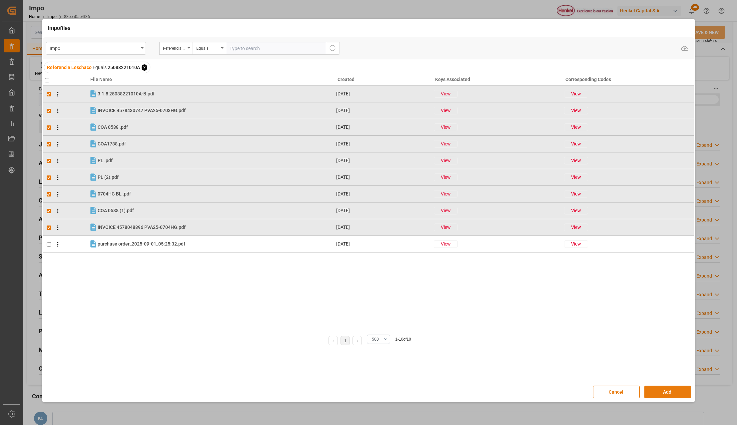
click at [660, 393] on button "Add" at bounding box center [668, 391] width 47 height 13
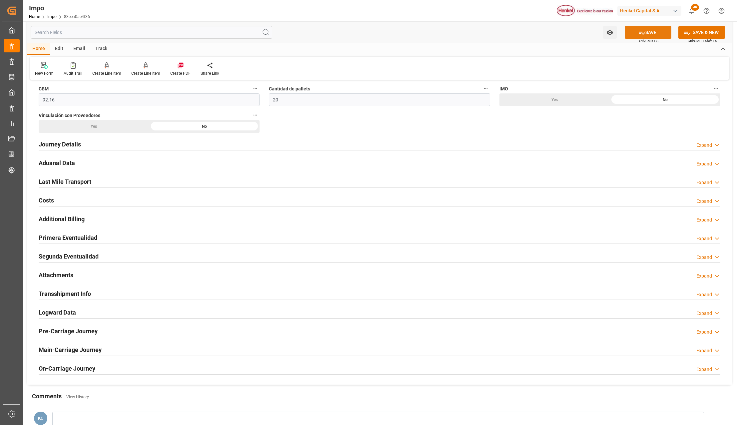
click at [650, 31] on button "SAVE" at bounding box center [648, 32] width 47 height 13
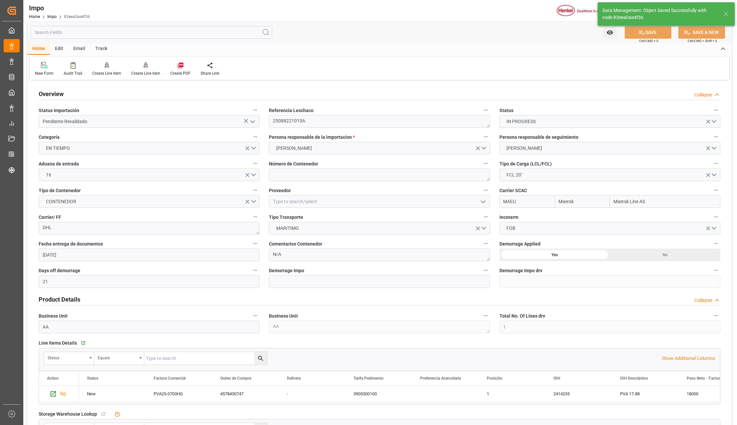
scroll to position [0, 0]
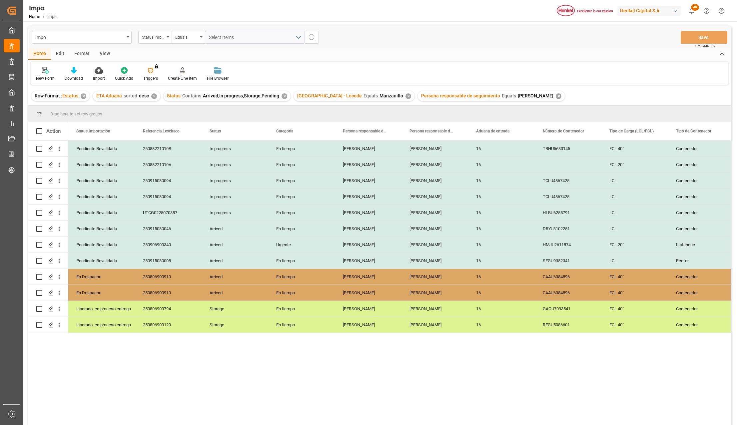
click at [103, 51] on div "View" at bounding box center [105, 53] width 20 height 11
click at [79, 73] on div at bounding box center [75, 70] width 33 height 7
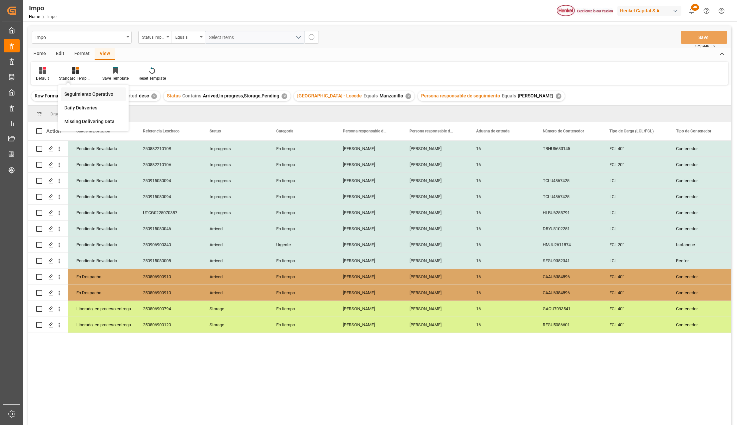
click at [91, 92] on div "Seguimiento Operativo" at bounding box center [93, 94] width 58 height 7
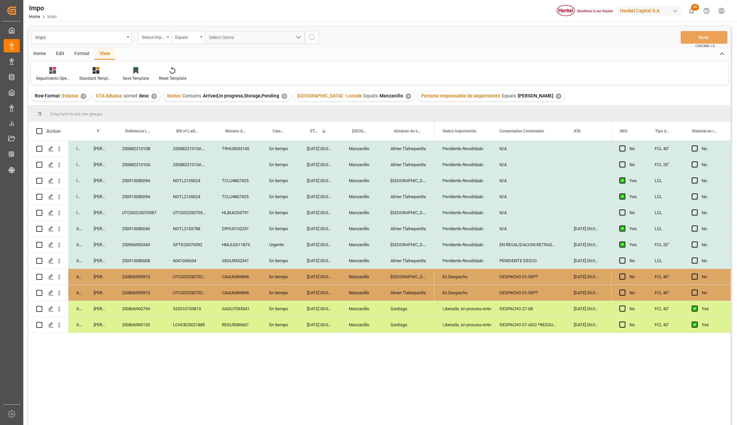
click at [383, 162] on div "Almer Tlalnepantla" at bounding box center [409, 165] width 52 height 16
click at [504, 161] on div "N/A" at bounding box center [529, 165] width 74 height 16
click at [504, 161] on div "N/A" at bounding box center [529, 168] width 74 height 23
click at [505, 167] on input "N/A" at bounding box center [529, 168] width 64 height 13
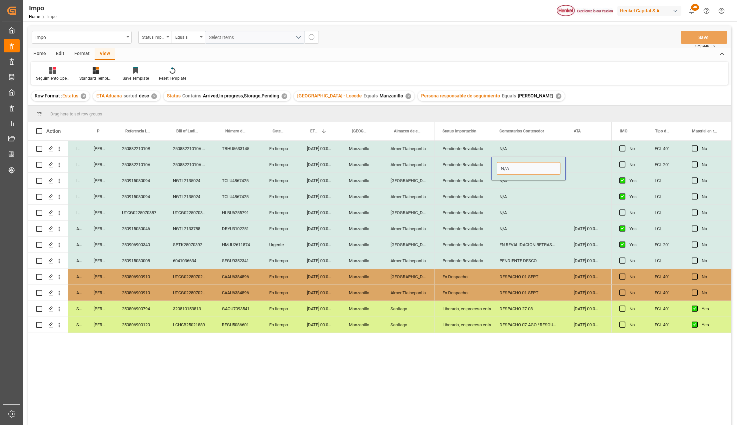
click at [505, 167] on input "N/A" at bounding box center [529, 168] width 64 height 13
type input "Pendiente BL"
click at [695, 38] on button "Save" at bounding box center [704, 37] width 47 height 13
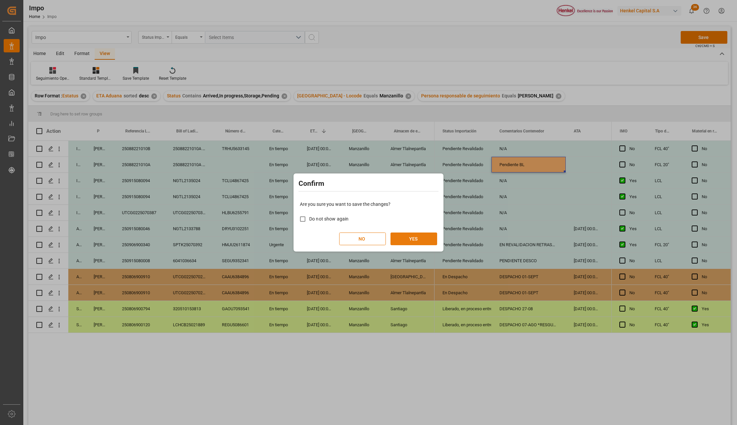
click at [413, 243] on button "YES" at bounding box center [414, 238] width 47 height 13
